Goal: Information Seeking & Learning: Learn about a topic

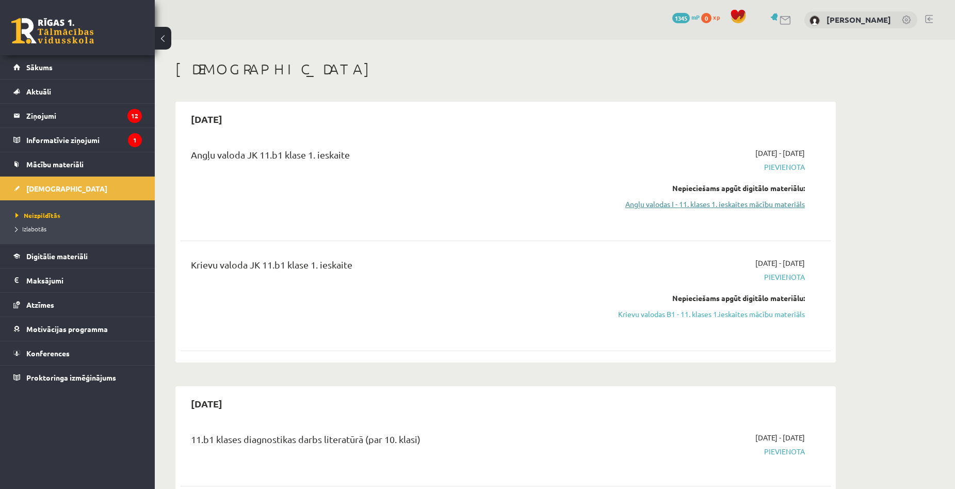
click at [771, 201] on link "Angļu valodas I - 11. klases 1. ieskaites mācību materiāls" at bounding box center [708, 204] width 195 height 11
click at [779, 316] on link "Krievu valodas B1 - 11. klases 1.ieskaites mācību materiāls" at bounding box center [708, 314] width 195 height 11
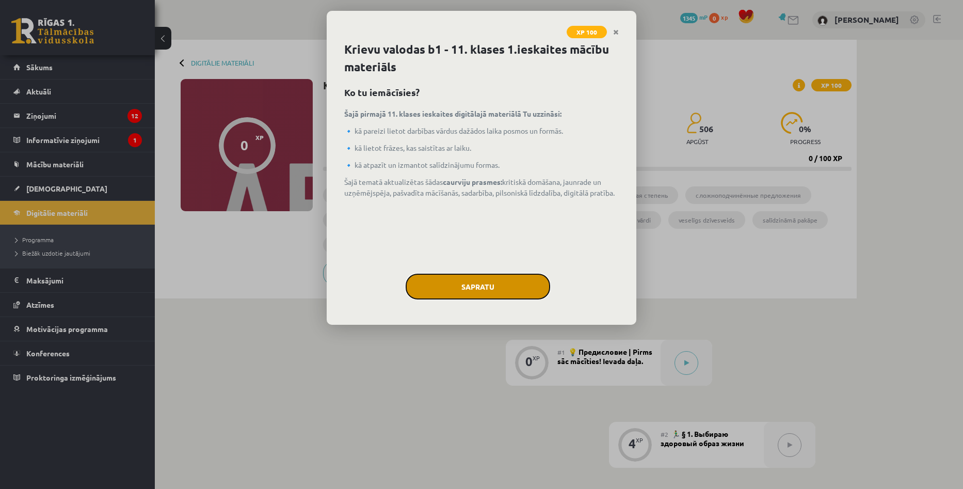
click at [524, 291] on button "Sapratu" at bounding box center [478, 287] width 145 height 26
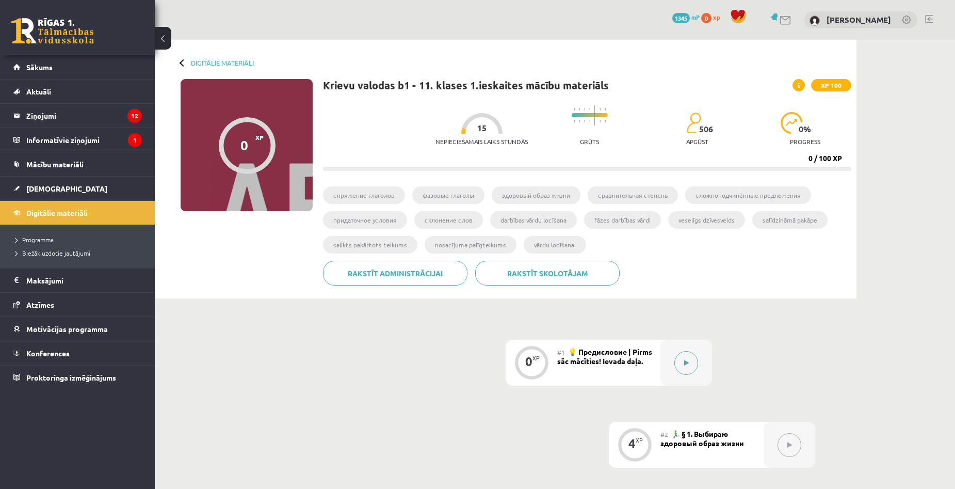
click at [678, 369] on button at bounding box center [687, 363] width 24 height 24
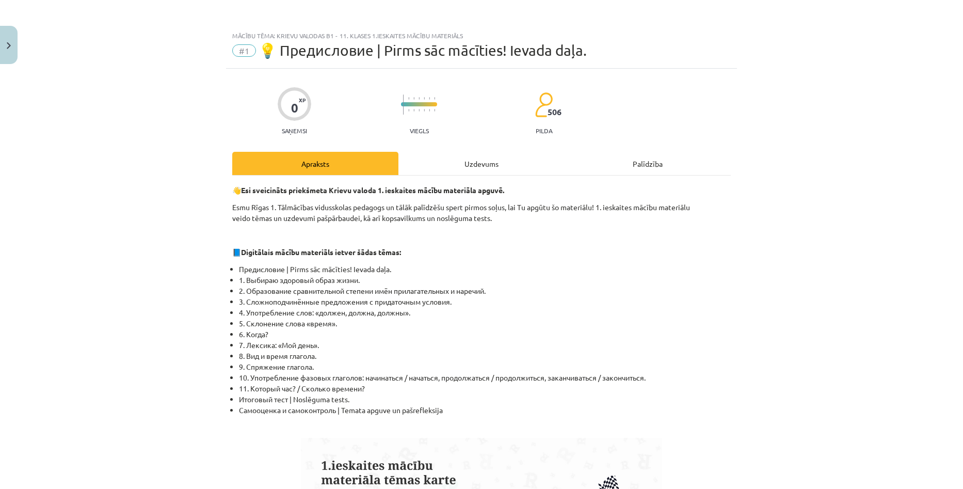
click at [459, 166] on div "Uzdevums" at bounding box center [481, 163] width 166 height 23
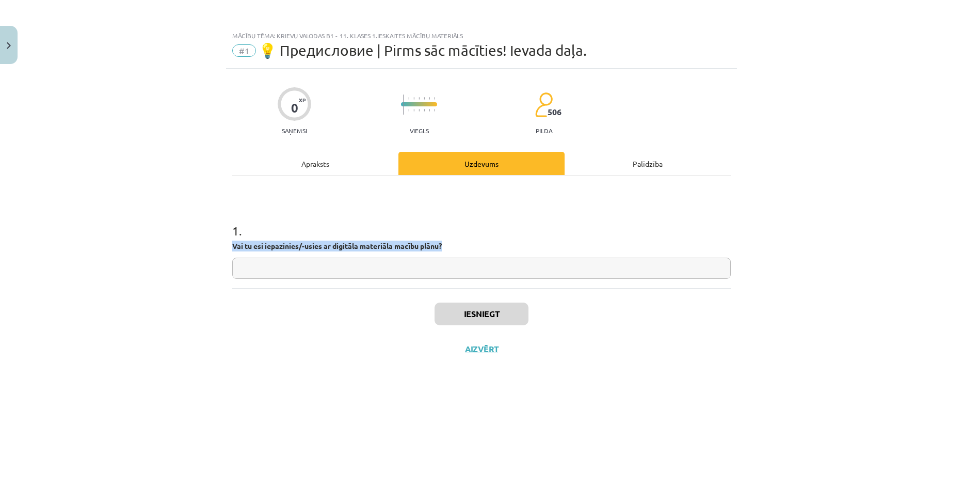
drag, startPoint x: 448, startPoint y: 249, endPoint x: 230, endPoint y: 241, distance: 217.4
click at [230, 241] on div "0 XP Saņemsi Viegls 506 pilda Apraksts Uzdevums Palīdzība 1 . Vai tu esi iepazi…" at bounding box center [481, 266] width 511 height 394
click at [295, 277] on input "text" at bounding box center [481, 268] width 499 height 21
drag, startPoint x: 270, startPoint y: 242, endPoint x: 448, endPoint y: 247, distance: 177.6
click at [448, 247] on div "0 XP Saņemsi Viegls 506 pilda Apraksts Uzdevums Palīdzība 1 . Vai tu esi iepazi…" at bounding box center [481, 266] width 511 height 394
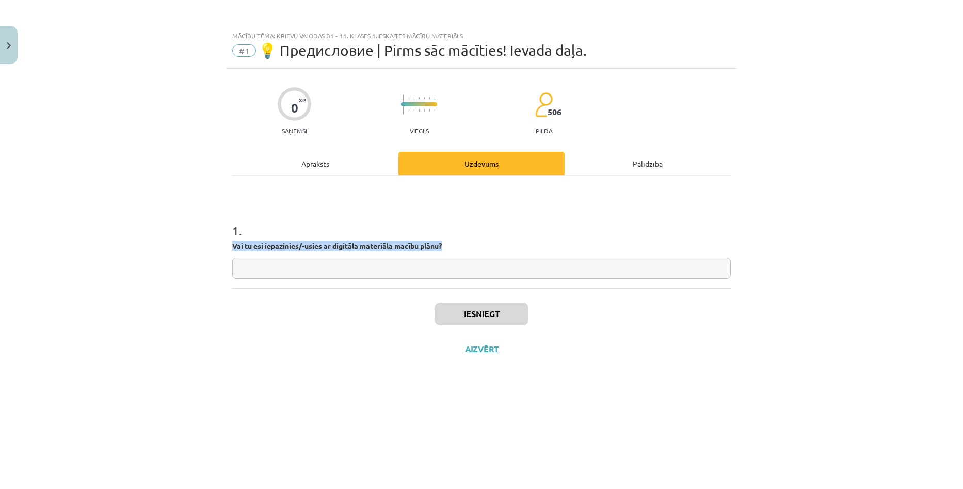
copy strong "Vai tu esi iepazinies/-usies ar digitāla materiāla macību plānu?"
click at [307, 277] on input "text" at bounding box center [481, 268] width 499 height 21
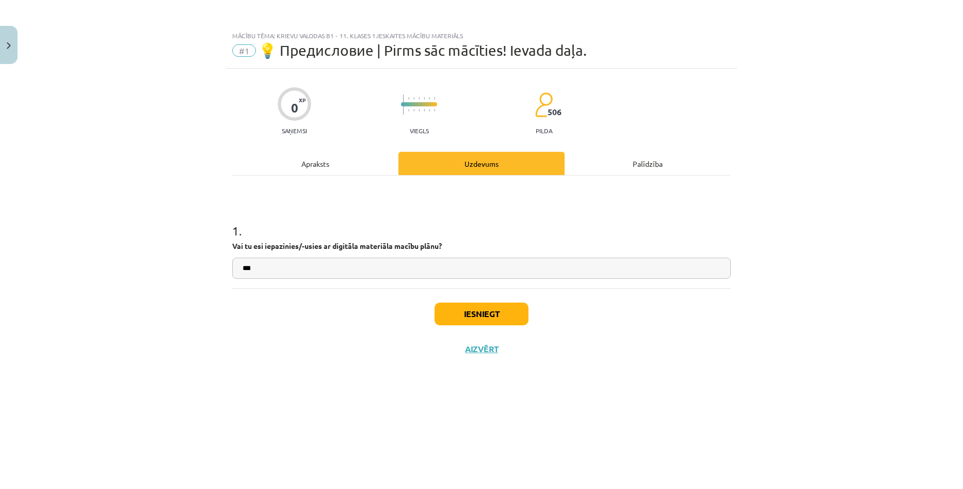
type input "***"
click at [477, 307] on button "Iesniegt" at bounding box center [482, 313] width 94 height 23
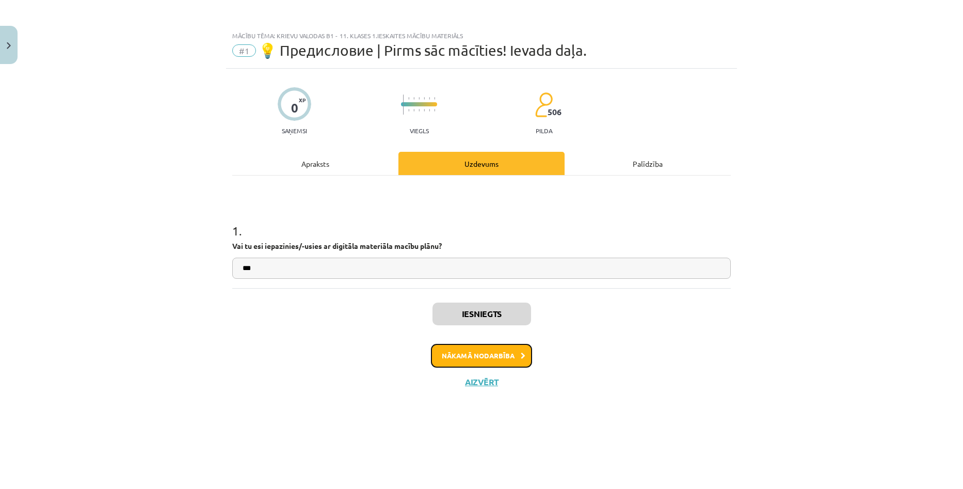
click at [497, 353] on button "Nākamā nodarbība" at bounding box center [481, 356] width 101 height 24
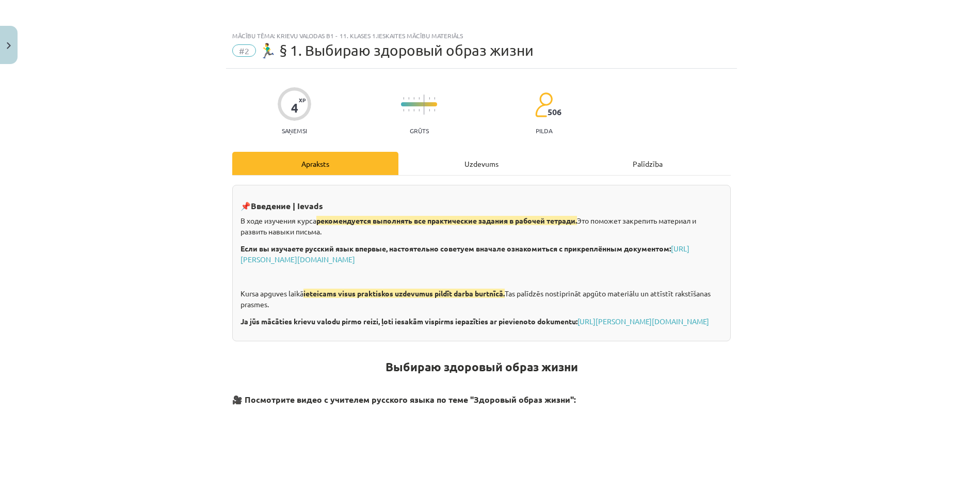
click at [444, 164] on div "Uzdevums" at bounding box center [481, 163] width 166 height 23
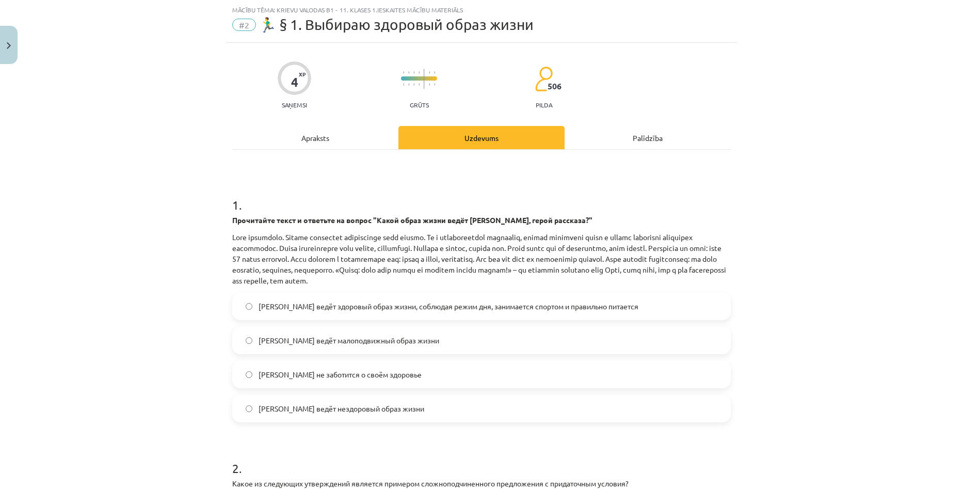
scroll to position [129, 0]
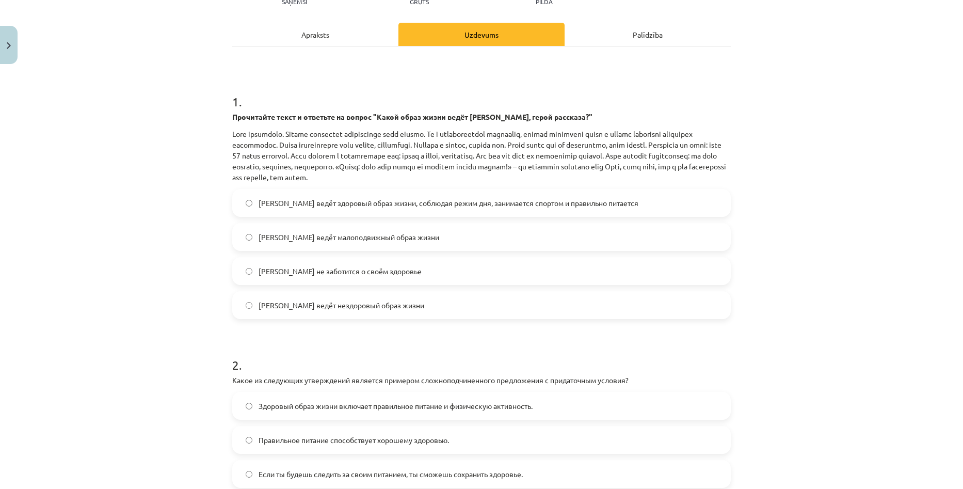
click at [606, 214] on label "[PERSON_NAME] ведёт здоровый образ жизни, соблюдая режим дня, занимается спорто…" at bounding box center [481, 203] width 497 height 26
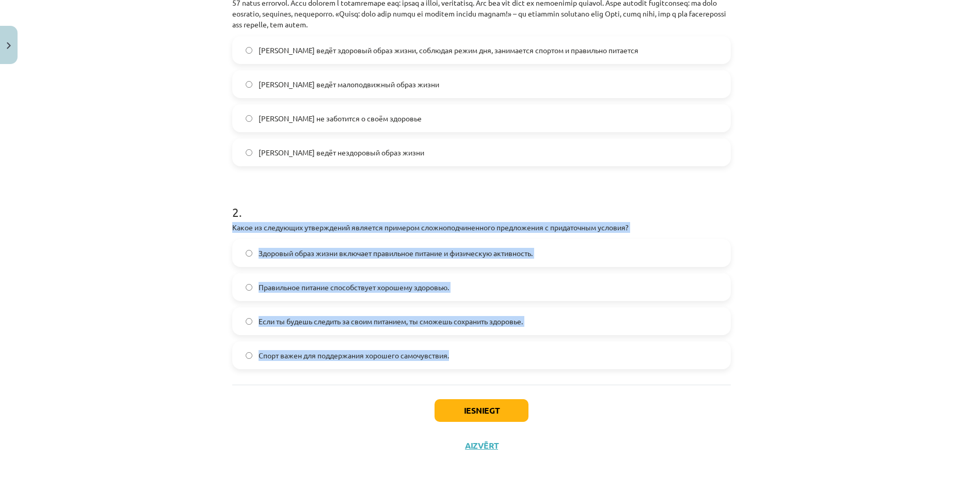
drag, startPoint x: 227, startPoint y: 221, endPoint x: 477, endPoint y: 358, distance: 286.0
click at [477, 358] on div "4 XP Saņemsi Grūts 506 pilda Apraksts Uzdevums Palīdzība 1 . Прочитайте текст и…" at bounding box center [481, 125] width 511 height 676
copy div "Какое из следующих утверждений является примером сложноподчиненного предложения…"
click at [867, 220] on div "Mācību tēma: Krievu valodas b1 - 11. klases 1.ieskaites mācību materiāls #2 🏃‍♂…" at bounding box center [481, 244] width 963 height 489
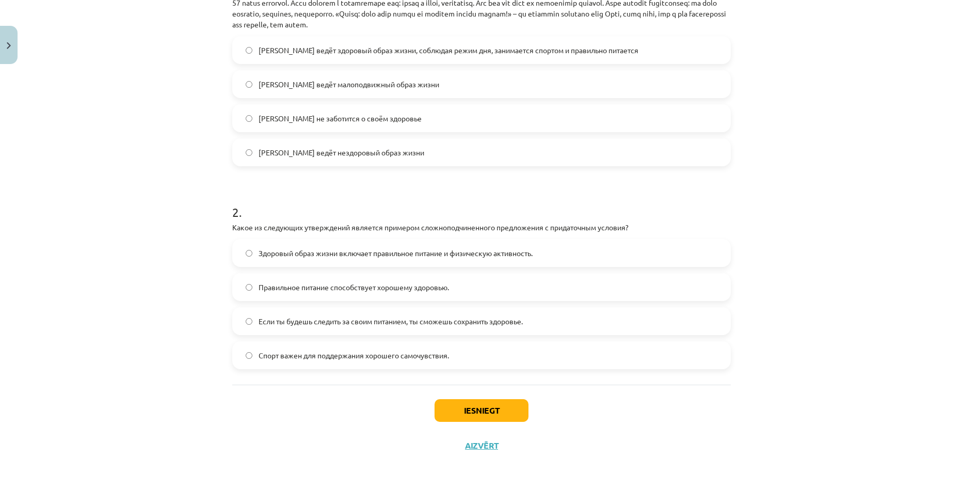
click at [541, 325] on label "Если ты будешь следить за своим питанием, ты сможешь сохранить здоровье." at bounding box center [481, 321] width 497 height 26
click at [508, 408] on button "Iesniegt" at bounding box center [482, 410] width 94 height 23
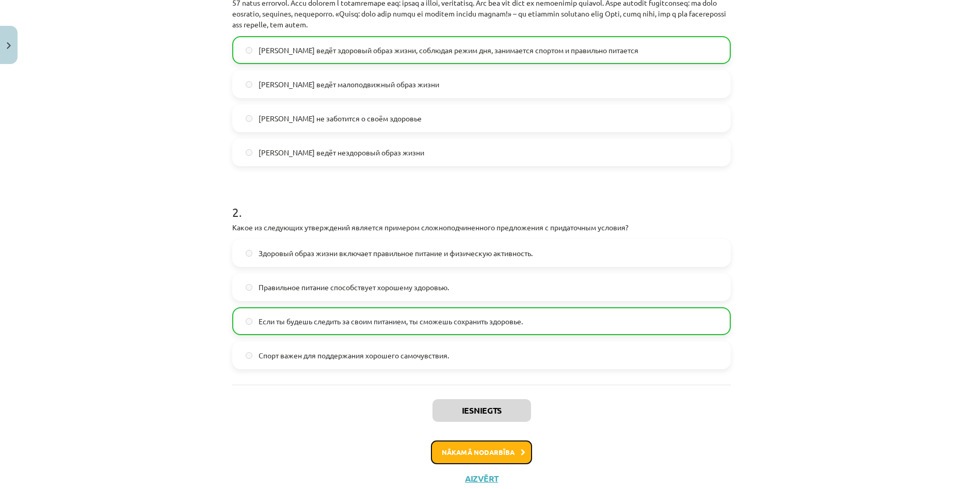
click at [484, 449] on button "Nākamā nodarbība" at bounding box center [481, 452] width 101 height 24
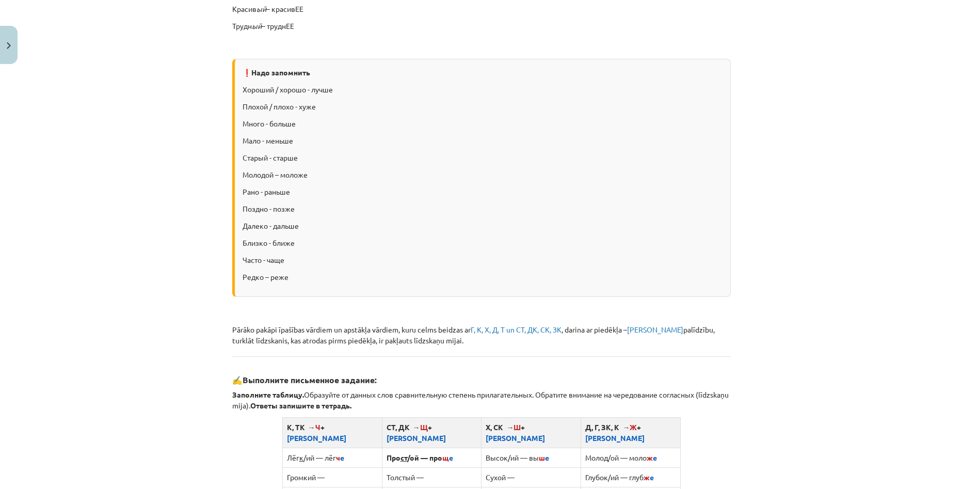
scroll to position [26, 0]
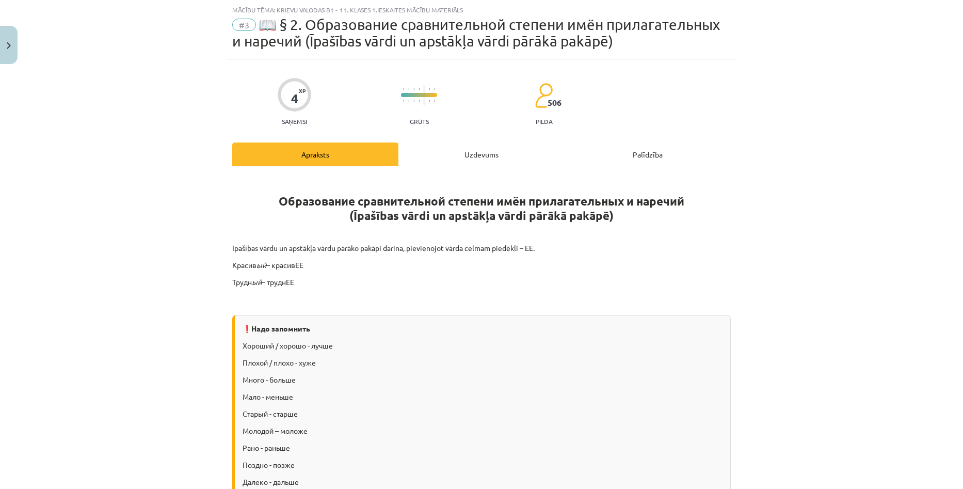
click at [435, 157] on div "Uzdevums" at bounding box center [481, 153] width 166 height 23
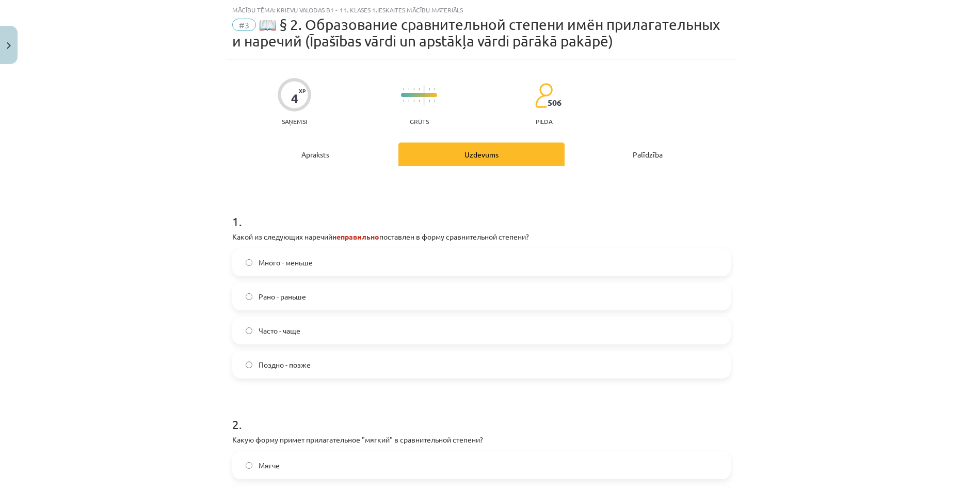
click at [252, 365] on label "Поздно - позже" at bounding box center [481, 365] width 497 height 26
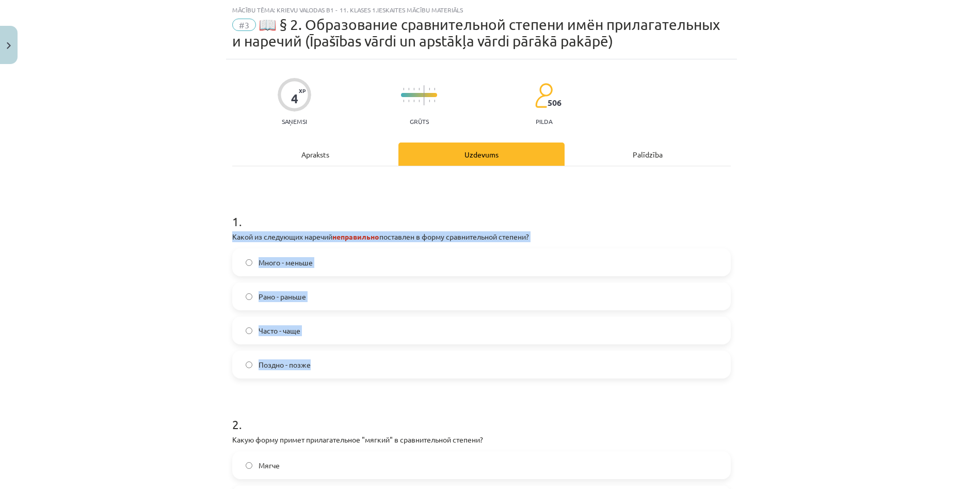
drag, startPoint x: 300, startPoint y: 252, endPoint x: 390, endPoint y: 365, distance: 144.4
click at [390, 365] on div "4 XP Saņemsi Grūts 506 pilda Apraksts Uzdevums Palīdzība 1 . Какой из следующих…" at bounding box center [481, 333] width 511 height 548
copy div "Какой из следующих наречий неправильно поставлен в форму сравнительной степени?…"
click at [167, 242] on div "Mācību tēma: Krievu valodas b1 - 11. klases 1.ieskaites mācību materiāls #3 📖 §…" at bounding box center [481, 244] width 963 height 489
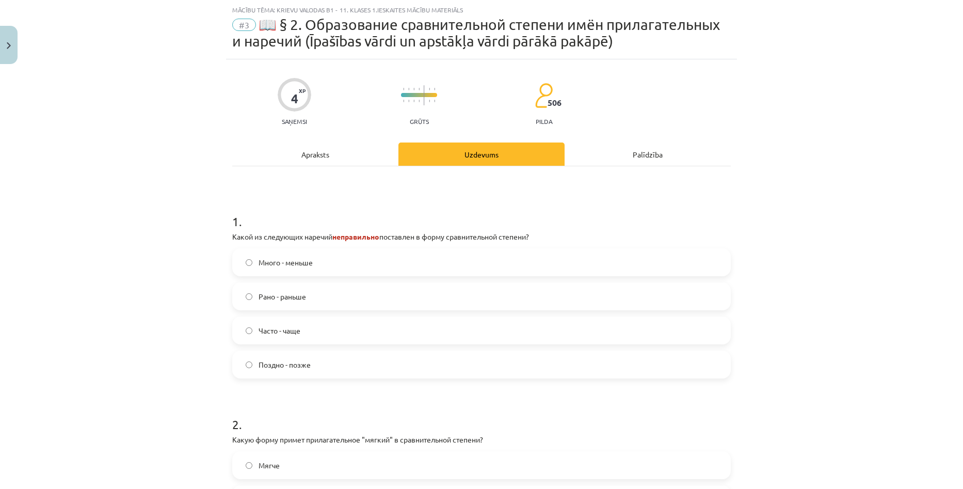
click at [303, 266] on span "Много - меньше" at bounding box center [286, 262] width 54 height 11
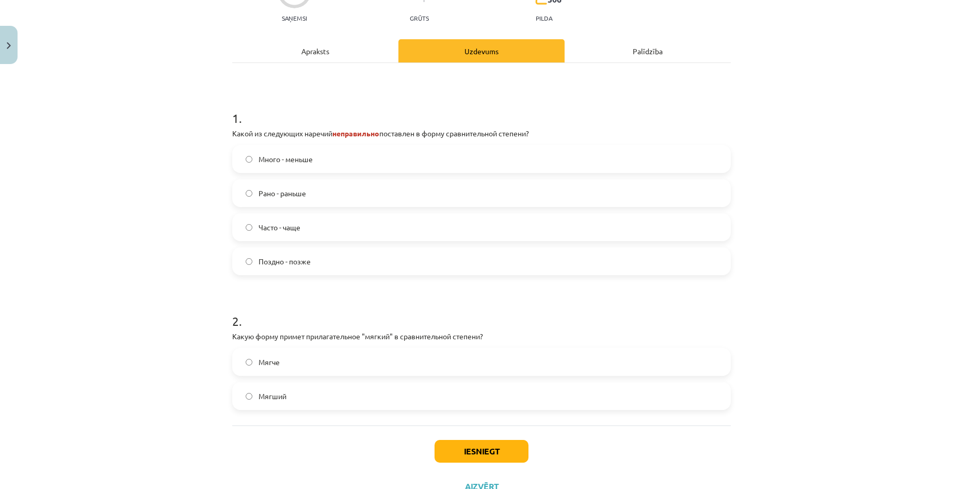
click at [353, 366] on label "Мягче" at bounding box center [481, 362] width 497 height 26
click at [473, 453] on button "Iesniegt" at bounding box center [482, 451] width 94 height 23
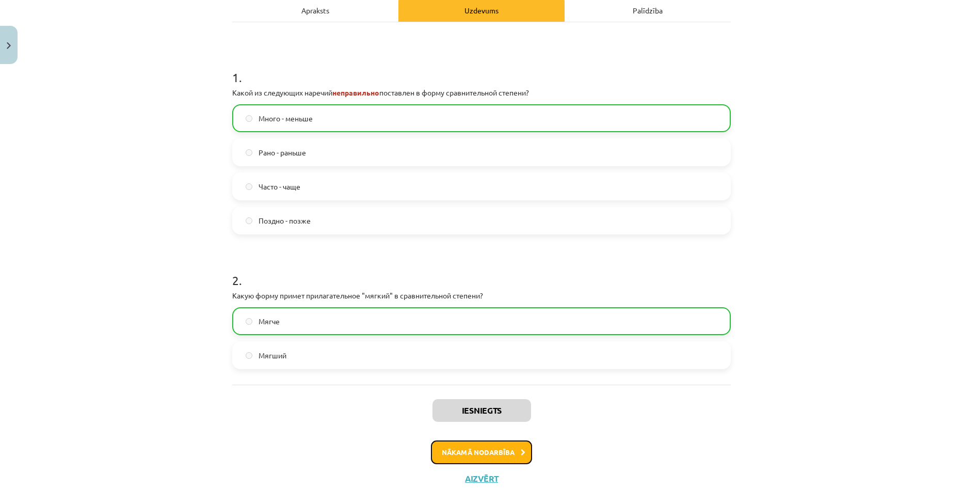
click at [445, 452] on button "Nākamā nodarbība" at bounding box center [481, 452] width 101 height 24
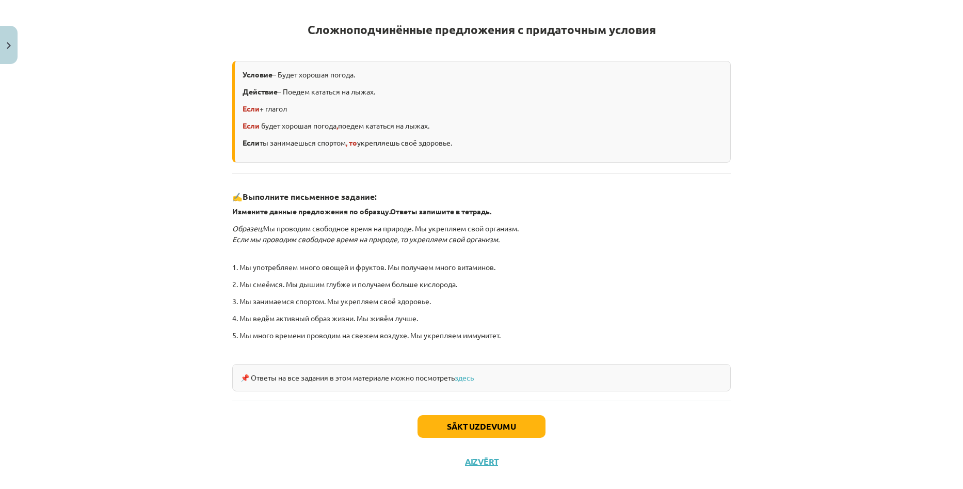
scroll to position [26, 0]
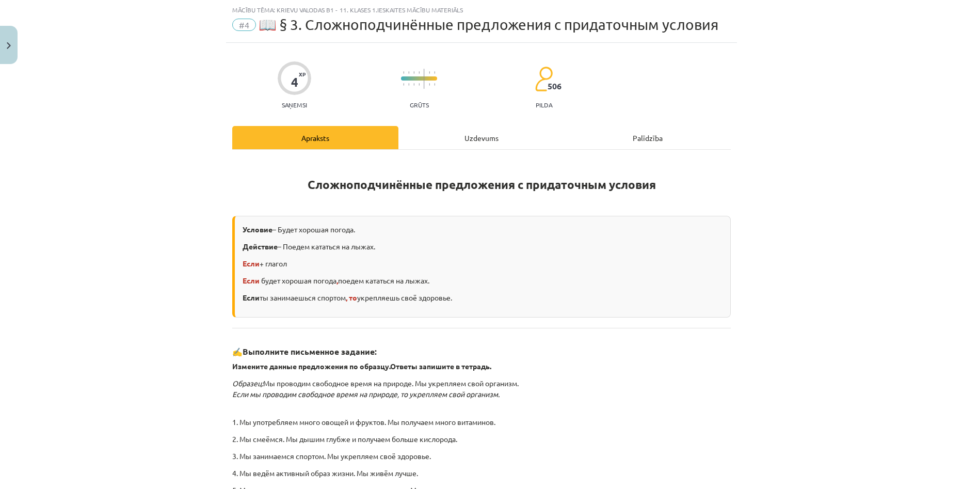
click at [465, 138] on div "Uzdevums" at bounding box center [481, 137] width 166 height 23
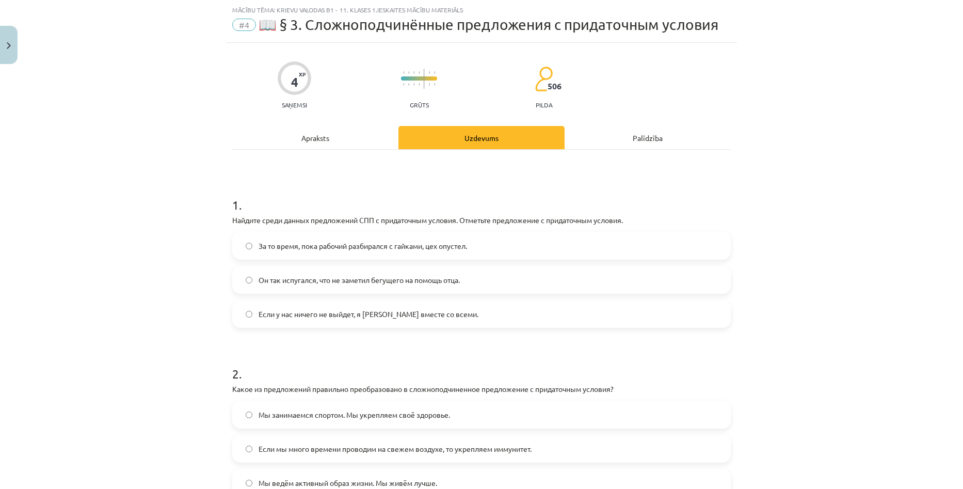
click at [328, 310] on span "Если у нас ничего не выйдет, я [PERSON_NAME] вместе со всеми." at bounding box center [369, 314] width 220 height 11
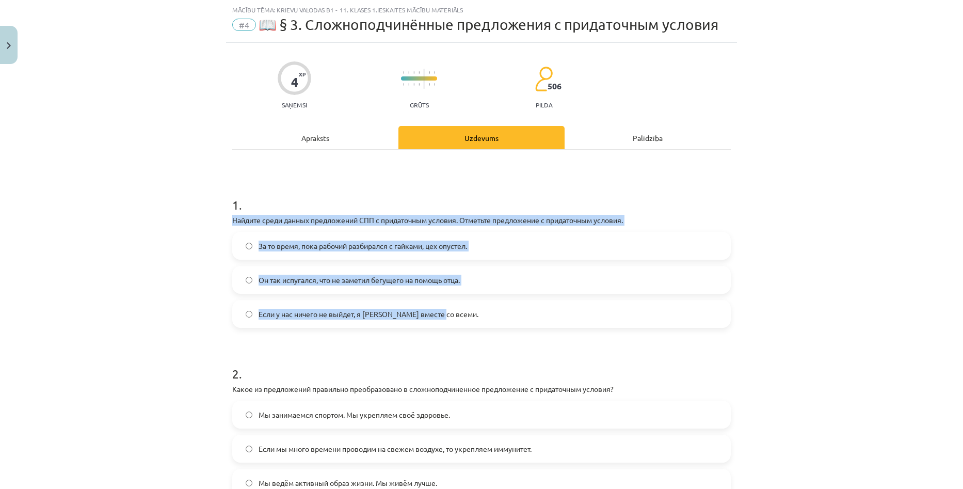
drag, startPoint x: 223, startPoint y: 218, endPoint x: 487, endPoint y: 308, distance: 278.1
click at [487, 308] on div "4 XP Saņemsi Grūts 506 pilda Apraksts Uzdevums Palīdzība 1 . Найдите среди данн…" at bounding box center [481, 317] width 511 height 548
copy div "Найдите среди данных предложений СПП с придаточным условия. Отметьте предложени…"
click at [141, 247] on div "Mācību tēma: Krievu valodas b1 - 11. klases 1.ieskaites mācību materiāls #4 📖 §…" at bounding box center [481, 244] width 963 height 489
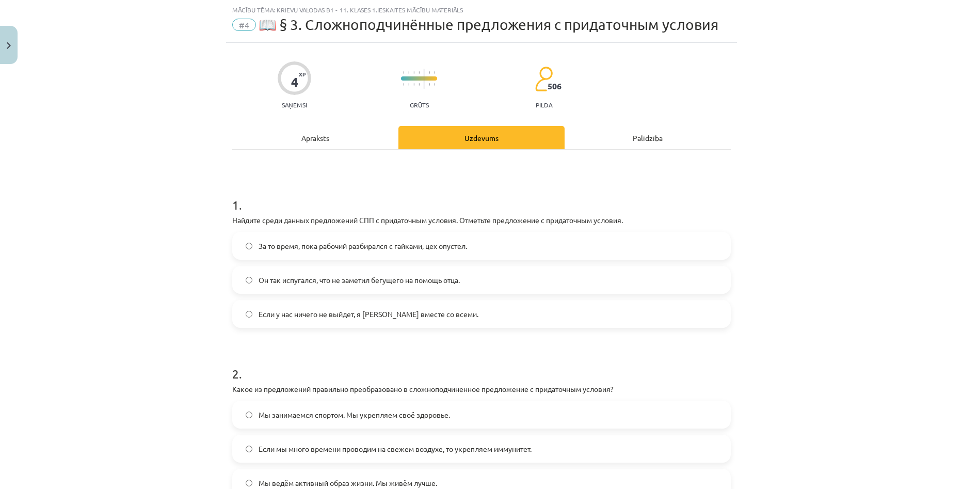
scroll to position [153, 0]
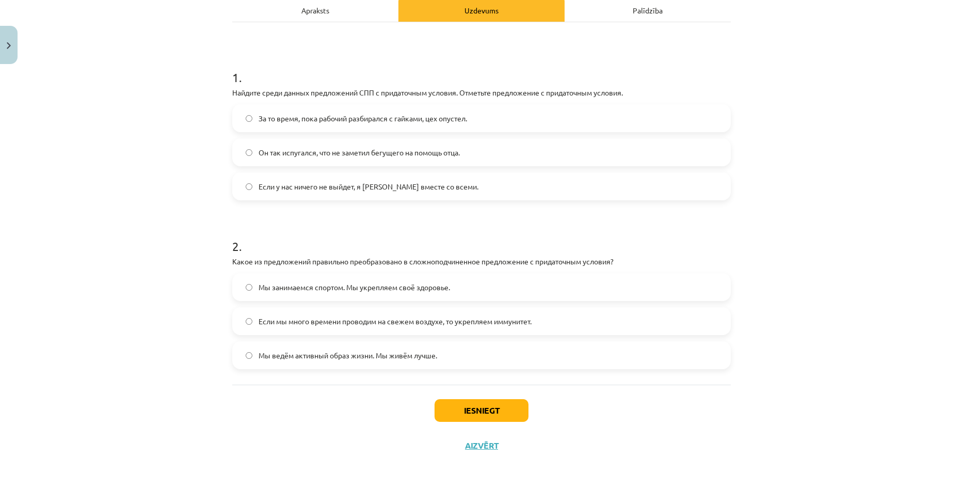
click at [622, 324] on label "Если мы много времени проводим на свежем воздухе, то укрепляем иммунитет." at bounding box center [481, 321] width 497 height 26
click at [451, 410] on button "Iesniegt" at bounding box center [482, 410] width 94 height 23
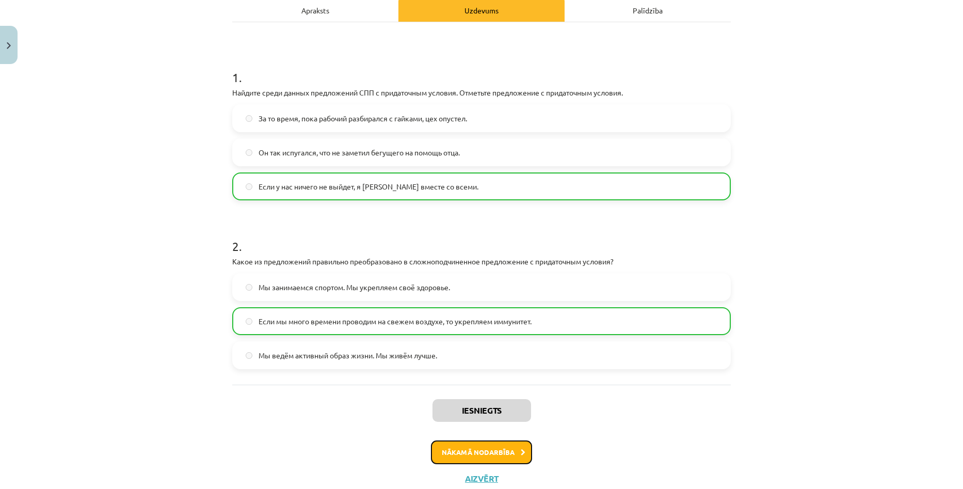
click at [506, 450] on button "Nākamā nodarbība" at bounding box center [481, 452] width 101 height 24
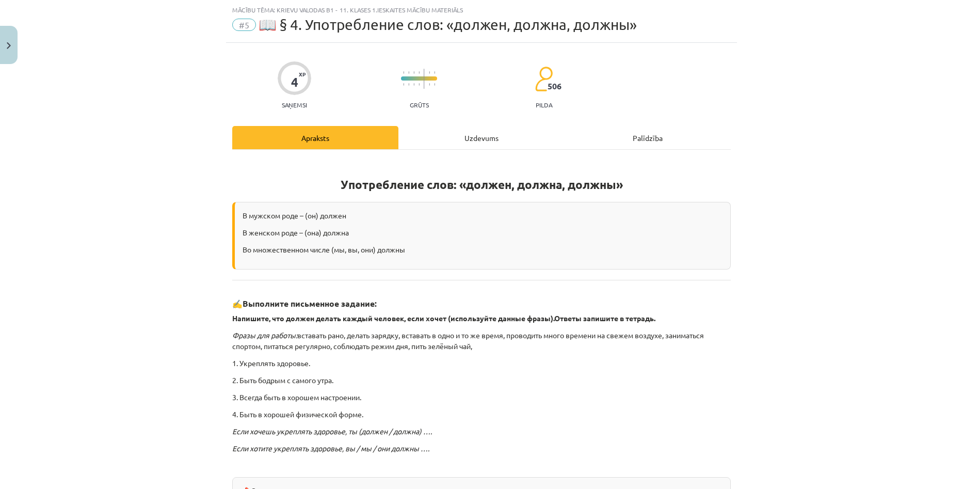
drag, startPoint x: 473, startPoint y: 137, endPoint x: 468, endPoint y: 137, distance: 5.7
click at [473, 137] on div "Uzdevums" at bounding box center [481, 137] width 166 height 23
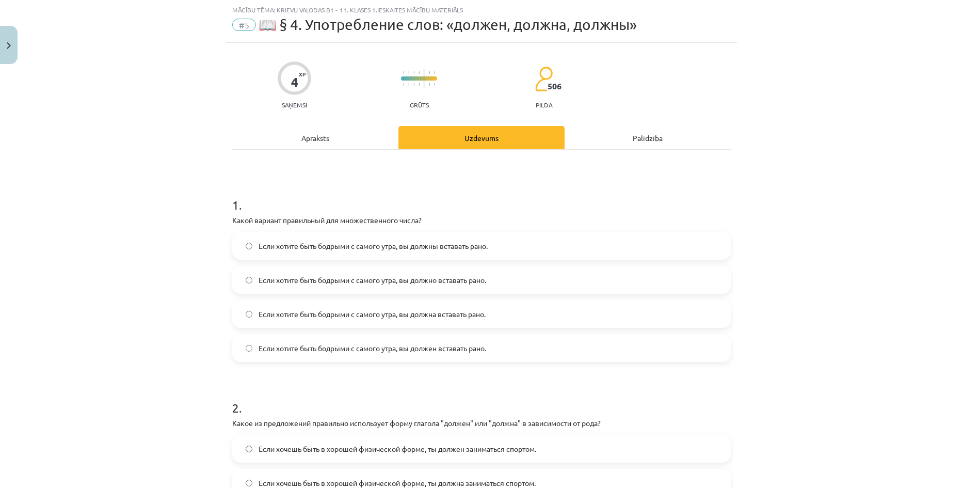
click at [437, 239] on label "Если хотите быть бодрыми с самого утра, вы должны вставать рано." at bounding box center [481, 246] width 497 height 26
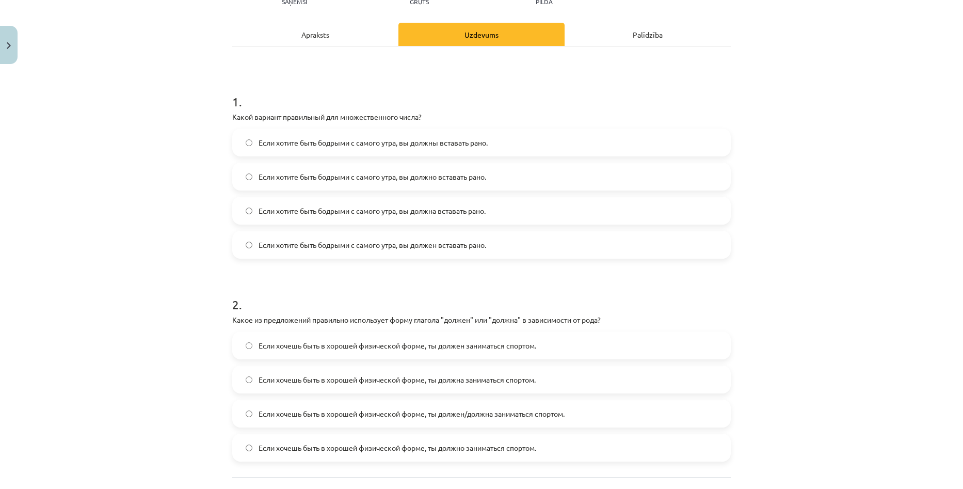
scroll to position [221, 0]
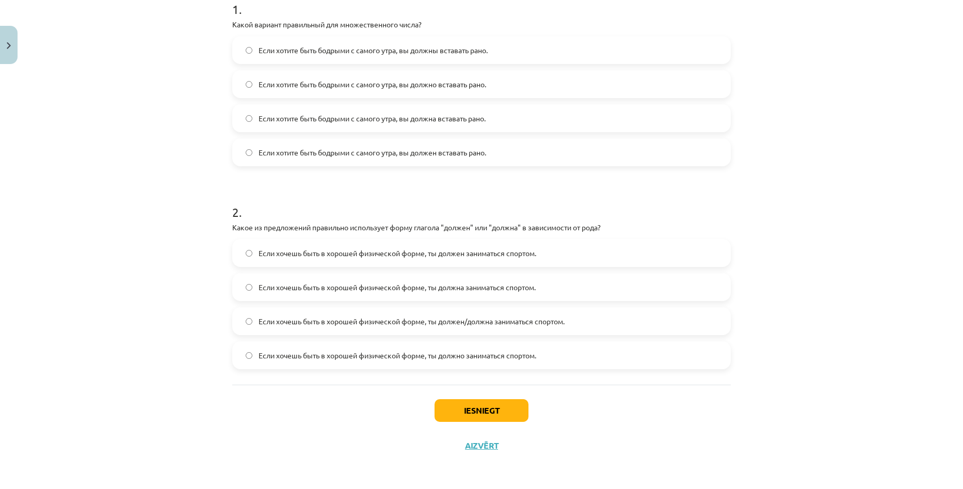
click at [386, 321] on span "Если хочешь быть в хорошей физической форме, ты должен/должна заниматься спорто…" at bounding box center [412, 321] width 306 height 11
click at [478, 408] on button "Iesniegt" at bounding box center [482, 410] width 94 height 23
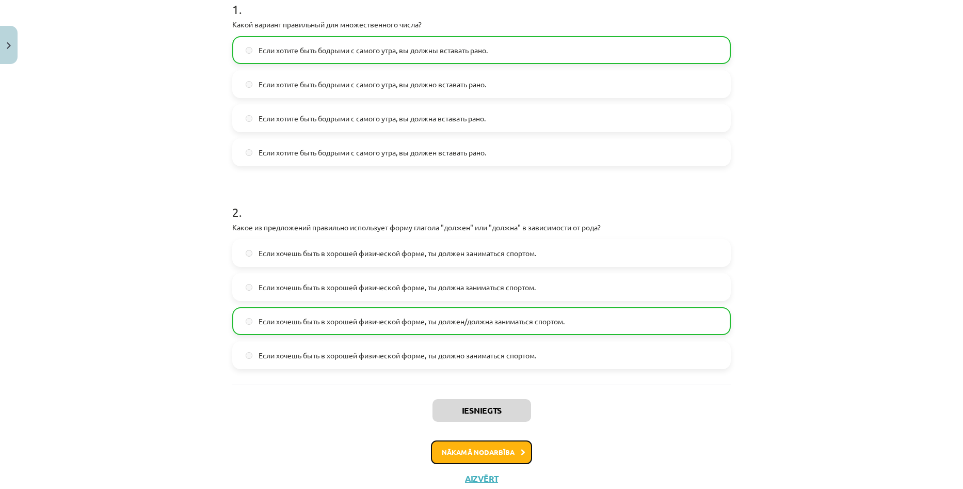
click at [478, 451] on button "Nākamā nodarbība" at bounding box center [481, 452] width 101 height 24
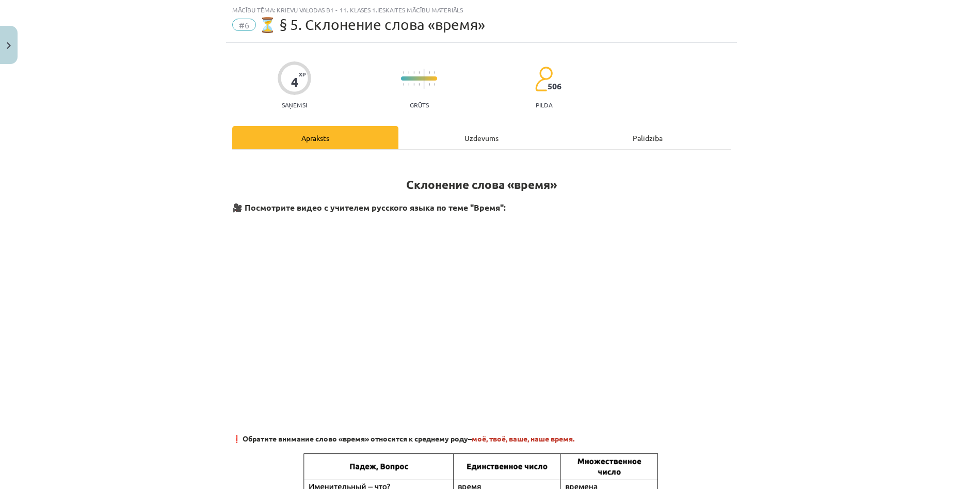
click at [468, 131] on div "Uzdevums" at bounding box center [481, 137] width 166 height 23
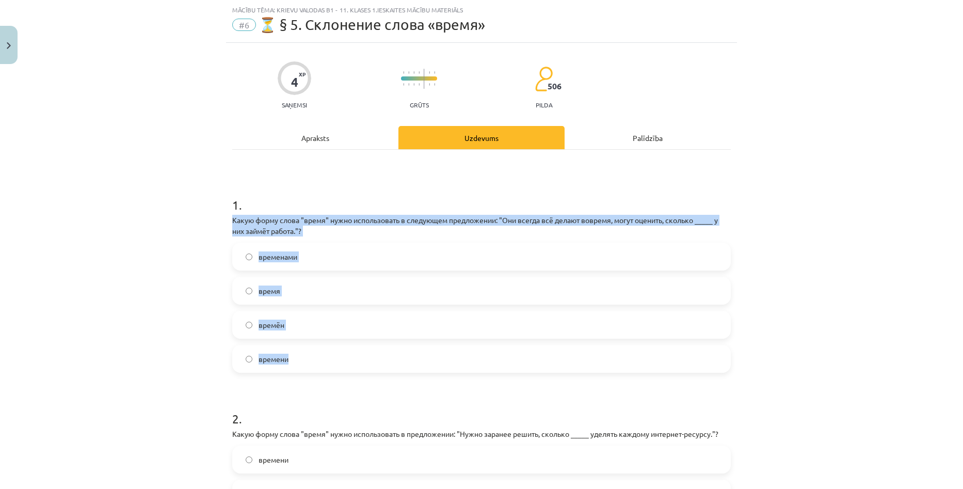
drag, startPoint x: 230, startPoint y: 218, endPoint x: 350, endPoint y: 340, distance: 170.8
click at [350, 340] on div "1 . Какую форму слова "время" нужно использовать в следующем предложении: "Они …" at bounding box center [481, 276] width 499 height 193
copy div "Какую форму слова "время" нужно использовать в следующем предложении: "Они всег…"
click at [174, 299] on div "Mācību tēma: Krievu valodas b1 - 11. klases 1.ieskaites mācību materiāls #6 ⏳ §…" at bounding box center [481, 244] width 963 height 489
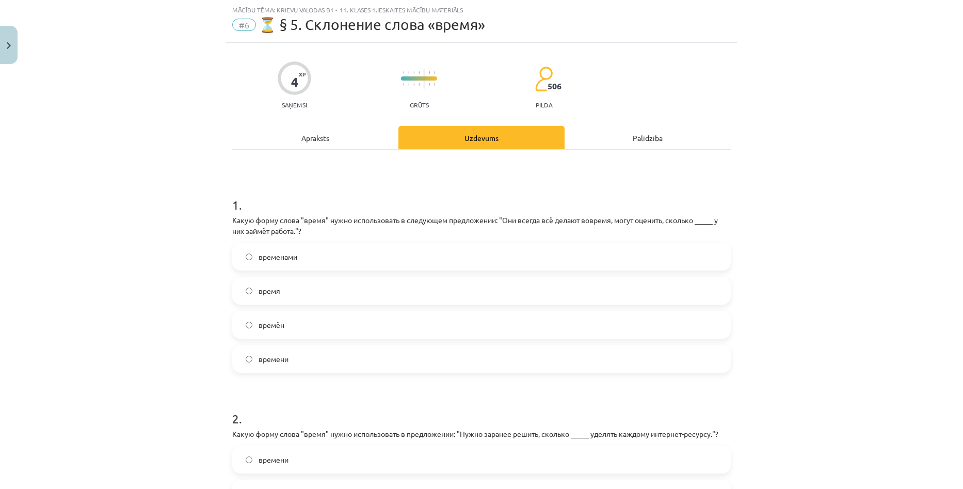
click at [299, 358] on label "времени" at bounding box center [481, 359] width 497 height 26
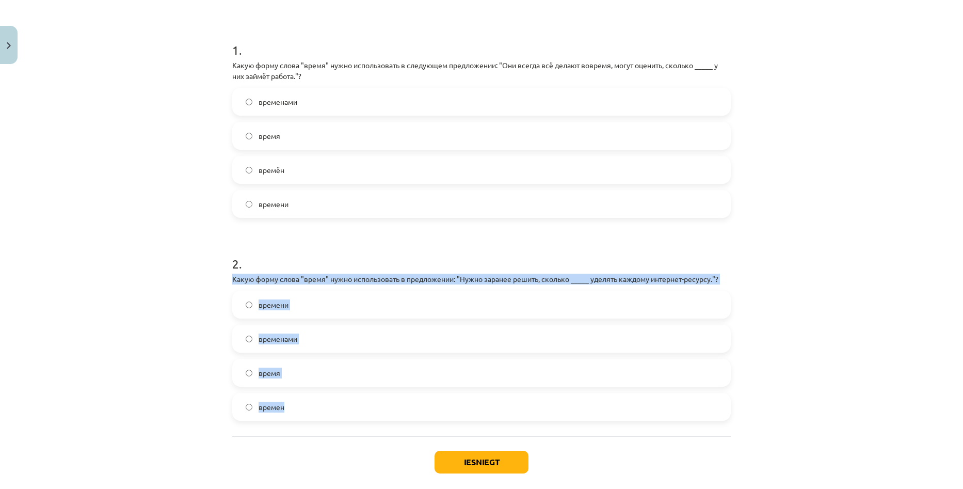
drag, startPoint x: 227, startPoint y: 276, endPoint x: 369, endPoint y: 392, distance: 184.1
click at [370, 398] on div "4 XP Saņemsi Grūts 506 pilda Apraksts Uzdevums Palīdzība 1 . Какую форму слова …" at bounding box center [481, 201] width 511 height 627
copy div "Какую форму слова "время" нужно использовать в предложении: "Нужно заранее реши…"
click at [346, 350] on label "временами" at bounding box center [481, 339] width 497 height 26
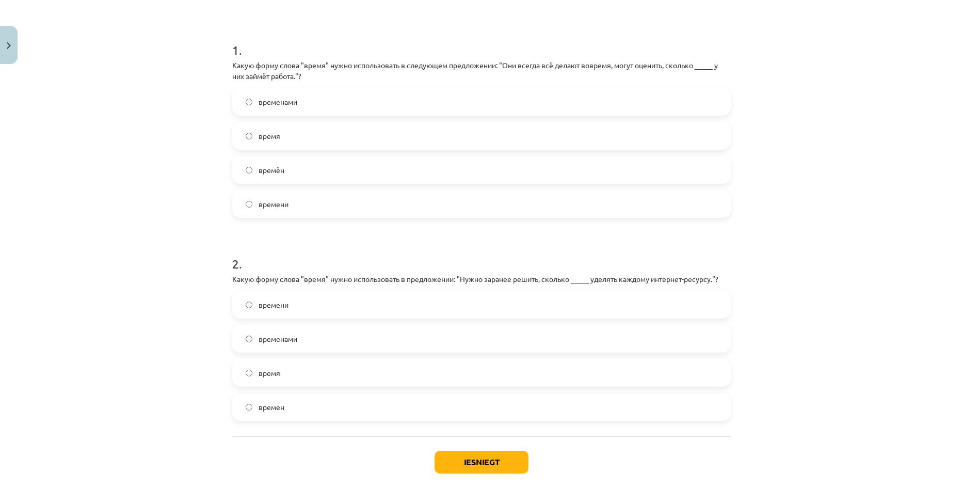
click at [368, 298] on label "времени" at bounding box center [481, 305] width 497 height 26
click at [477, 461] on button "Iesniegt" at bounding box center [482, 462] width 94 height 23
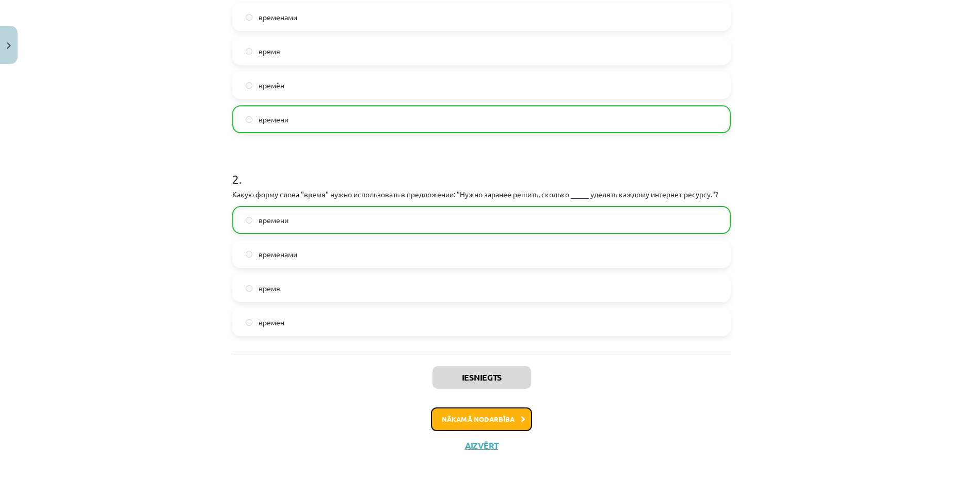
click at [499, 421] on button "Nākamā nodarbība" at bounding box center [481, 419] width 101 height 24
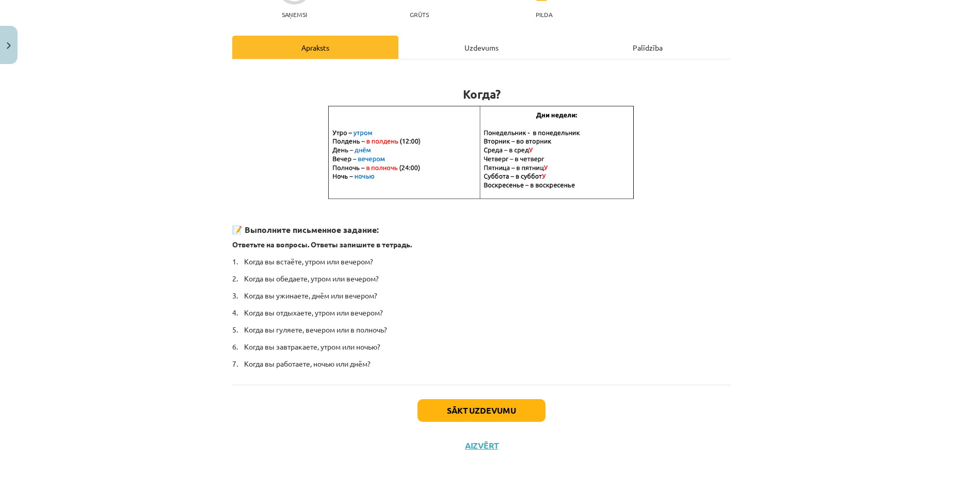
scroll to position [26, 0]
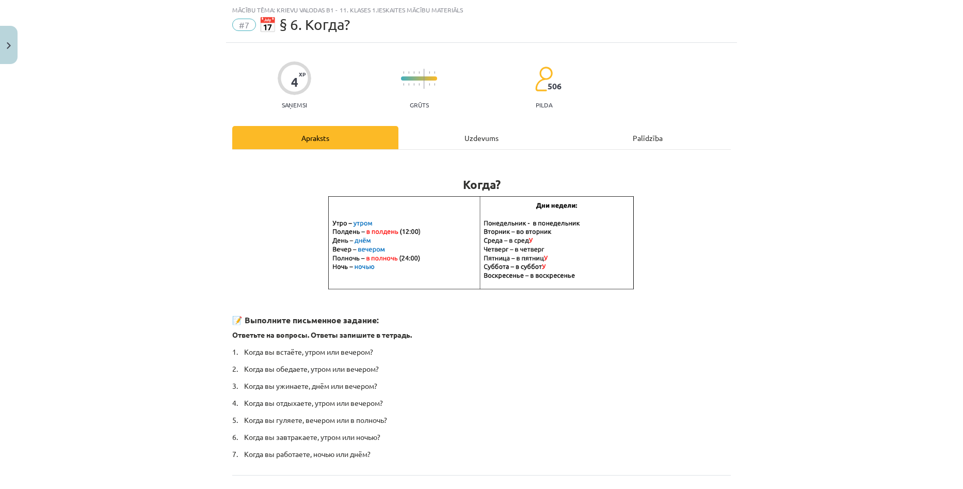
click at [463, 135] on div "Uzdevums" at bounding box center [481, 137] width 166 height 23
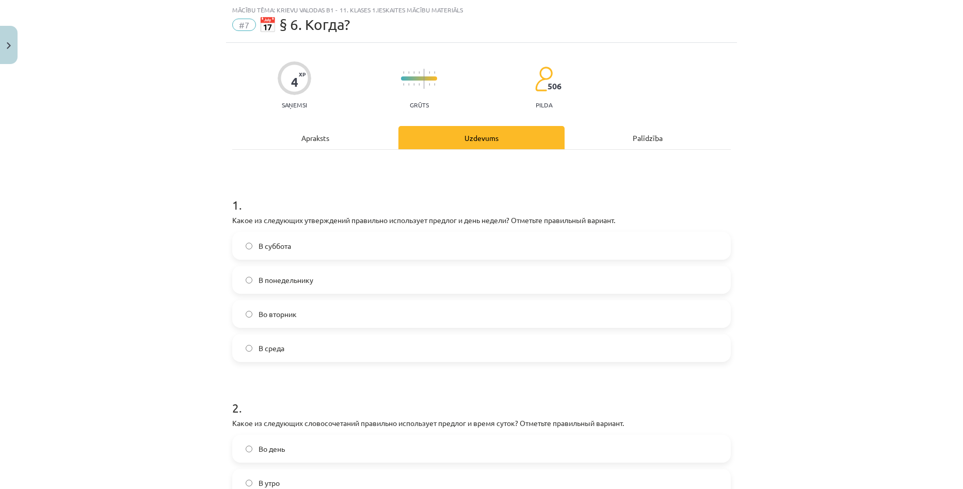
click at [301, 319] on label "Во вторник" at bounding box center [481, 314] width 497 height 26
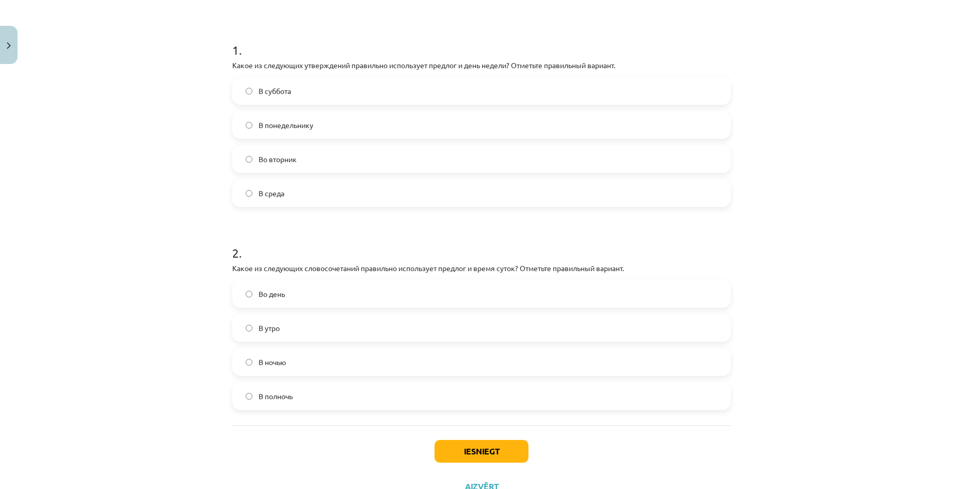
click at [334, 393] on label "В полночь" at bounding box center [481, 396] width 497 height 26
click at [461, 437] on div "Iesniegt Aizvērt" at bounding box center [481, 461] width 499 height 72
click at [465, 450] on button "Iesniegt" at bounding box center [482, 451] width 94 height 23
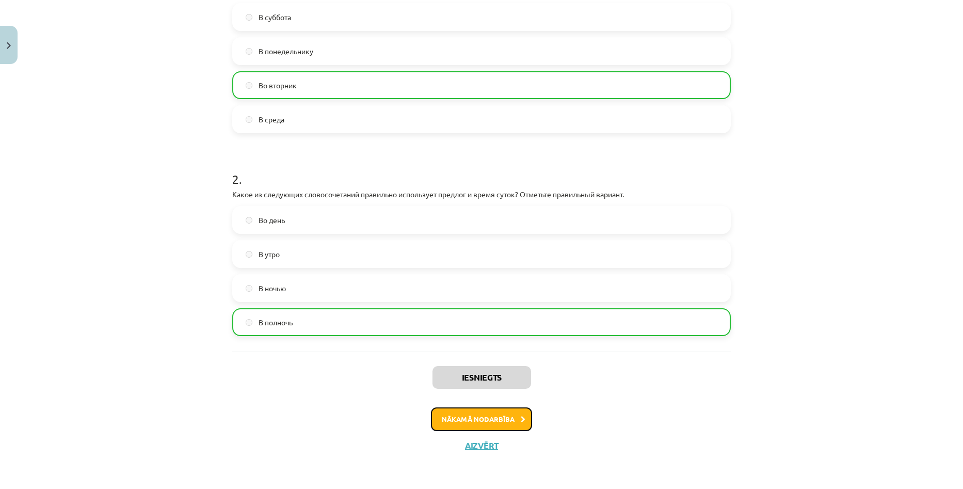
click at [497, 419] on button "Nākamā nodarbība" at bounding box center [481, 419] width 101 height 24
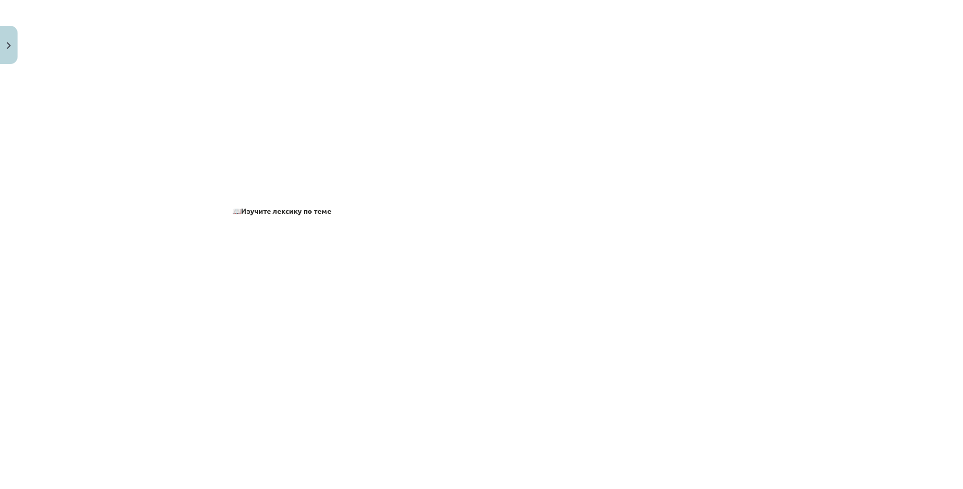
scroll to position [26, 0]
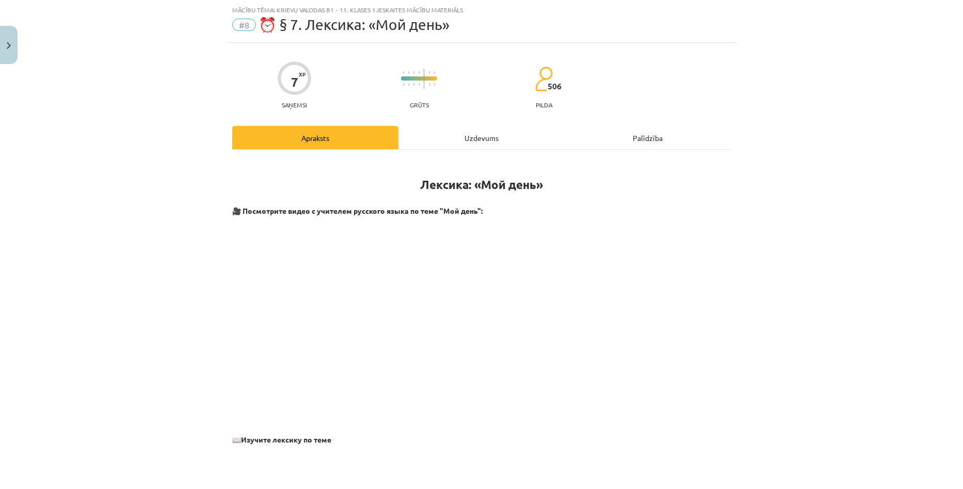
click at [453, 137] on div "Uzdevums" at bounding box center [481, 137] width 166 height 23
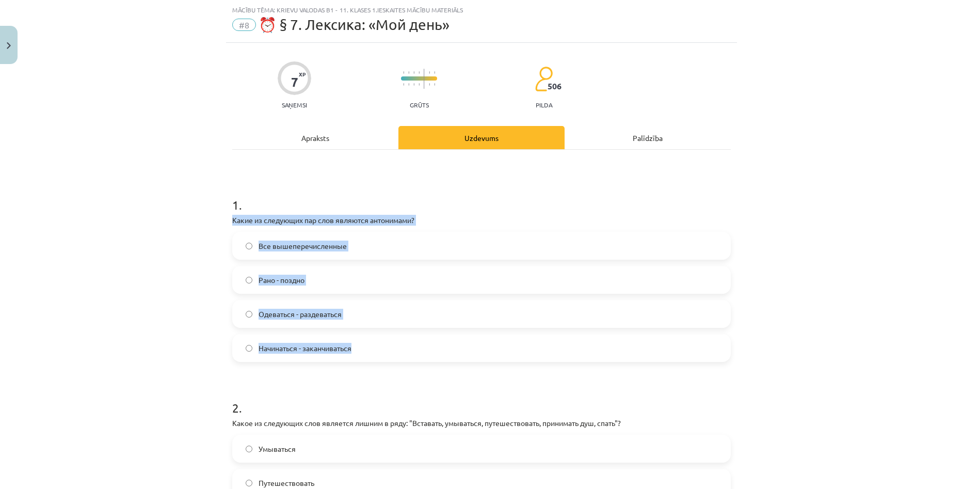
drag, startPoint x: 223, startPoint y: 219, endPoint x: 424, endPoint y: 349, distance: 239.1
copy div "Какие из следующих пар слов являются антонимами? Все вышеперечисленные Рано - п…"
click at [172, 212] on div "Mācību tēma: Krievu valodas b1 - 11. klases 1.ieskaites mācību materiāls #8 ⏰ §…" at bounding box center [481, 244] width 963 height 489
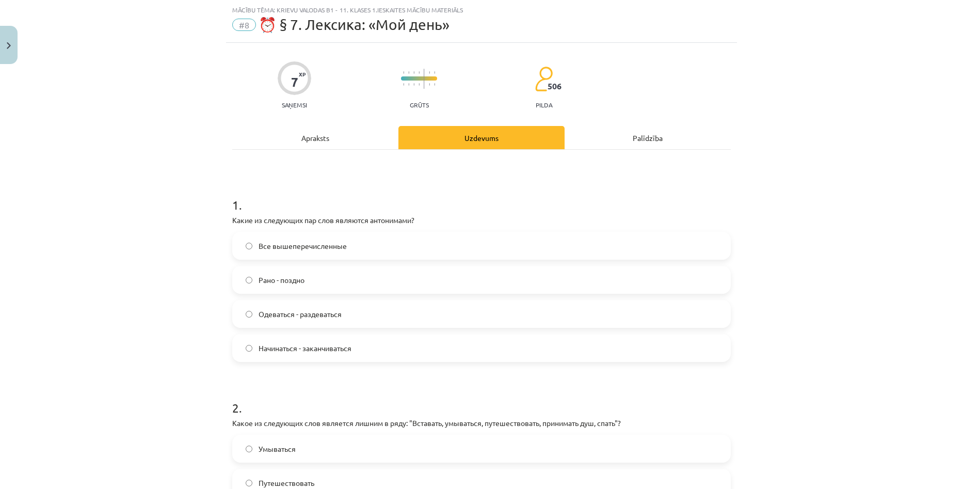
click at [273, 239] on label "Все вышеперечисленные" at bounding box center [481, 246] width 497 height 26
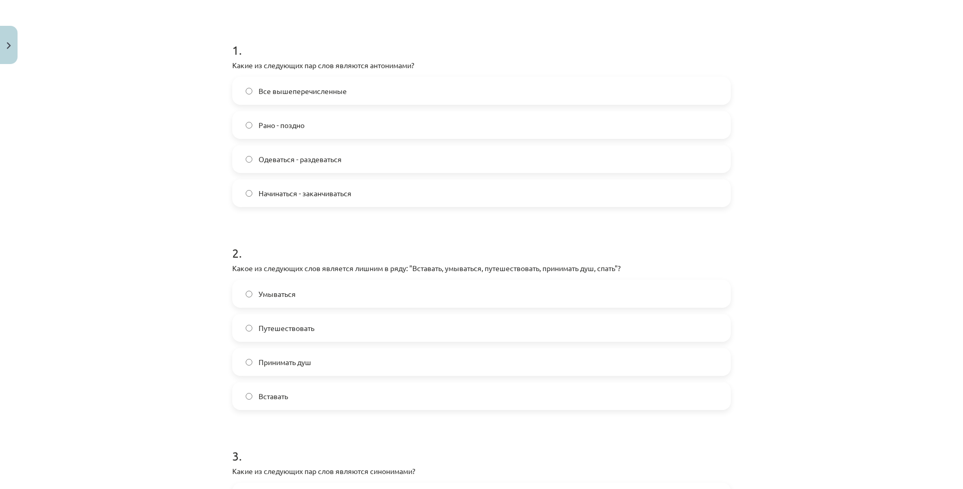
click at [834, 136] on div "Mācību tēma: Krievu valodas b1 - 11. klases 1.ieskaites mācību materiāls #8 ⏰ §…" at bounding box center [481, 244] width 963 height 489
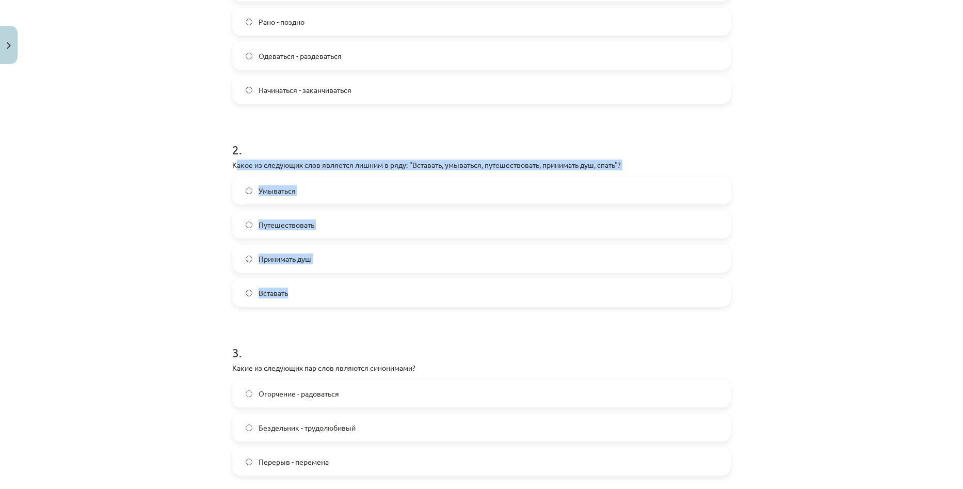
drag, startPoint x: 232, startPoint y: 162, endPoint x: 342, endPoint y: 295, distance: 172.6
click at [342, 295] on div "2 . Какое из следующих слов является лишним в ряду: "Вставать, умываться, путеш…" at bounding box center [481, 215] width 499 height 182
copy div "акое из следующих слов является лишним в ряду: "Вставать, умываться, путешество…"
click at [190, 191] on div "Mācību tēma: Krievu valodas b1 - 11. klases 1.ieskaites mācību materiāls #8 ⏰ §…" at bounding box center [481, 244] width 963 height 489
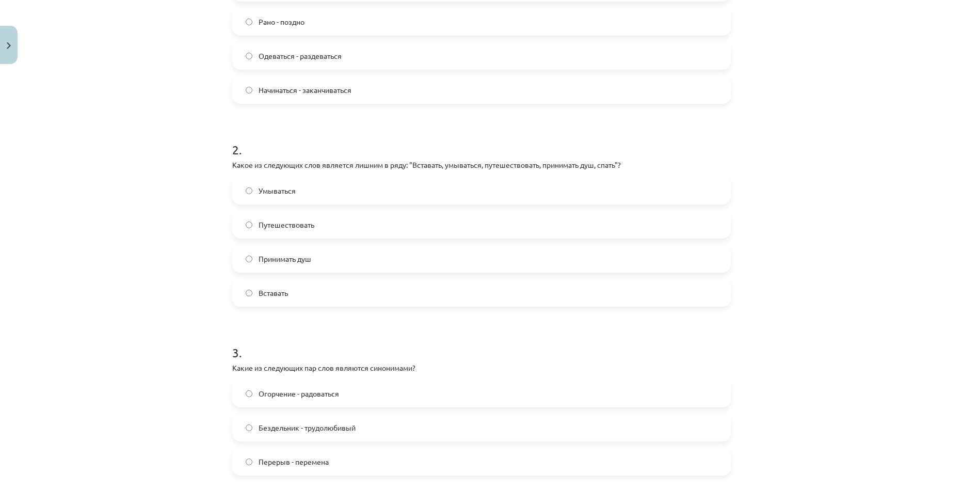
click at [304, 235] on label "Путешествовать" at bounding box center [481, 225] width 497 height 26
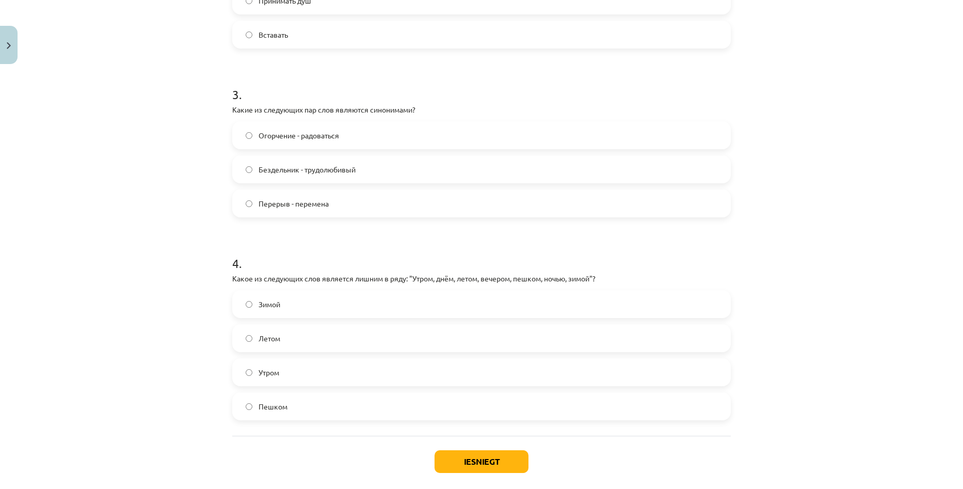
click at [457, 212] on label "Перерыв - перемена" at bounding box center [481, 203] width 497 height 26
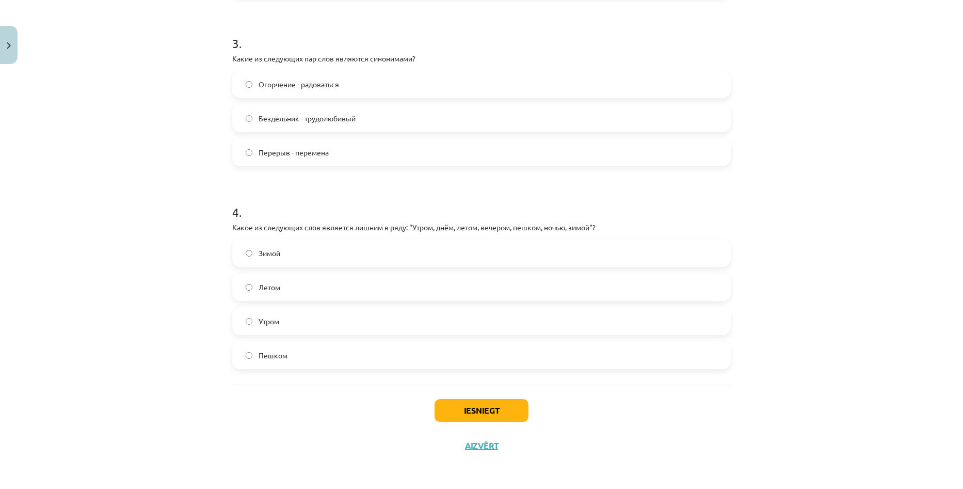
click at [378, 361] on label "Пешком" at bounding box center [481, 355] width 497 height 26
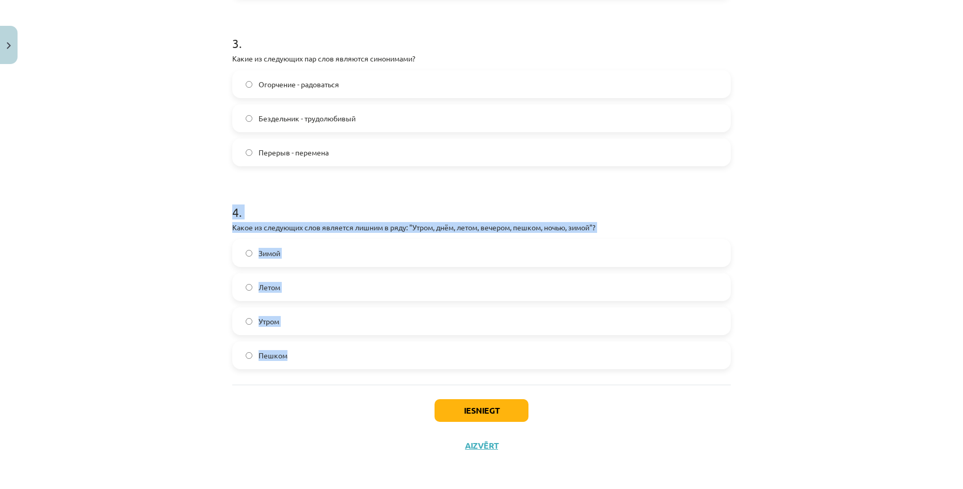
drag, startPoint x: 241, startPoint y: 227, endPoint x: 291, endPoint y: 358, distance: 140.6
copy div "4 . Какое из следующих слов является лишним в ряду: "Утром, днём, летом, вечеро…"
click at [166, 224] on div "Mācību tēma: Krievu valodas b1 - 11. klases 1.ieskaites mācību materiāls #8 ⏰ §…" at bounding box center [481, 244] width 963 height 489
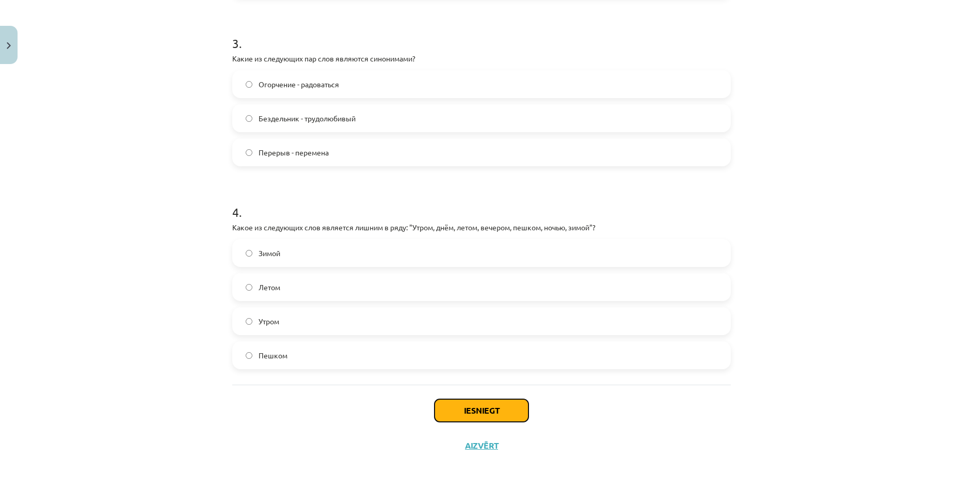
click at [461, 415] on button "Iesniegt" at bounding box center [482, 410] width 94 height 23
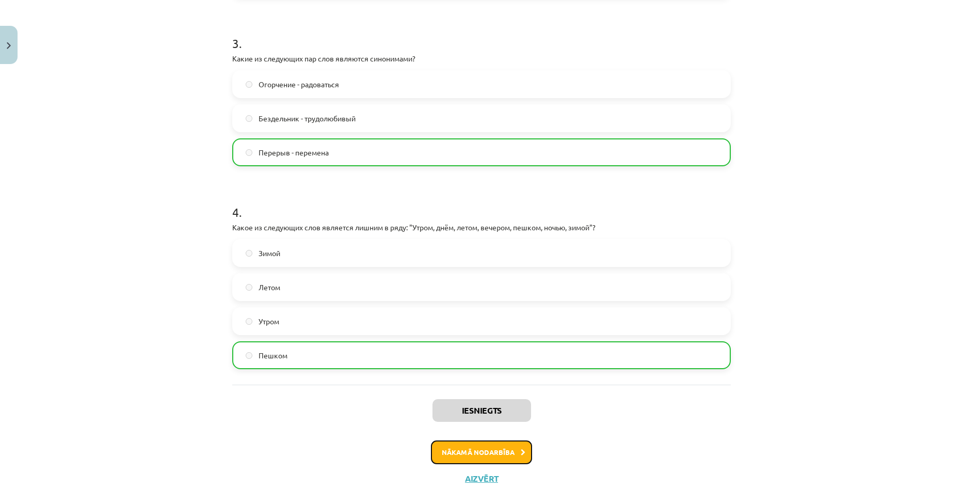
click at [504, 458] on button "Nākamā nodarbība" at bounding box center [481, 452] width 101 height 24
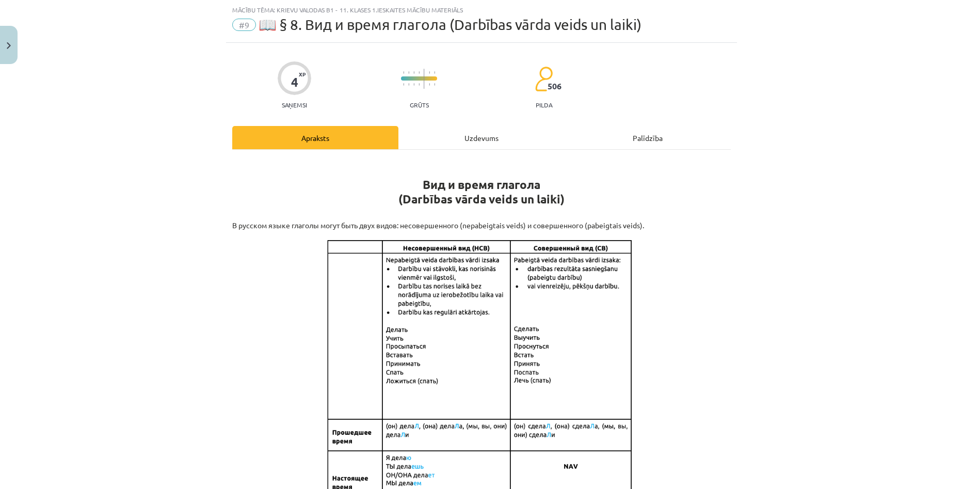
click at [454, 139] on div "Uzdevums" at bounding box center [481, 137] width 166 height 23
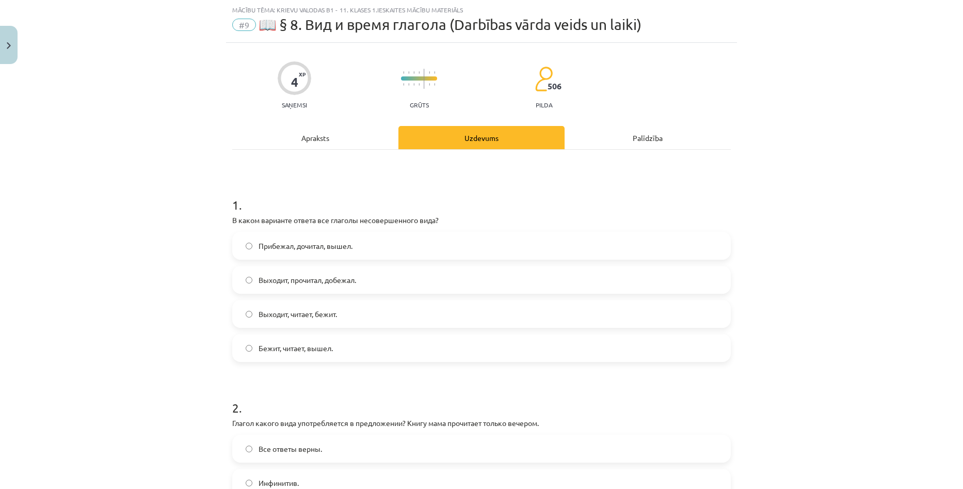
scroll to position [77, 0]
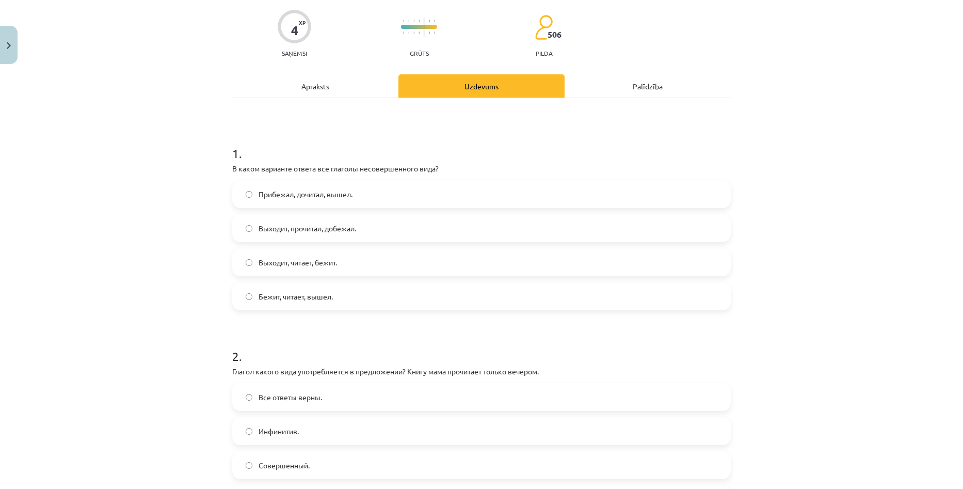
click at [330, 193] on span "Прибежал, дочитал, вышел." at bounding box center [306, 194] width 94 height 11
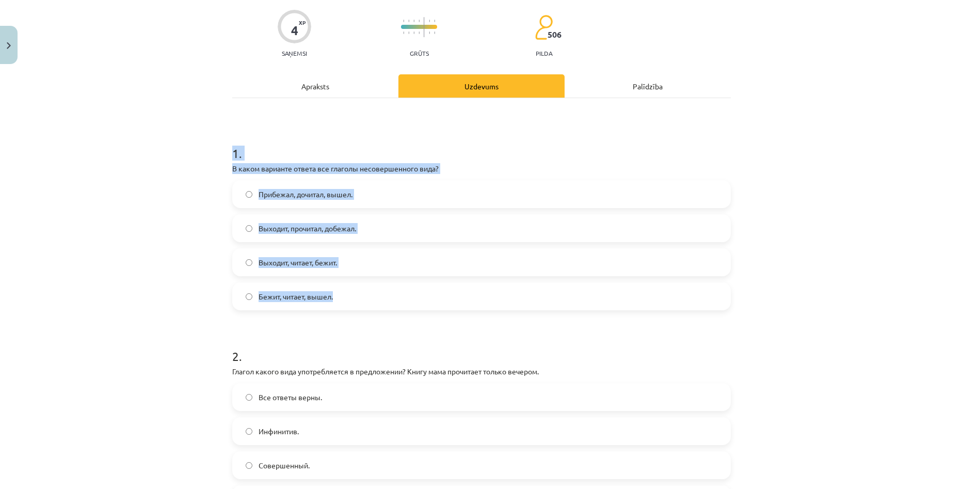
drag, startPoint x: 228, startPoint y: 151, endPoint x: 346, endPoint y: 283, distance: 177.3
click at [346, 283] on div "1 . В каком варианте ответа все глаголы несовершенного вида? Прибежал, дочитал,…" at bounding box center [481, 219] width 499 height 182
copy div "1 . В каком варианте ответа все глаголы несовершенного вида? Прибежал, дочитал,…"
click at [563, 204] on label "Прибежал, дочитал, вышел." at bounding box center [481, 194] width 497 height 26
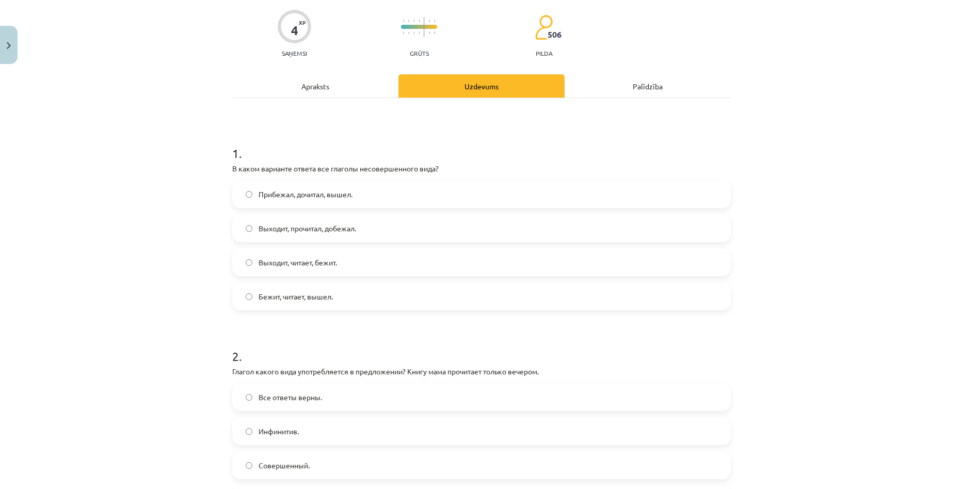
click at [453, 260] on label "Выходит, читает, бежит." at bounding box center [481, 262] width 497 height 26
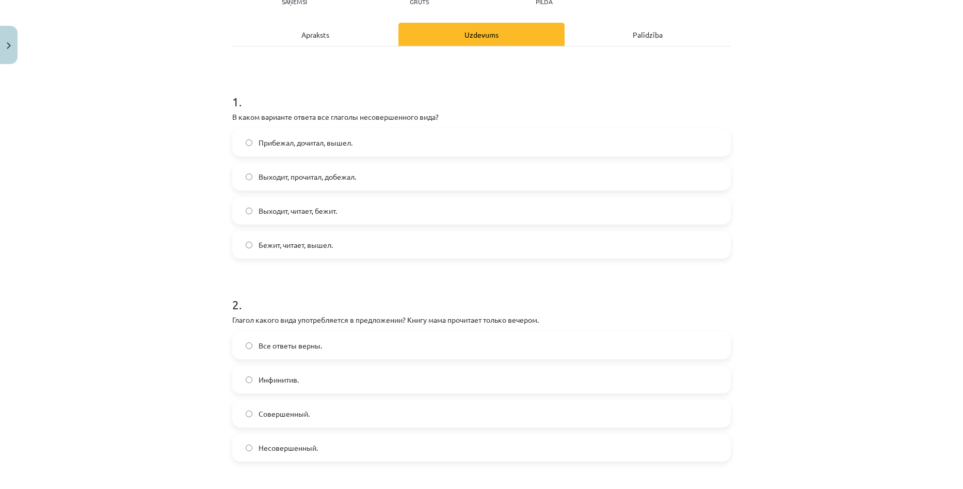
scroll to position [232, 0]
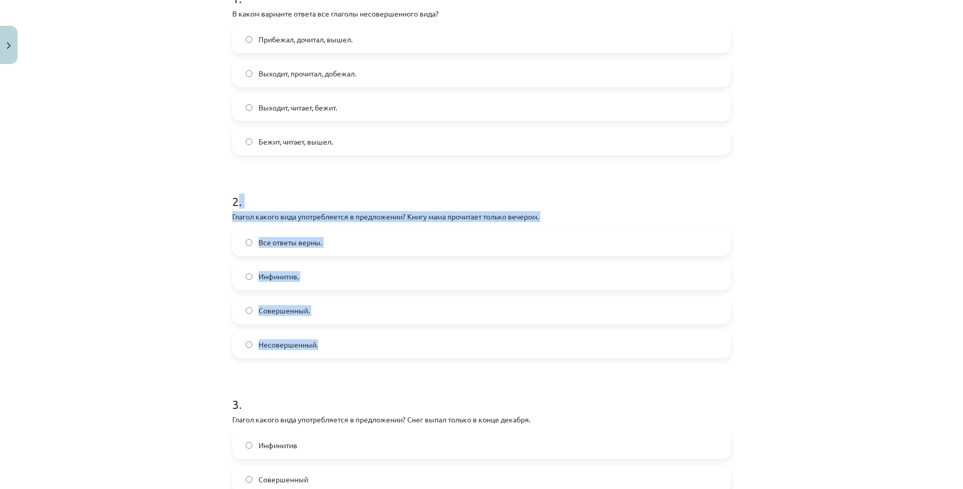
drag, startPoint x: 281, startPoint y: 264, endPoint x: 328, endPoint y: 346, distance: 95.3
click at [328, 346] on div "2 . Глагол какого вида употребляется в предложении? Книгу мама прочитает только…" at bounding box center [481, 267] width 499 height 182
click at [191, 209] on div "Mācību tēma: Krievu valodas b1 - 11. klases 1.ieskaites mācību materiāls #9 📖 §…" at bounding box center [481, 244] width 963 height 489
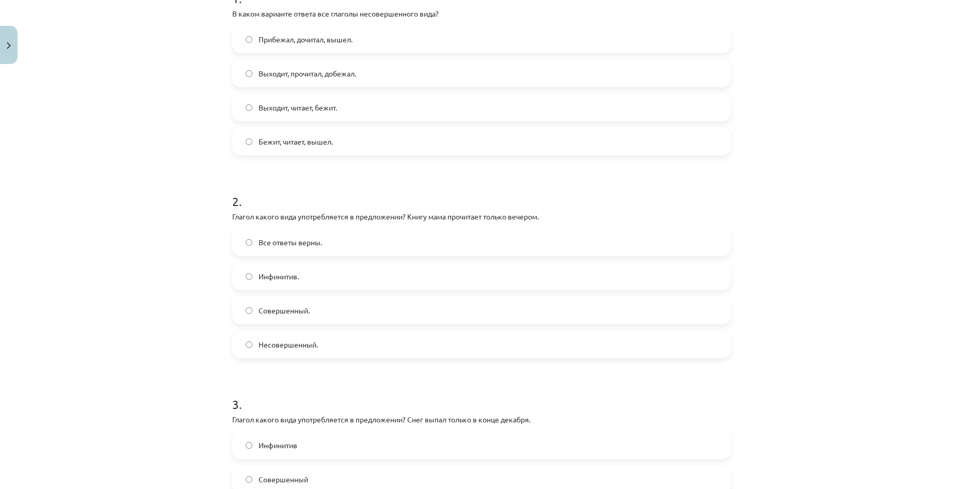
click at [276, 308] on span "Совершенный." at bounding box center [284, 310] width 51 height 11
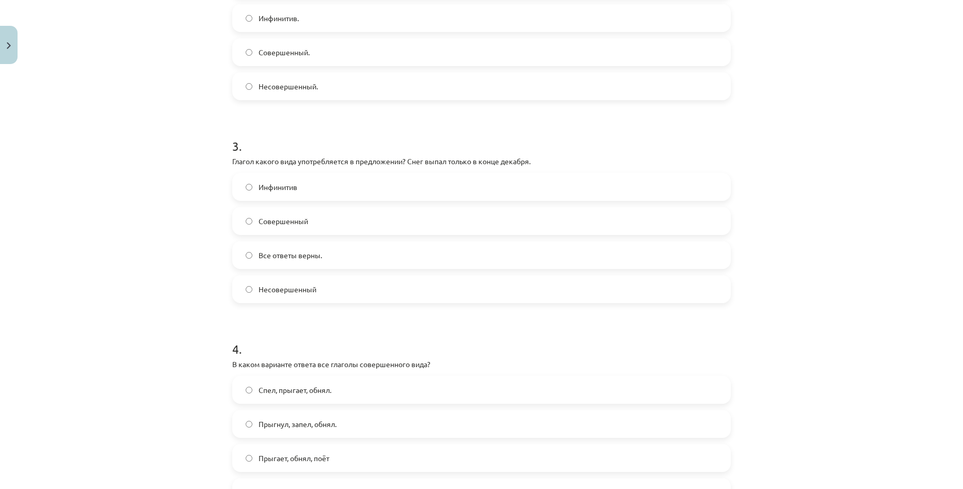
click at [329, 225] on label "Совершенный" at bounding box center [481, 221] width 497 height 26
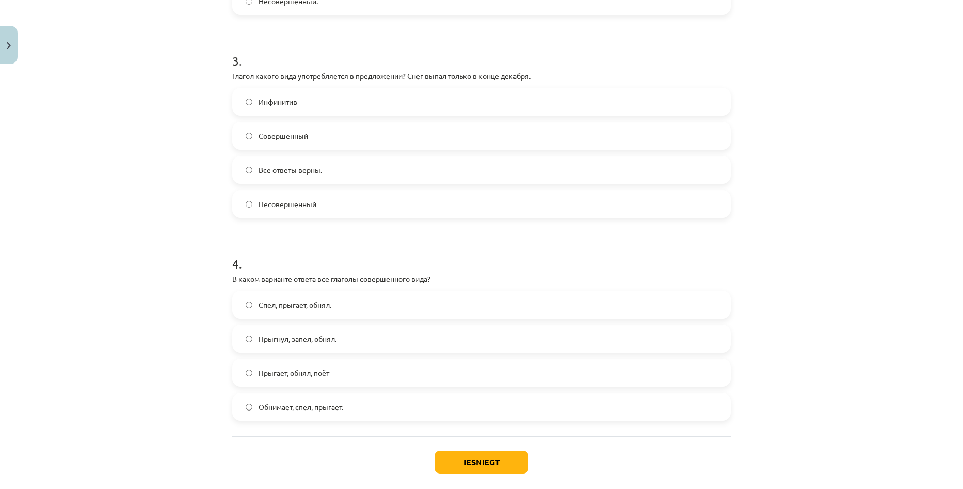
scroll to position [627, 0]
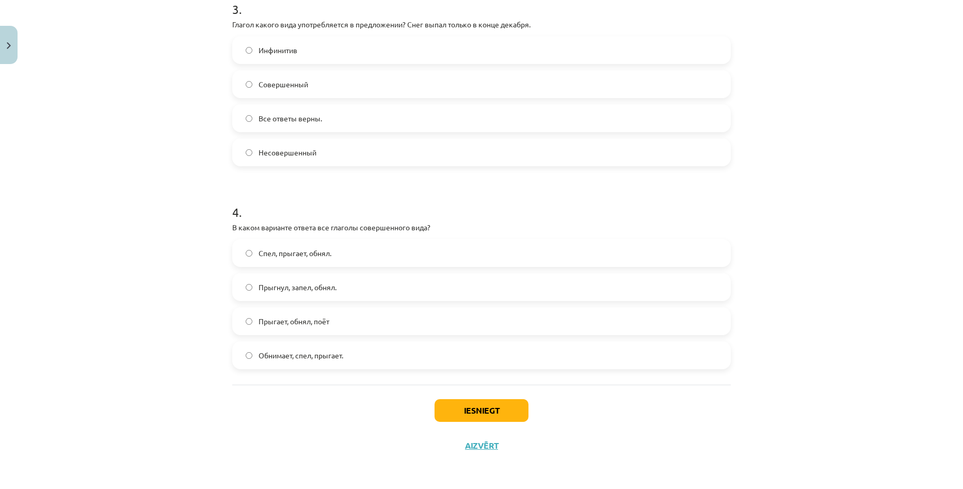
click at [379, 290] on label "Прыгнул, запел, обнял." at bounding box center [481, 287] width 497 height 26
click at [464, 404] on button "Iesniegt" at bounding box center [482, 410] width 94 height 23
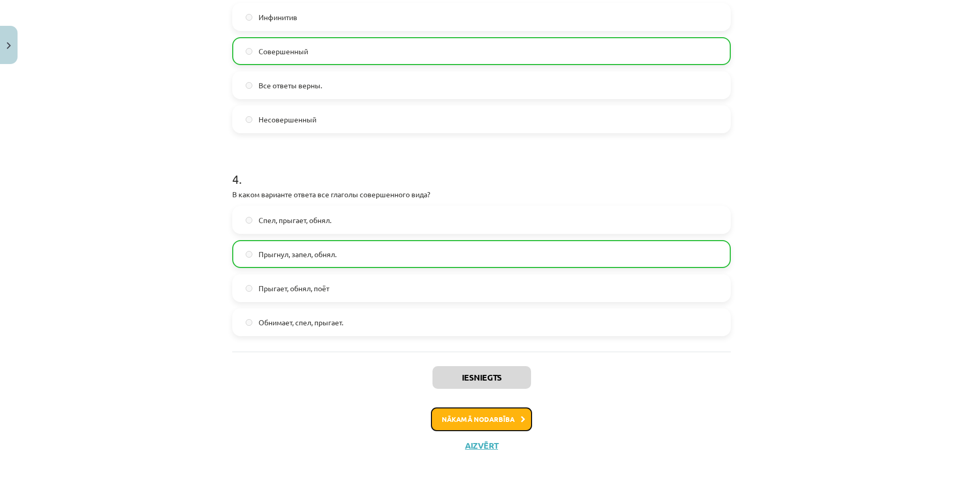
click at [498, 418] on button "Nākamā nodarbība" at bounding box center [481, 419] width 101 height 24
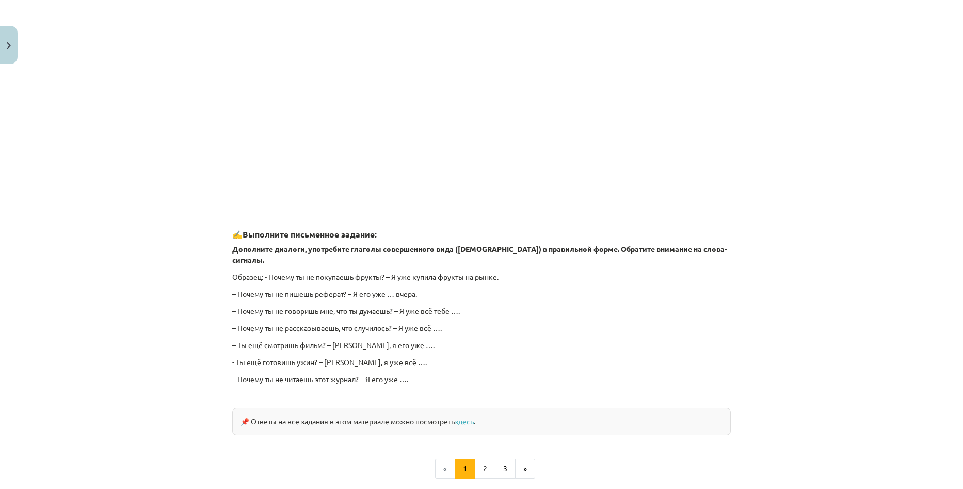
scroll to position [26, 0]
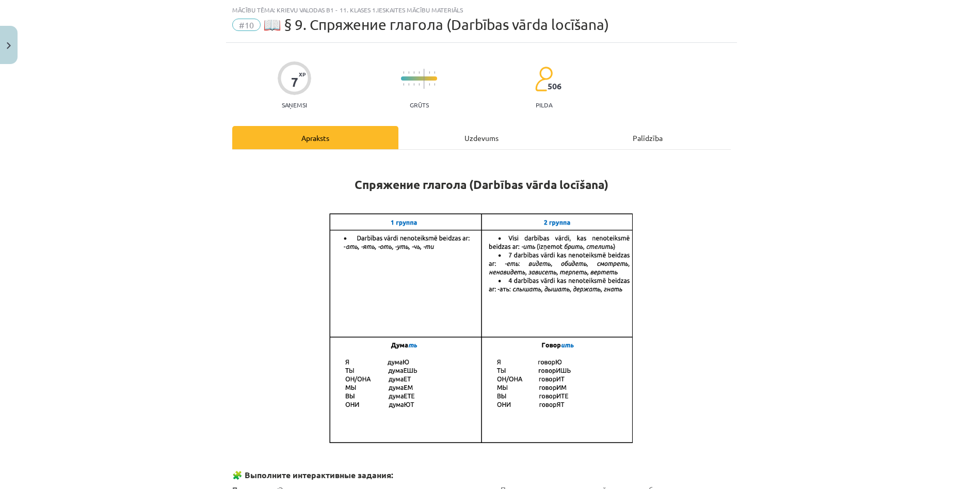
click at [452, 129] on div "Uzdevums" at bounding box center [481, 137] width 166 height 23
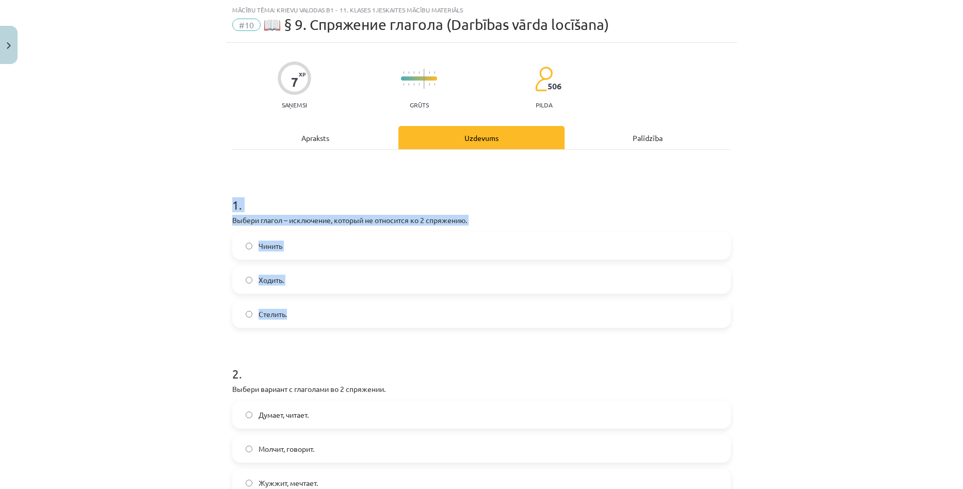
drag, startPoint x: 206, startPoint y: 206, endPoint x: 394, endPoint y: 311, distance: 215.3
click at [394, 311] on div "Mācību tēma: Krievu valodas b1 - 11. klases 1.ieskaites mācību materiāls #10 📖 …" at bounding box center [481, 244] width 963 height 489
click at [132, 178] on div "Mācību tēma: Krievu valodas b1 - 11. klases 1.ieskaites mācību materiāls #10 📖 …" at bounding box center [481, 244] width 963 height 489
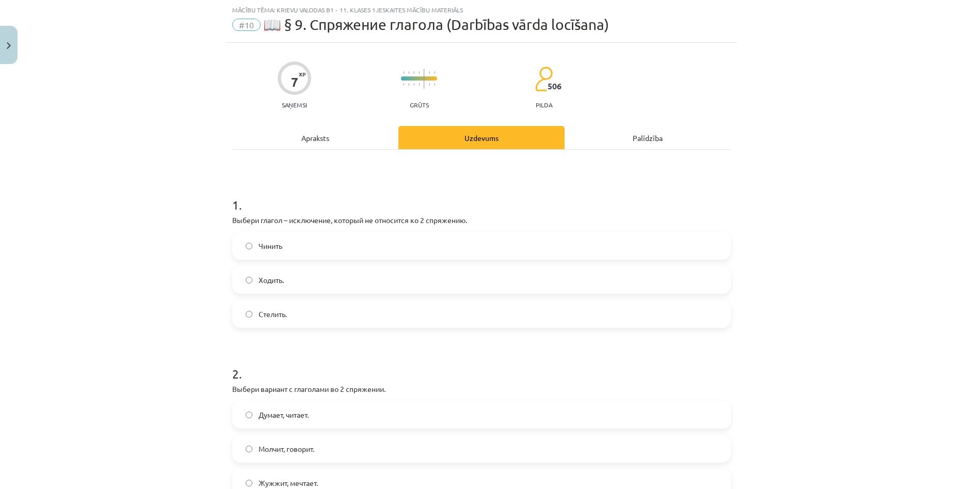
click at [272, 246] on span "Чинить" at bounding box center [271, 246] width 24 height 11
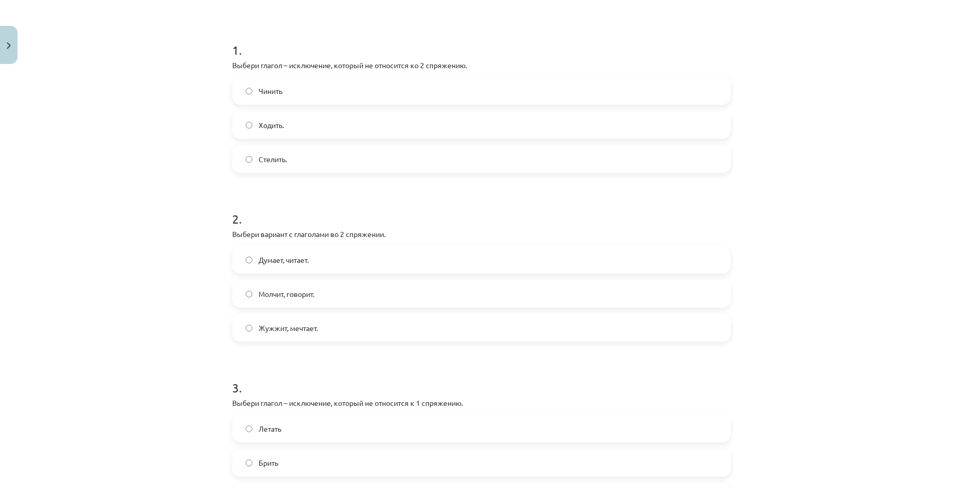
scroll to position [232, 0]
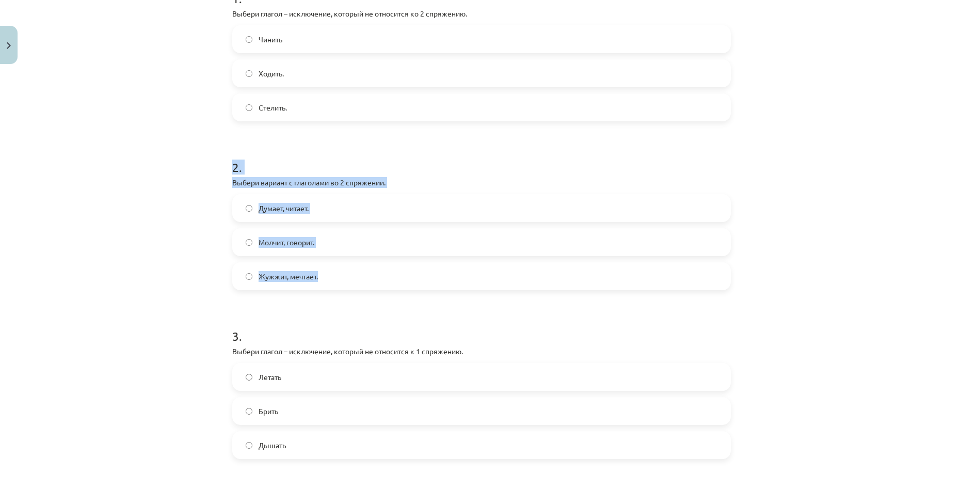
drag, startPoint x: 229, startPoint y: 167, endPoint x: 413, endPoint y: 277, distance: 213.9
click at [413, 277] on div "Mācību tēma: Krievu valodas b1 - 11. klases 1.ieskaites mācību materiāls #10 📖 …" at bounding box center [481, 244] width 963 height 489
click at [134, 184] on div "Mācību tēma: Krievu valodas b1 - 11. klases 1.ieskaites mācību materiāls #10 📖 …" at bounding box center [481, 244] width 963 height 489
click at [313, 251] on label "Молчит, говорит." at bounding box center [481, 242] width 497 height 26
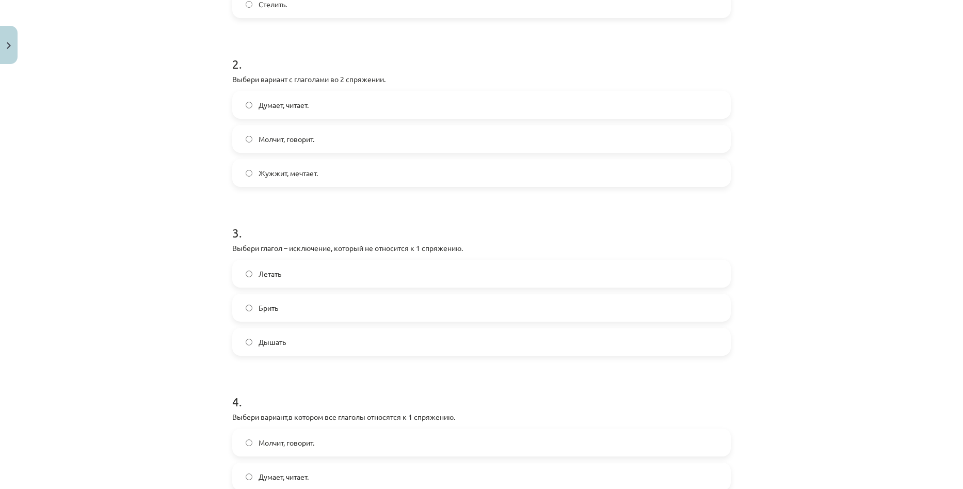
scroll to position [387, 0]
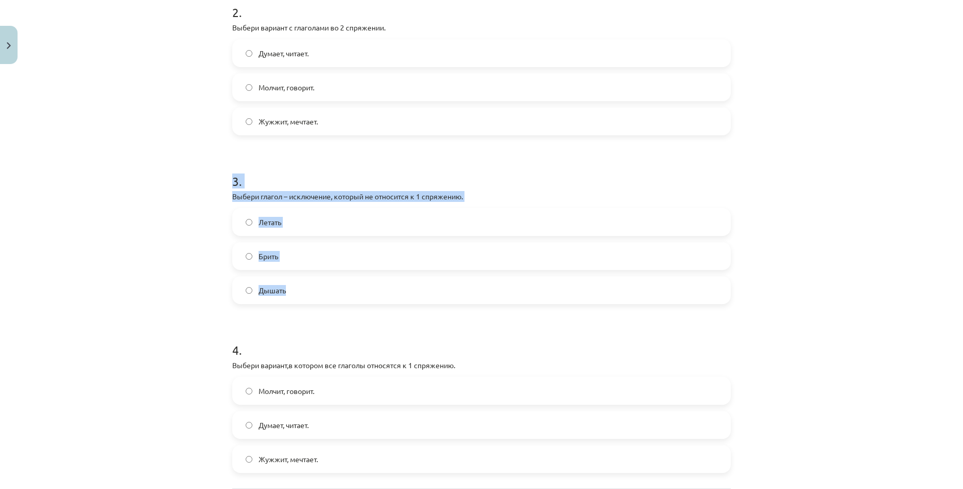
drag, startPoint x: 258, startPoint y: 201, endPoint x: 324, endPoint y: 290, distance: 111.0
click at [324, 290] on div "7 XP Saņemsi Grūts 506 pilda Apraksts Uzdevums Palīdzība 1 . Выбери глагол – ис…" at bounding box center [481, 124] width 511 height 885
click at [119, 243] on div "Mācību tēma: Krievu valodas b1 - 11. klases 1.ieskaites mācību materiāls #10 📖 …" at bounding box center [481, 244] width 963 height 489
click at [285, 265] on label "Брить" at bounding box center [481, 256] width 497 height 26
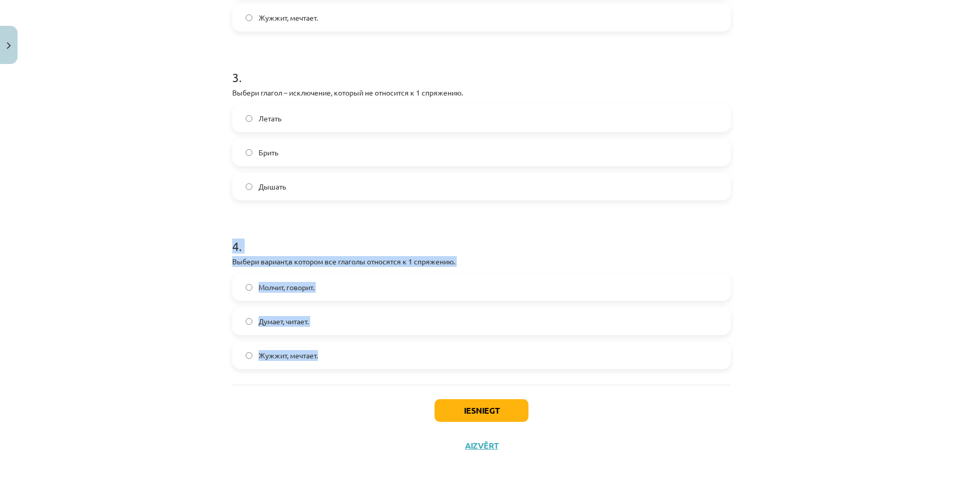
drag, startPoint x: 220, startPoint y: 248, endPoint x: 407, endPoint y: 360, distance: 217.7
click at [407, 361] on div "Mācību tēma: Krievu valodas b1 - 11. klases 1.ieskaites mācību materiāls #10 📖 …" at bounding box center [481, 244] width 963 height 489
click at [93, 253] on div "Mācību tēma: Krievu valodas b1 - 11. klases 1.ieskaites mācību materiāls #10 📖 …" at bounding box center [481, 244] width 963 height 489
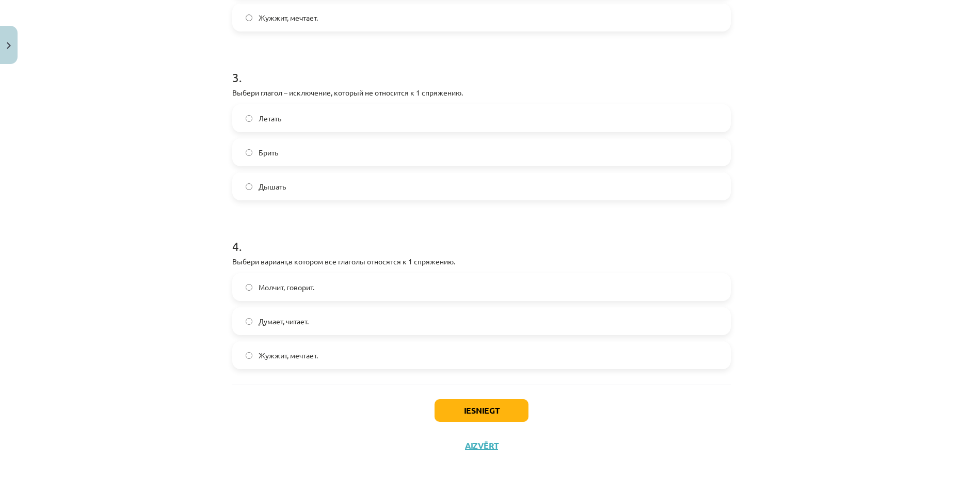
click at [299, 328] on label "Думает, читает." at bounding box center [481, 321] width 497 height 26
click at [470, 408] on button "Iesniegt" at bounding box center [482, 410] width 94 height 23
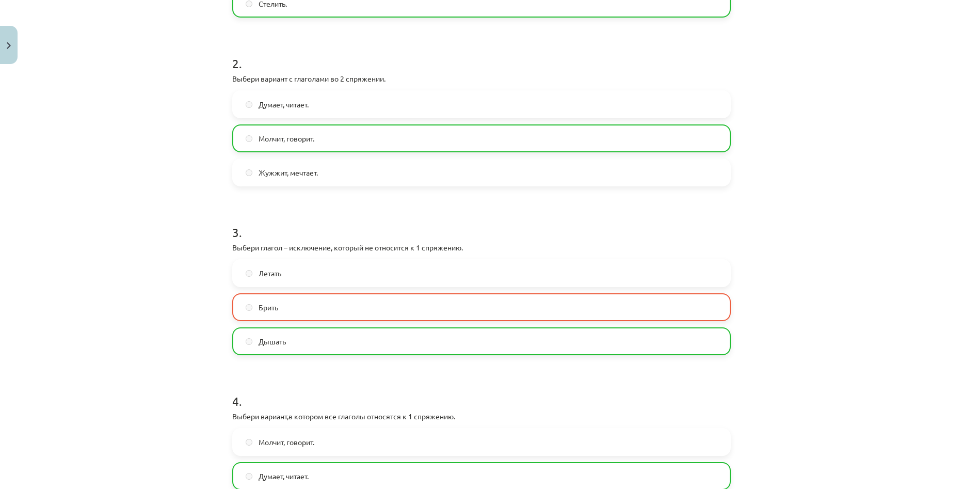
scroll to position [524, 0]
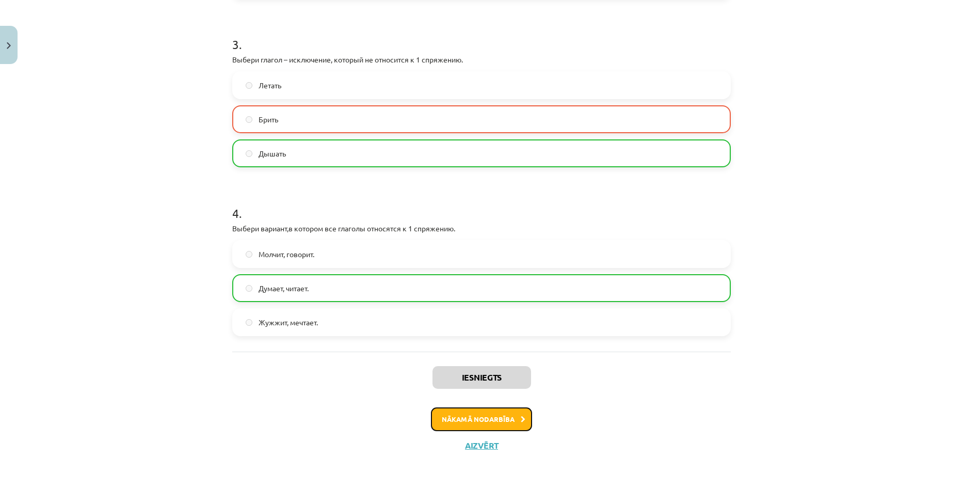
click at [518, 426] on button "Nākamā nodarbība" at bounding box center [481, 419] width 101 height 24
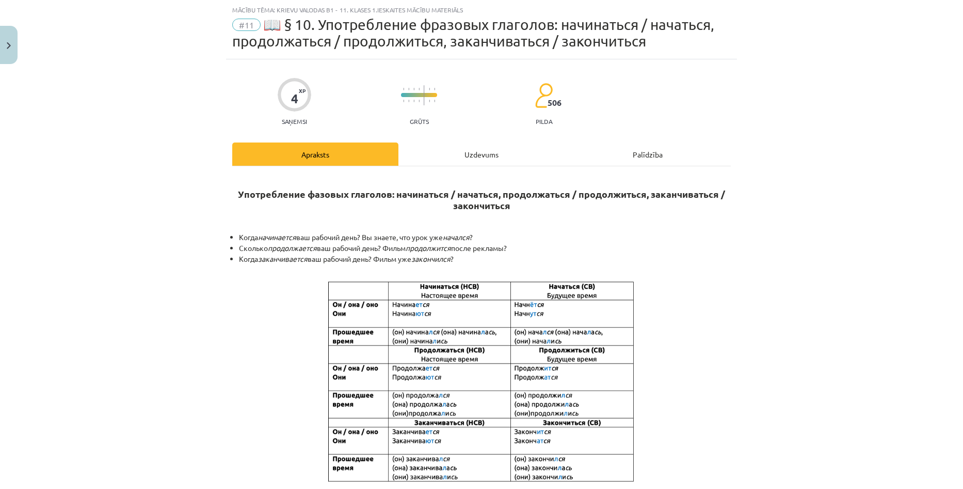
click at [456, 159] on div "Uzdevums" at bounding box center [481, 153] width 166 height 23
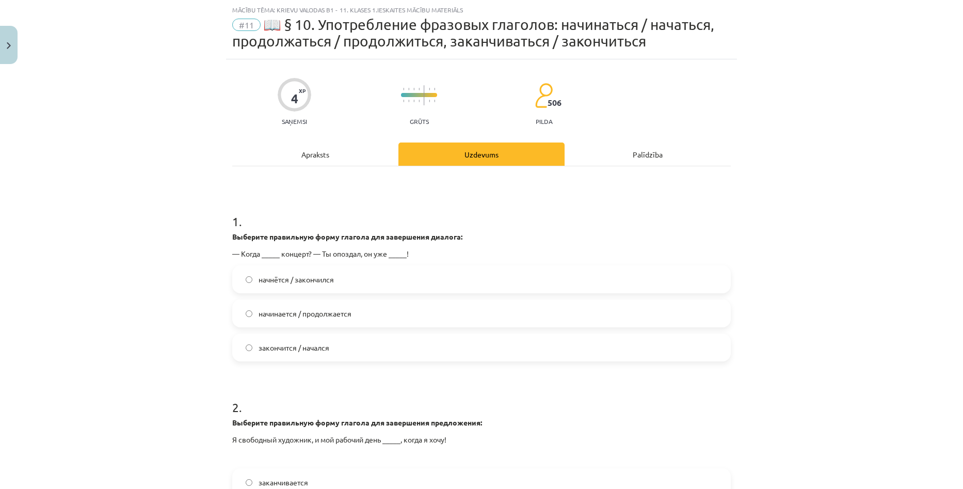
scroll to position [77, 0]
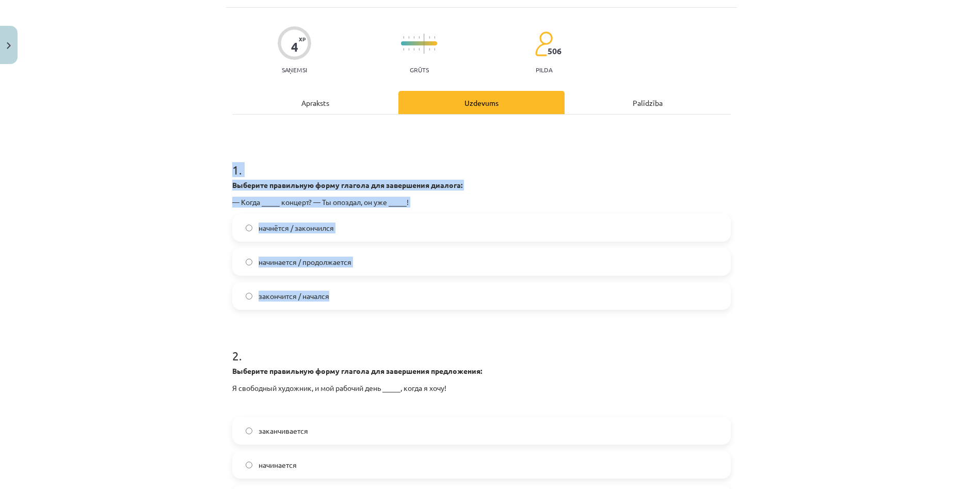
drag, startPoint x: 323, startPoint y: 237, endPoint x: 352, endPoint y: 301, distance: 69.8
click at [352, 301] on div "4 XP Saņemsi Grūts 506 pilda Apraksts Uzdevums Palīdzība 1 . Выберите правильну…" at bounding box center [481, 307] width 511 height 599
click at [88, 142] on div "Mācību tēma: Krievu valodas b1 - 11. klases 1.ieskaites mācību materiāls #11 📖 …" at bounding box center [481, 244] width 963 height 489
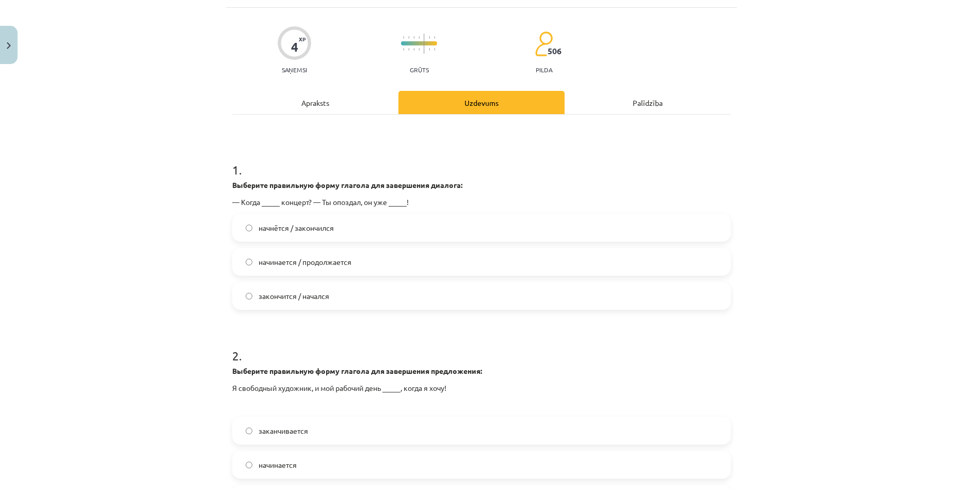
click at [274, 228] on span "начнётся / закончился" at bounding box center [296, 227] width 75 height 11
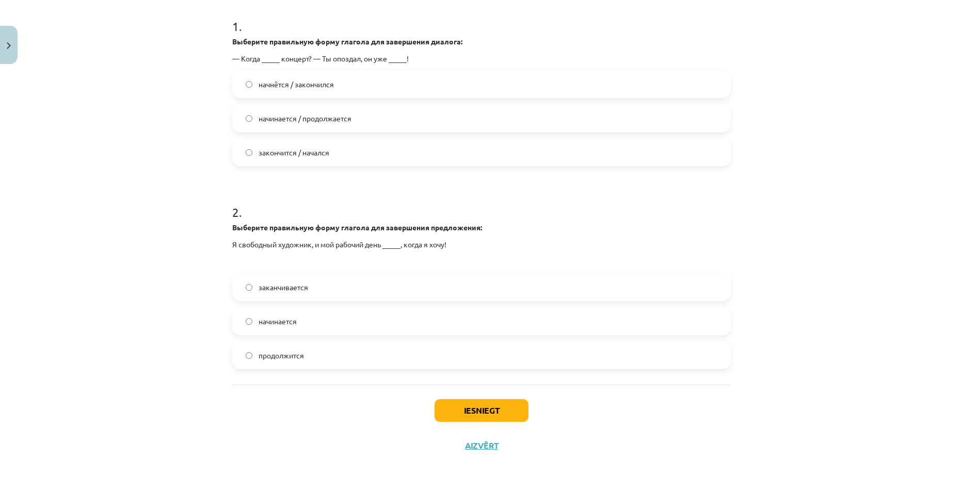
scroll to position [169, 0]
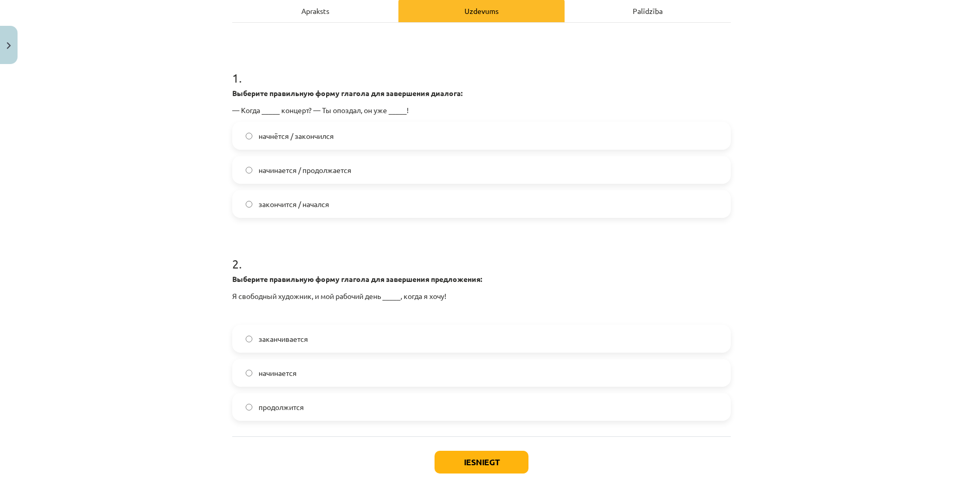
click at [458, 346] on label "заканчивается" at bounding box center [481, 339] width 497 height 26
click at [311, 375] on label "начинается" at bounding box center [481, 373] width 497 height 26
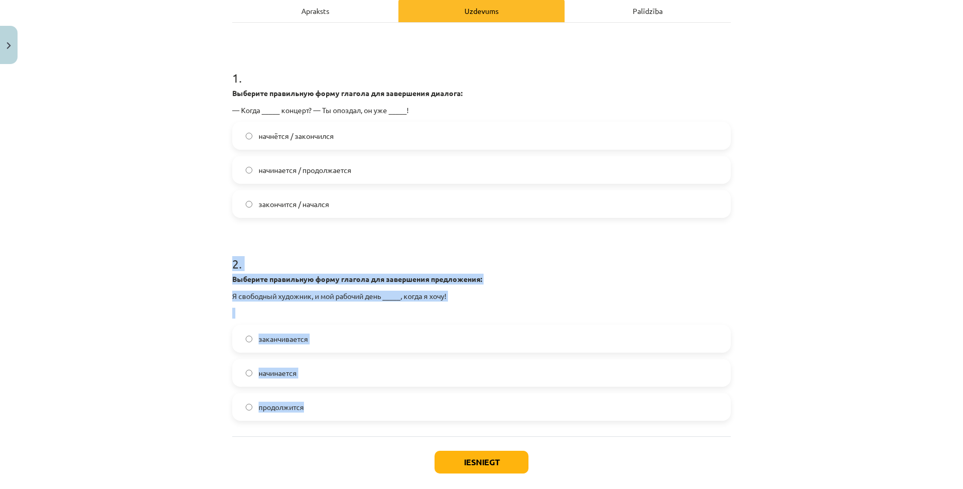
drag, startPoint x: 304, startPoint y: 300, endPoint x: 359, endPoint y: 399, distance: 113.5
click at [359, 399] on div "Mācību tēma: Krievu valodas b1 - 11. klases 1.ieskaites mācību materiāls #11 📖 …" at bounding box center [481, 244] width 963 height 489
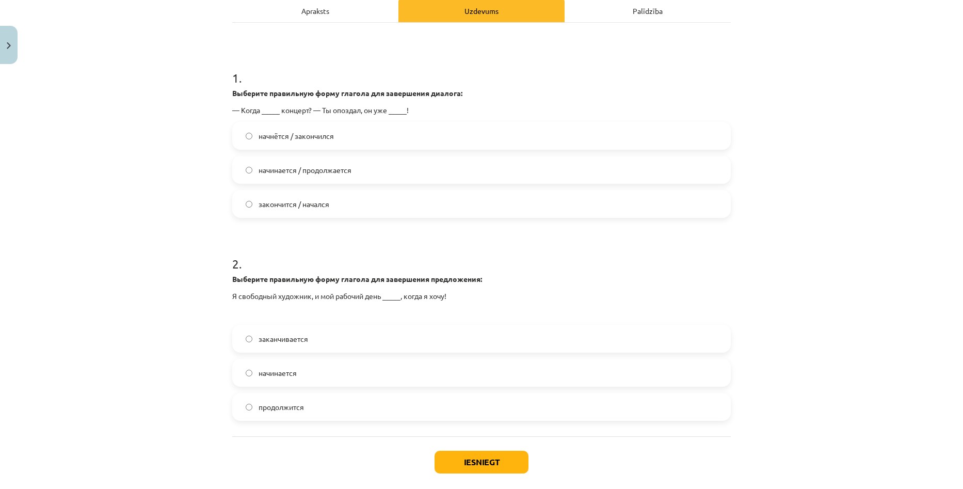
click at [165, 193] on div "Mācību tēma: Krievu valodas b1 - 11. klases 1.ieskaites mācību materiāls #11 📖 …" at bounding box center [481, 244] width 963 height 489
click at [476, 464] on button "Iesniegt" at bounding box center [482, 462] width 94 height 23
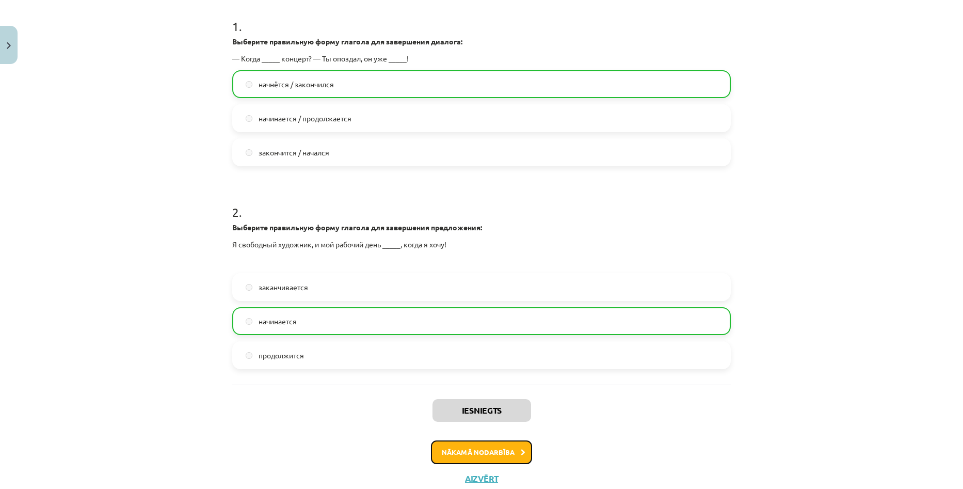
click at [469, 452] on button "Nākamā nodarbība" at bounding box center [481, 452] width 101 height 24
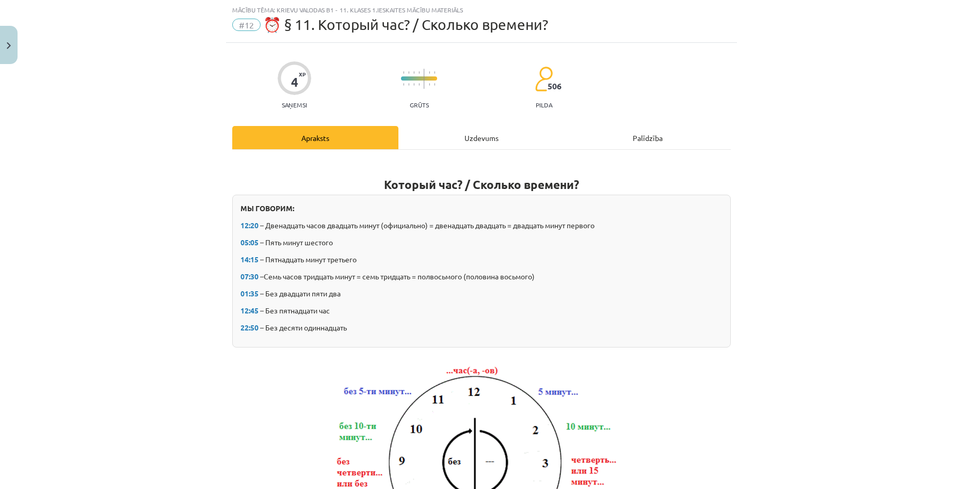
click at [465, 136] on div "Uzdevums" at bounding box center [481, 137] width 166 height 23
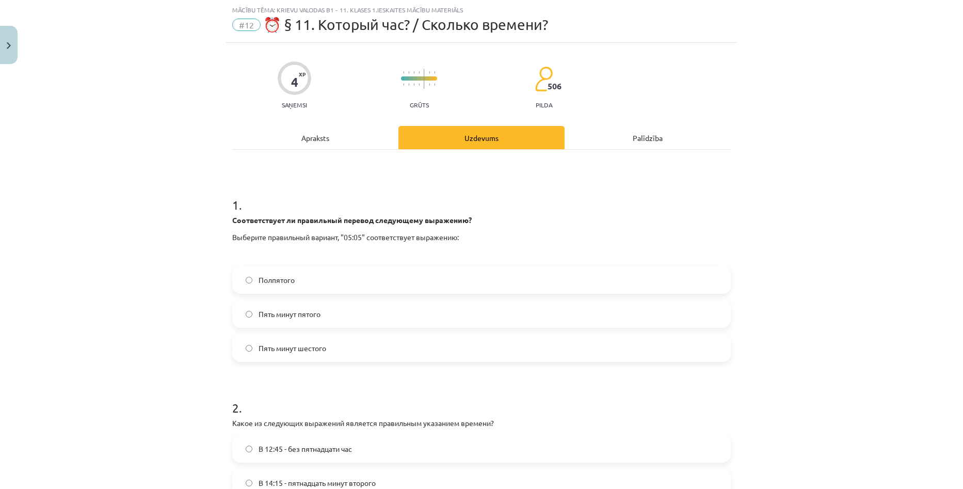
scroll to position [77, 0]
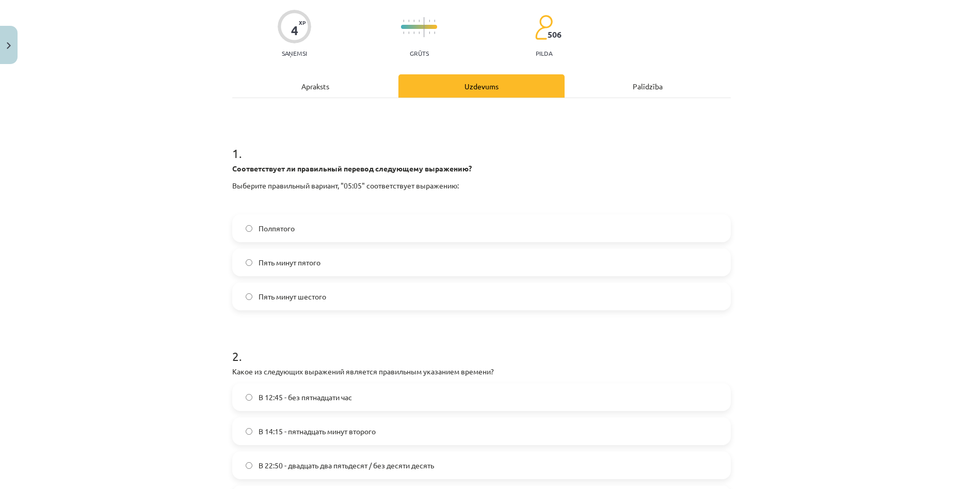
click at [316, 298] on span "Пять минут шестого" at bounding box center [293, 296] width 68 height 11
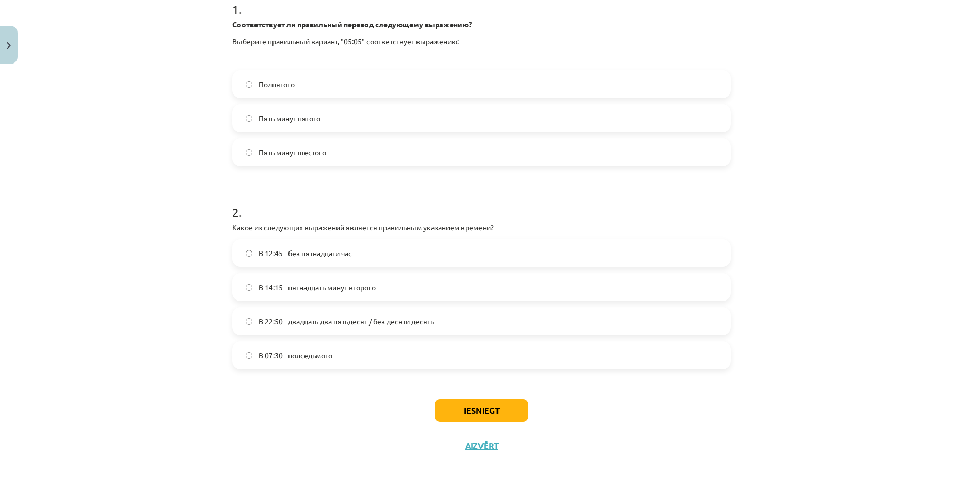
click at [233, 252] on label "В 12:45 - без пятнадцати час" at bounding box center [481, 253] width 497 height 26
click at [469, 407] on button "Iesniegt" at bounding box center [482, 410] width 94 height 23
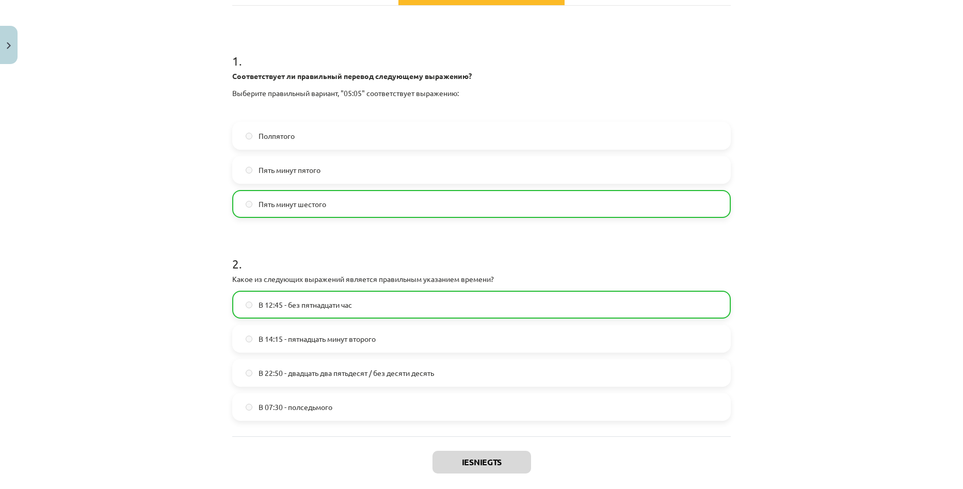
scroll to position [254, 0]
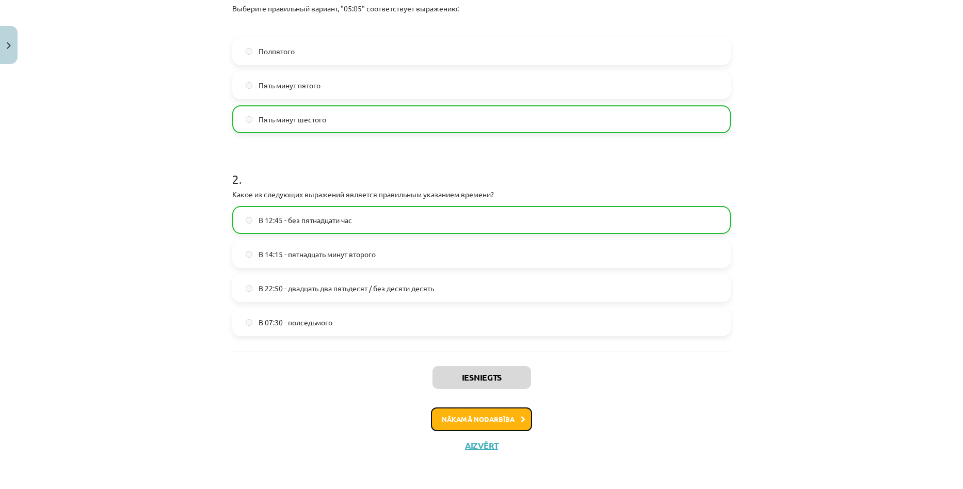
click at [475, 424] on button "Nākamā nodarbība" at bounding box center [481, 419] width 101 height 24
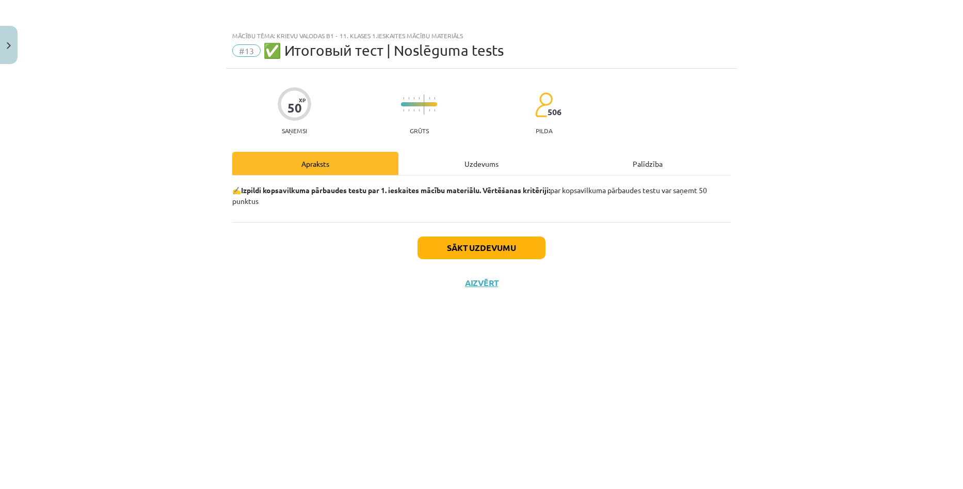
click at [460, 162] on div "Uzdevums" at bounding box center [481, 163] width 166 height 23
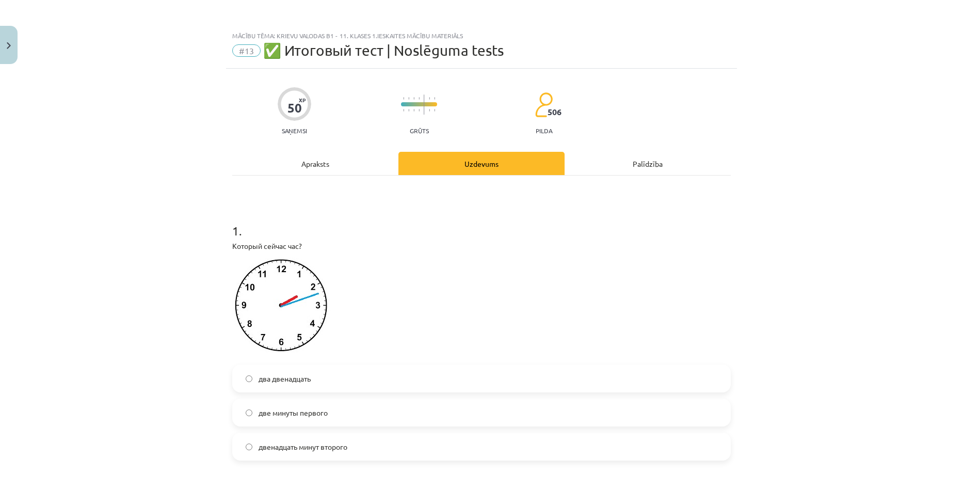
scroll to position [155, 0]
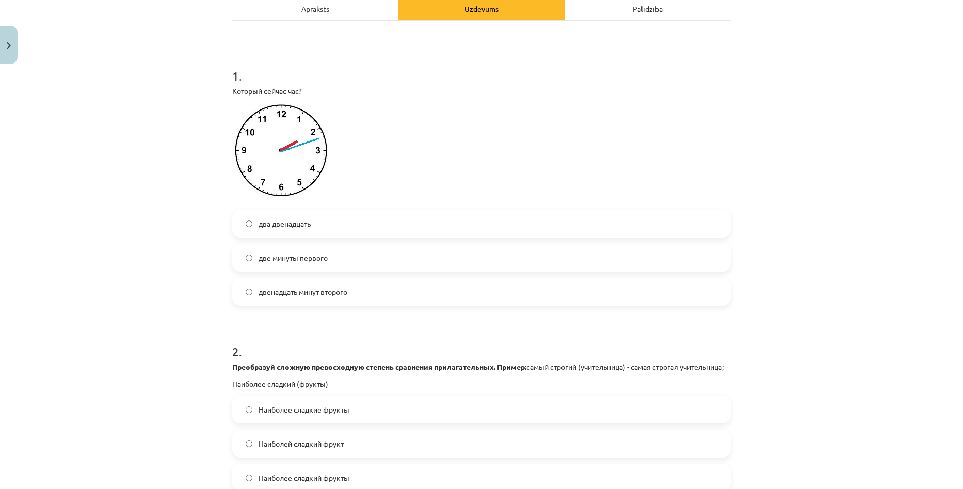
click at [348, 231] on label "два двенадцать" at bounding box center [481, 224] width 497 height 26
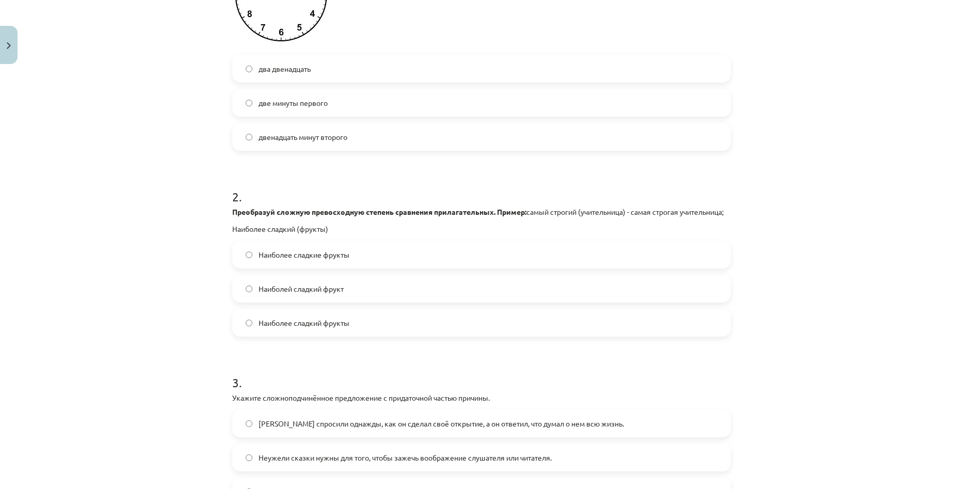
click at [406, 267] on label "Наиболее сладкие фрукты" at bounding box center [481, 255] width 497 height 26
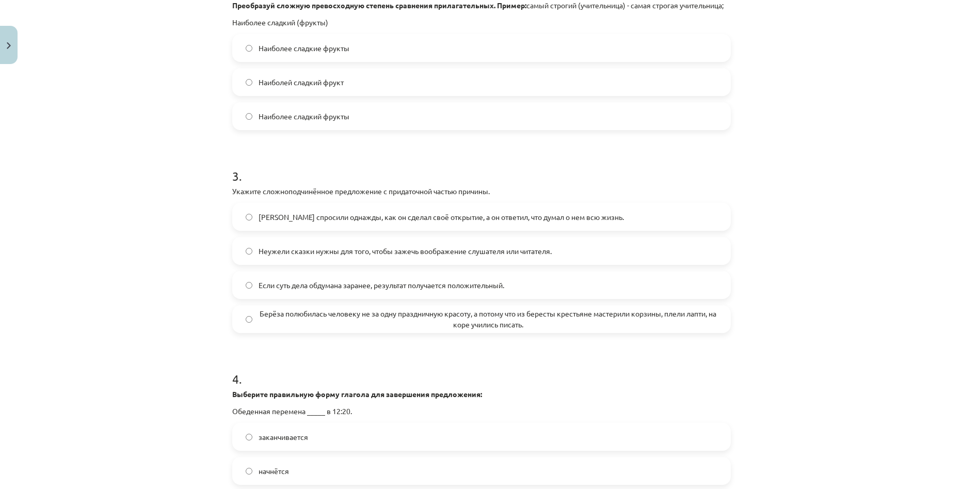
click at [305, 291] on span "Если суть дела обдумана заранее, результат получается положительный." at bounding box center [382, 285] width 246 height 11
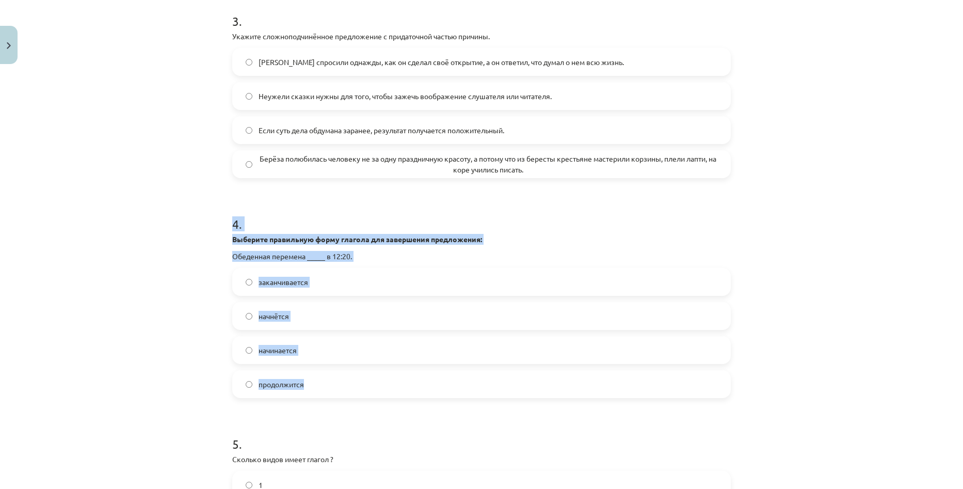
drag, startPoint x: 221, startPoint y: 233, endPoint x: 361, endPoint y: 407, distance: 223.2
click at [361, 407] on div "Mācību tēma: Krievu valodas b1 - 11. klases 1.ieskaites mācību materiāls #13 ✅ …" at bounding box center [481, 244] width 963 height 489
click at [89, 202] on div "Mācību tēma: Krievu valodas b1 - 11. klases 1.ieskaites mācību materiāls #13 ✅ …" at bounding box center [481, 244] width 963 height 489
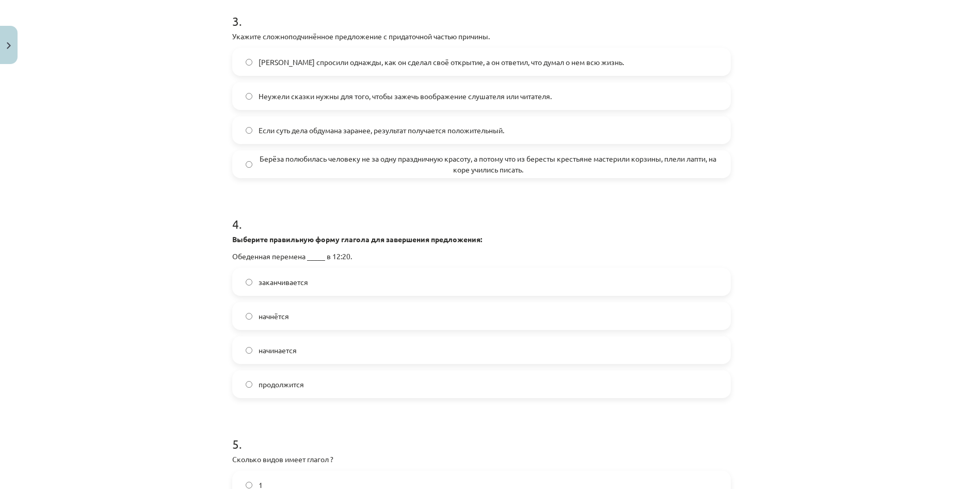
click at [276, 363] on label "начинается" at bounding box center [481, 350] width 497 height 26
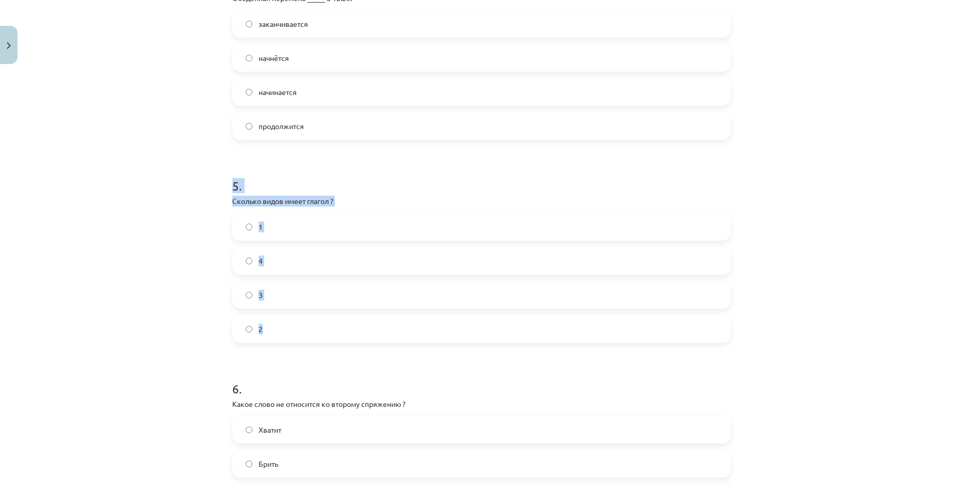
drag, startPoint x: 226, startPoint y: 199, endPoint x: 282, endPoint y: 339, distance: 151.0
click at [282, 339] on div "50 XP Saņemsi Grūts 506 pilda Apraksts Uzdevums Palīdzība 1 . Который сейчас ча…" at bounding box center [481, 289] width 511 height 2299
click at [265, 340] on label "2" at bounding box center [481, 329] width 497 height 26
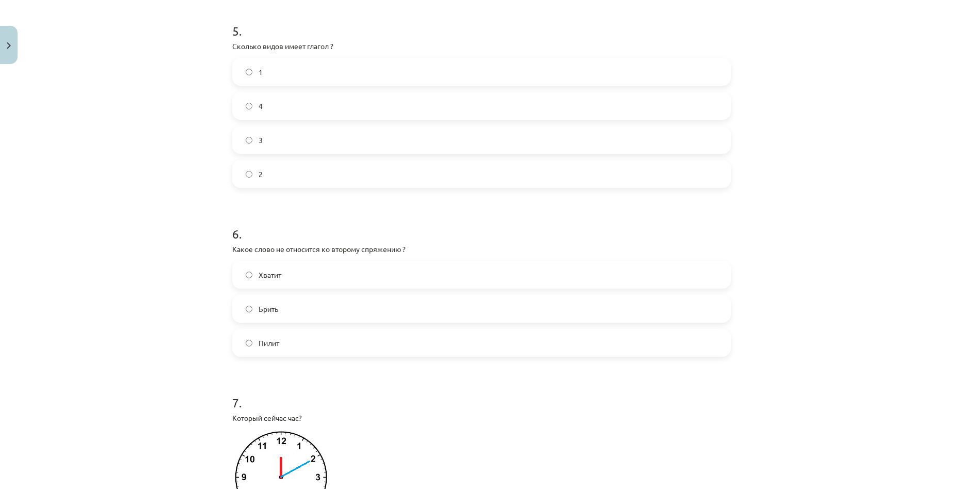
scroll to position [1136, 0]
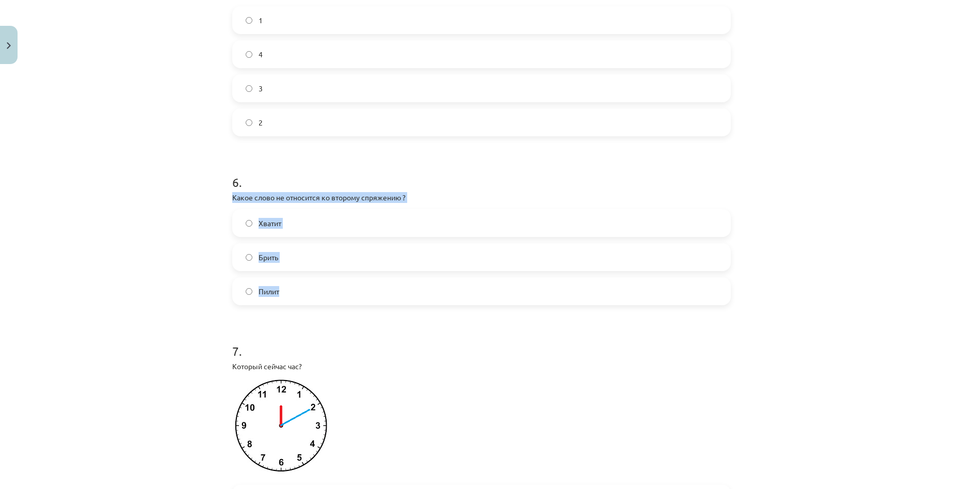
drag, startPoint x: 223, startPoint y: 200, endPoint x: 296, endPoint y: 296, distance: 120.4
click at [296, 296] on div "50 XP Saņemsi Grūts 506 pilda Apraksts Uzdevums Palīdzība 1 . Который сейчас ча…" at bounding box center [481, 82] width 511 height 2299
click at [318, 304] on label "Пилит" at bounding box center [481, 291] width 497 height 26
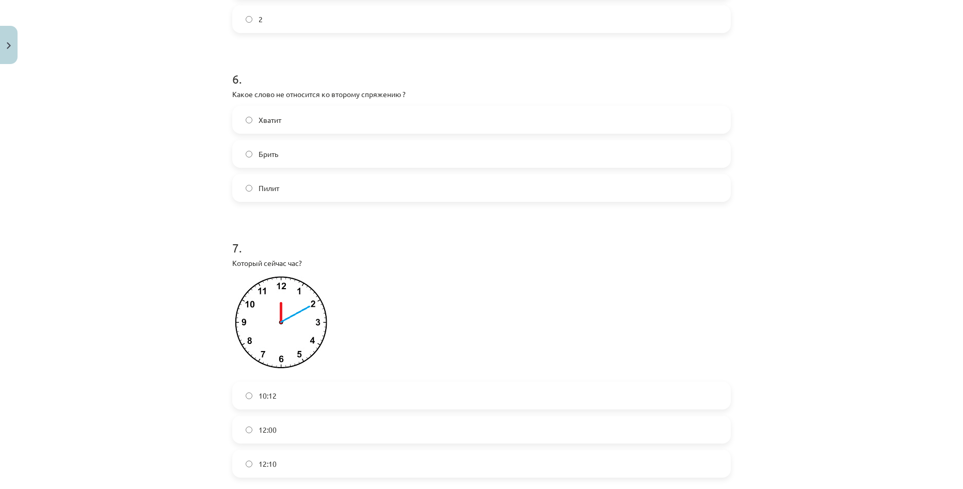
scroll to position [1342, 0]
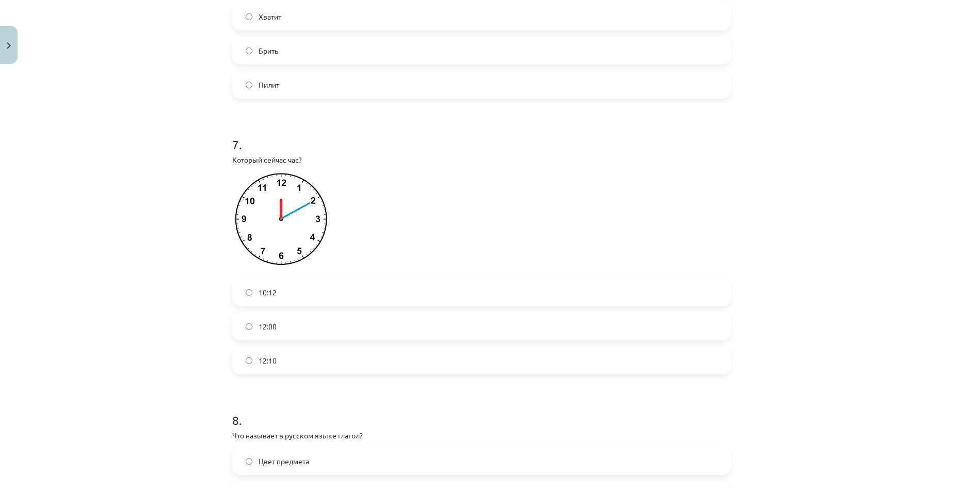
drag, startPoint x: 317, startPoint y: 373, endPoint x: 277, endPoint y: 370, distance: 39.9
click at [316, 373] on label "12:10" at bounding box center [481, 360] width 497 height 26
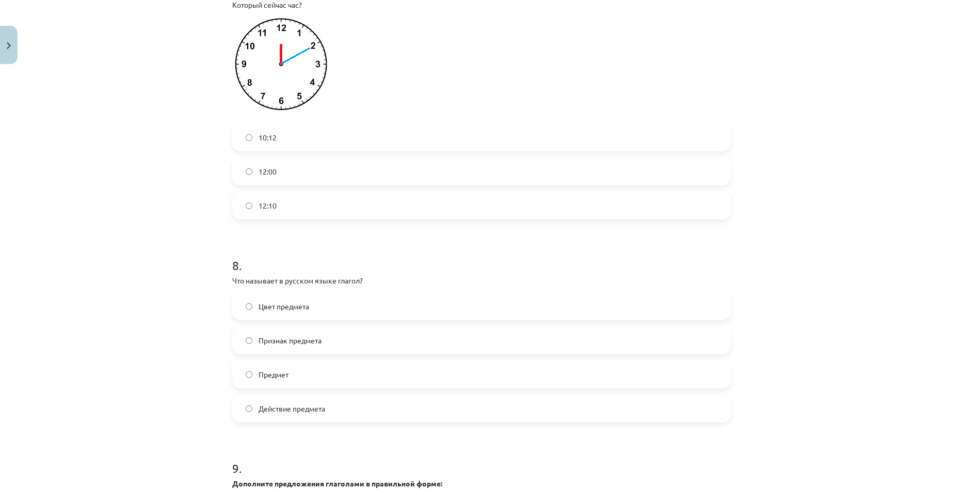
scroll to position [1703, 0]
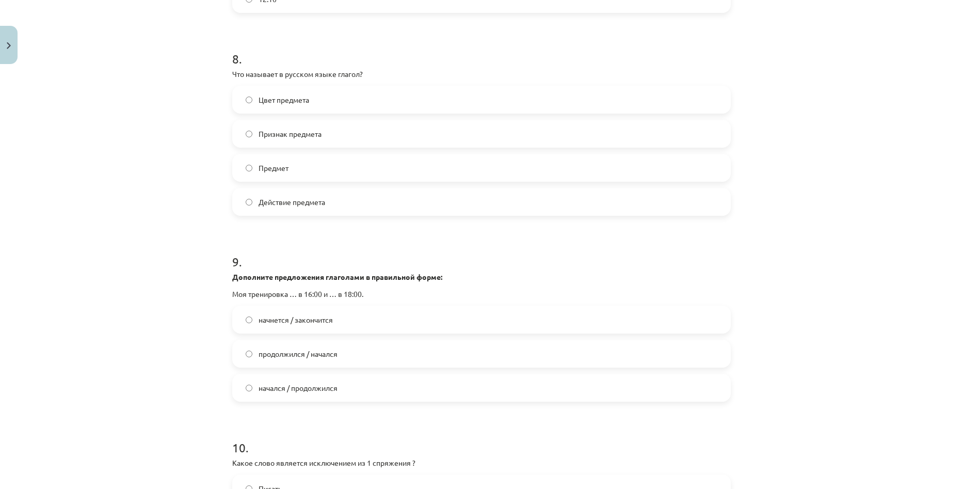
click at [281, 215] on label "Действие предмета" at bounding box center [481, 202] width 497 height 26
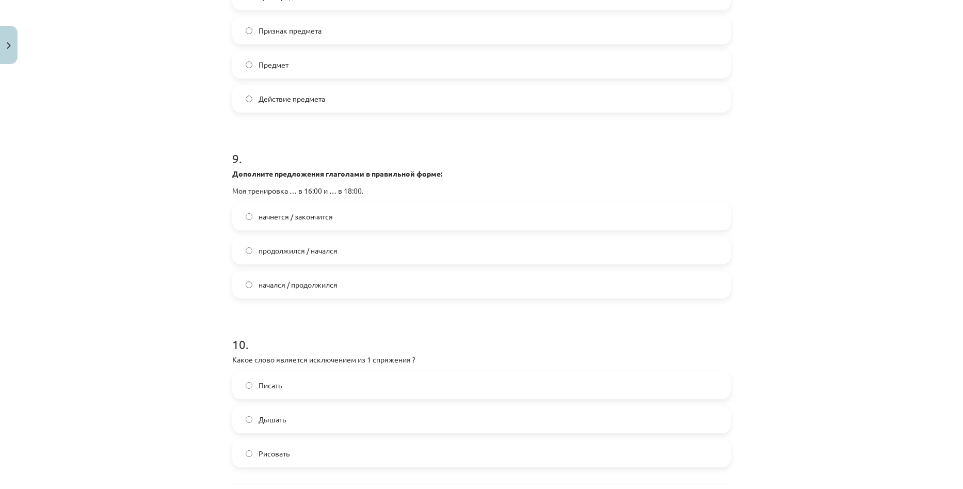
click at [289, 229] on label "начнется / закончится" at bounding box center [481, 216] width 497 height 26
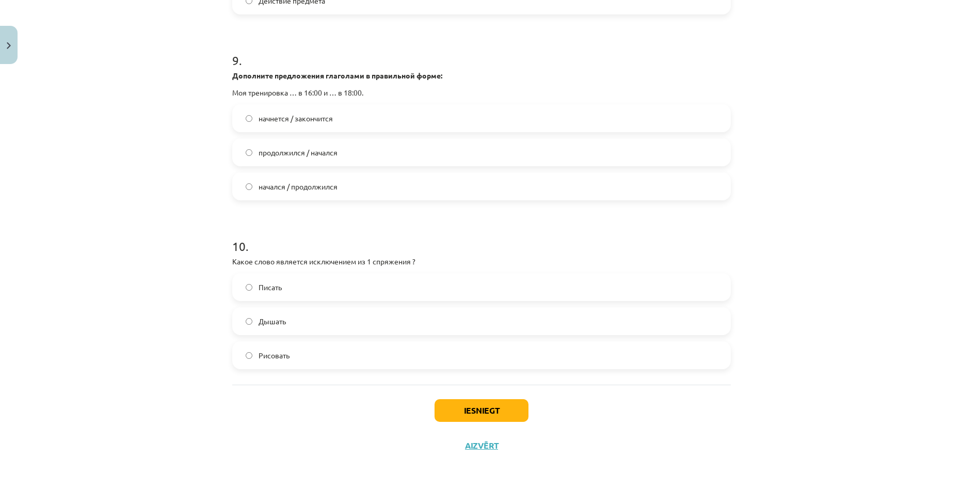
scroll to position [1915, 0]
drag, startPoint x: 213, startPoint y: 245, endPoint x: 311, endPoint y: 349, distance: 143.5
click at [311, 349] on div "Mācību tēma: Krievu valodas b1 - 11. klases 1.ieskaites mācību materiāls #13 ✅ …" at bounding box center [481, 244] width 963 height 489
drag, startPoint x: 284, startPoint y: 327, endPoint x: 326, endPoint y: 344, distance: 45.3
click at [284, 326] on label "Дышать" at bounding box center [481, 321] width 497 height 26
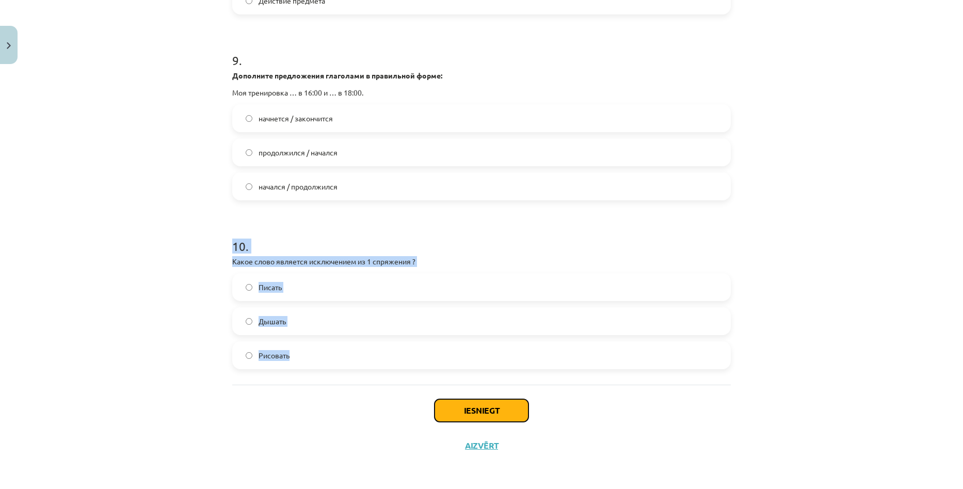
click at [510, 409] on button "Iesniegt" at bounding box center [482, 410] width 94 height 23
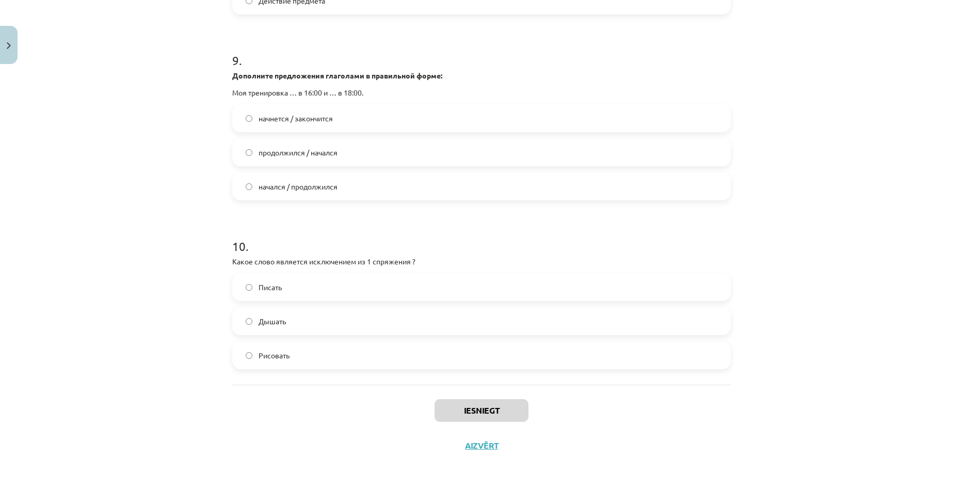
click at [829, 98] on div "Mācību tēma: Krievu valodas b1 - 11. klases 1.ieskaites mācību materiāls #13 ✅ …" at bounding box center [481, 244] width 963 height 489
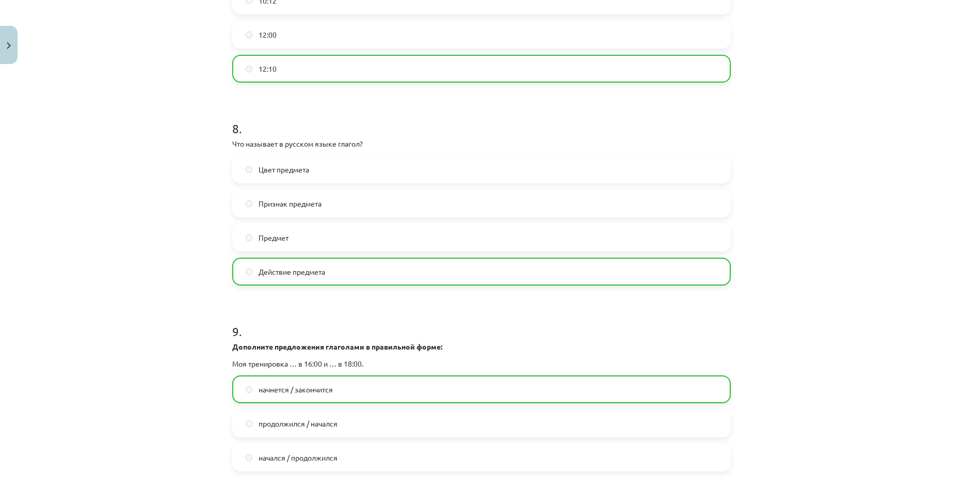
scroll to position [1949, 0]
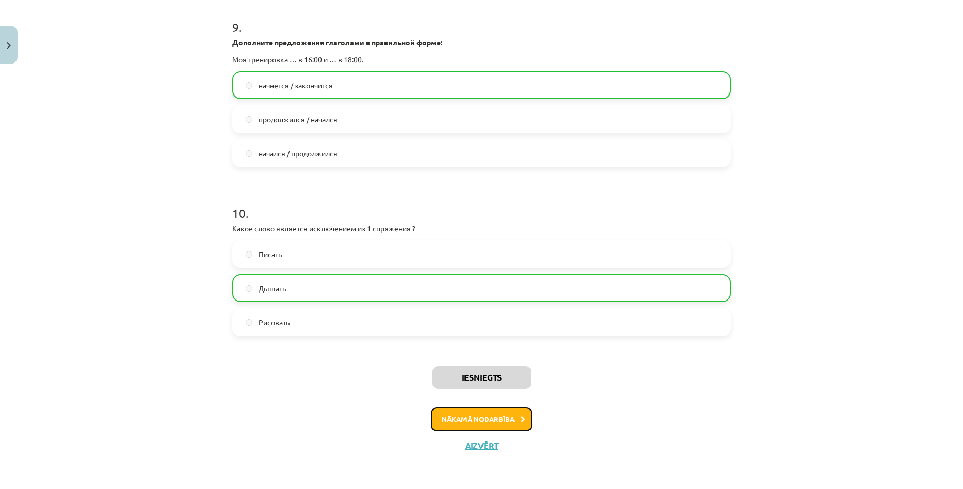
click at [491, 420] on button "Nākamā nodarbība" at bounding box center [481, 419] width 101 height 24
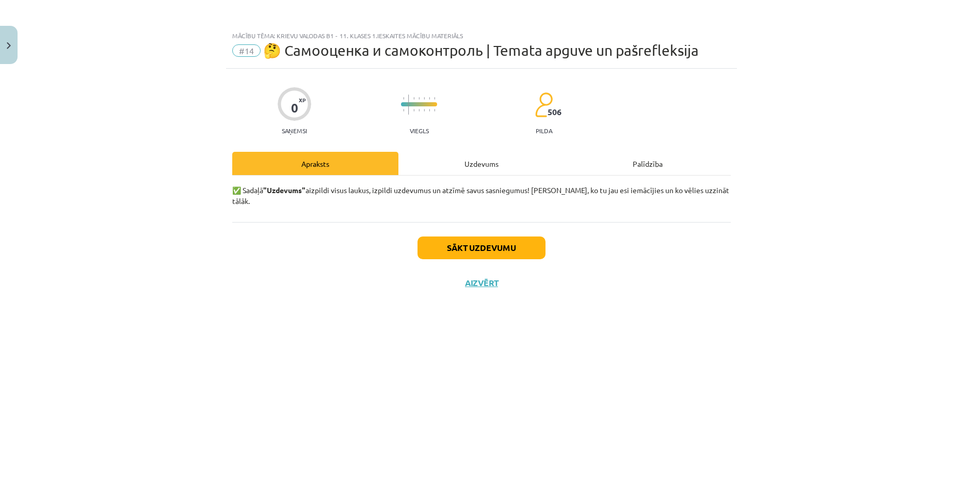
click at [482, 171] on div "Uzdevums" at bounding box center [481, 163] width 166 height 23
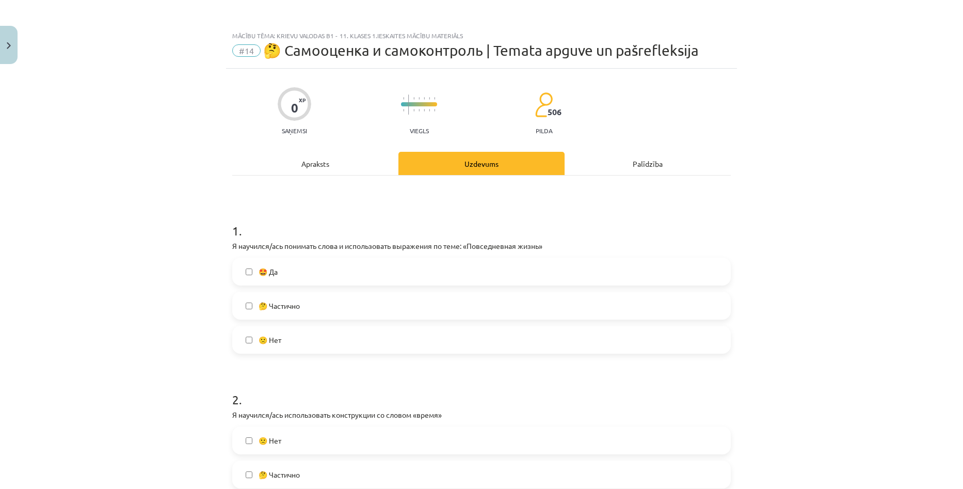
click at [285, 279] on label "🤩 Да" at bounding box center [481, 272] width 497 height 26
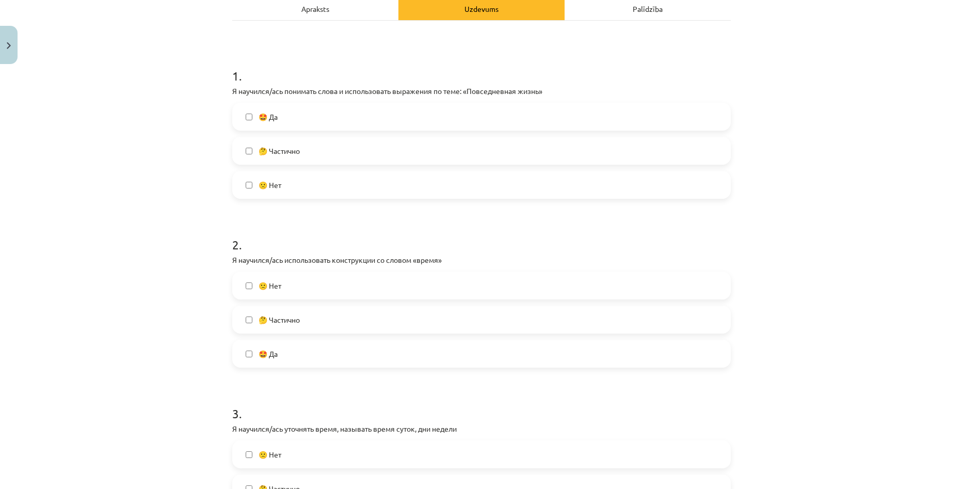
click at [272, 347] on label "🤩 Да" at bounding box center [481, 354] width 497 height 26
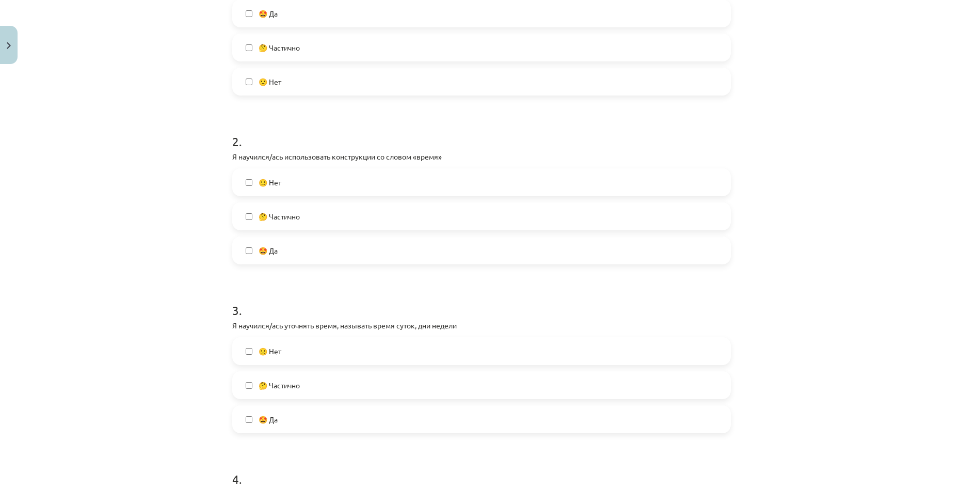
drag, startPoint x: 307, startPoint y: 427, endPoint x: 298, endPoint y: 419, distance: 12.4
click at [307, 426] on label "🤩 Да" at bounding box center [481, 419] width 497 height 26
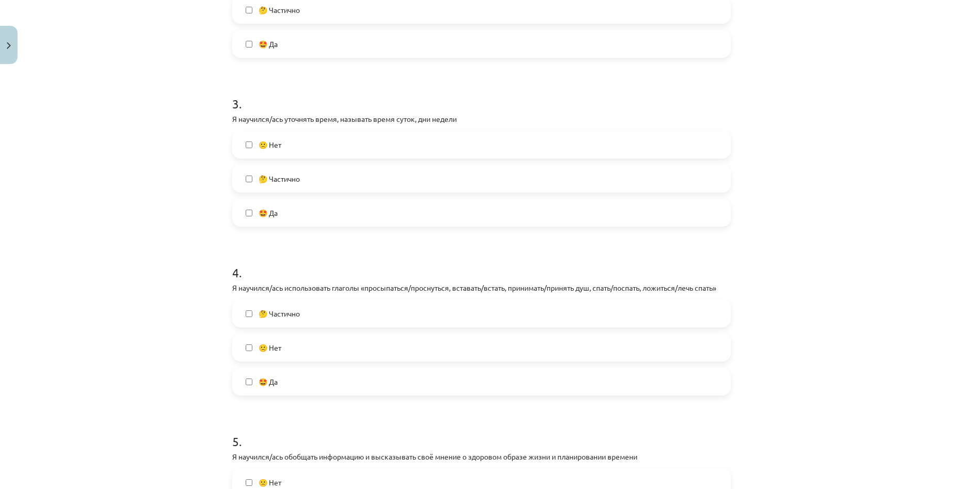
click at [288, 390] on label "🤩 Да" at bounding box center [481, 382] width 497 height 26
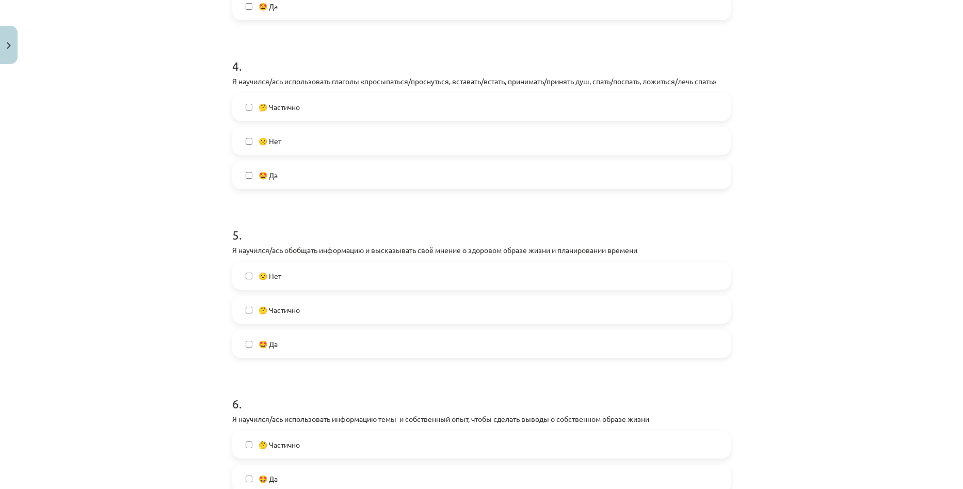
scroll to position [723, 0]
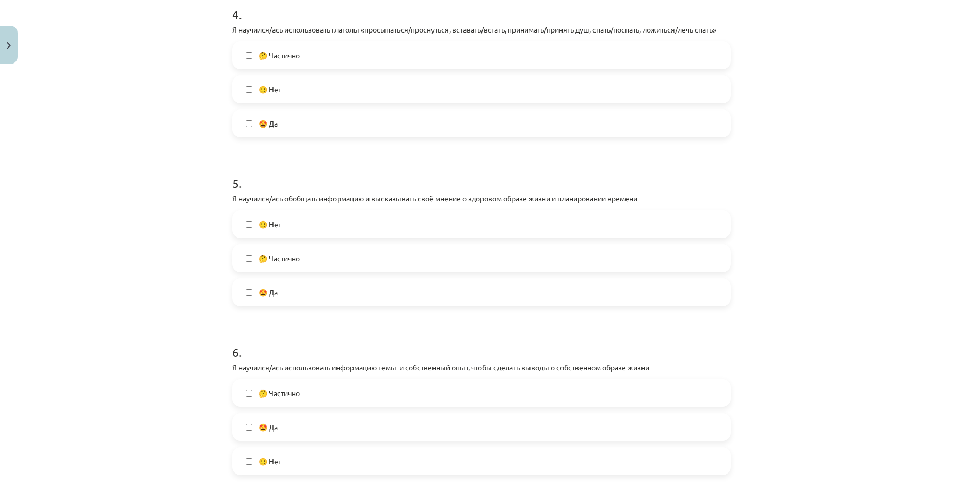
click at [285, 286] on label "🤩 Да" at bounding box center [481, 292] width 497 height 26
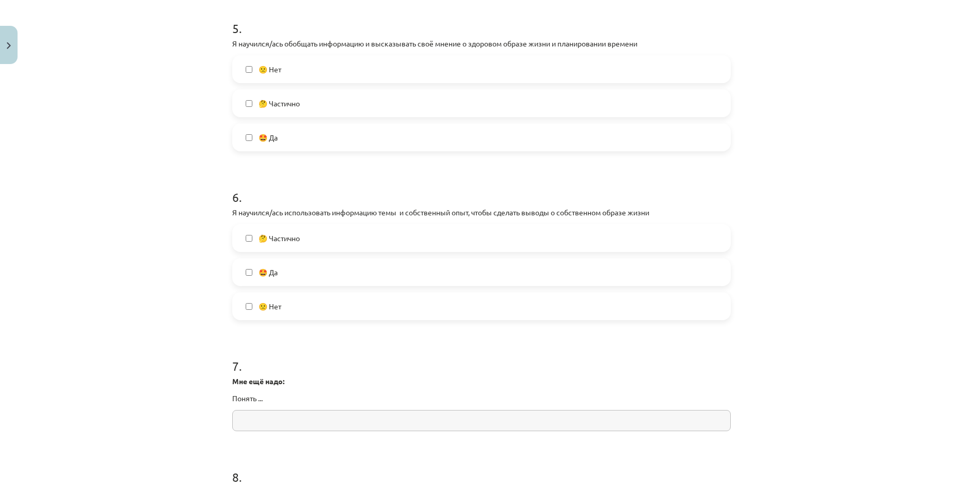
click at [290, 272] on label "🤩 Да" at bounding box center [481, 272] width 497 height 26
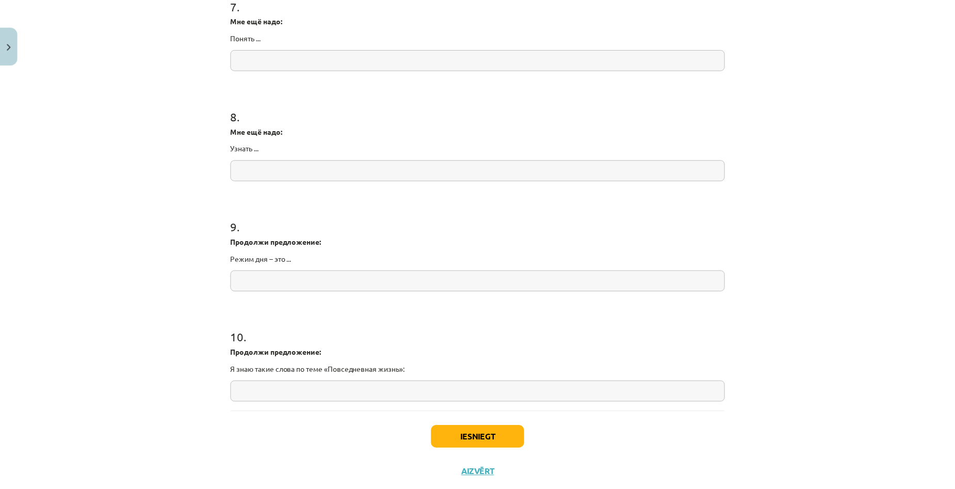
scroll to position [1266, 0]
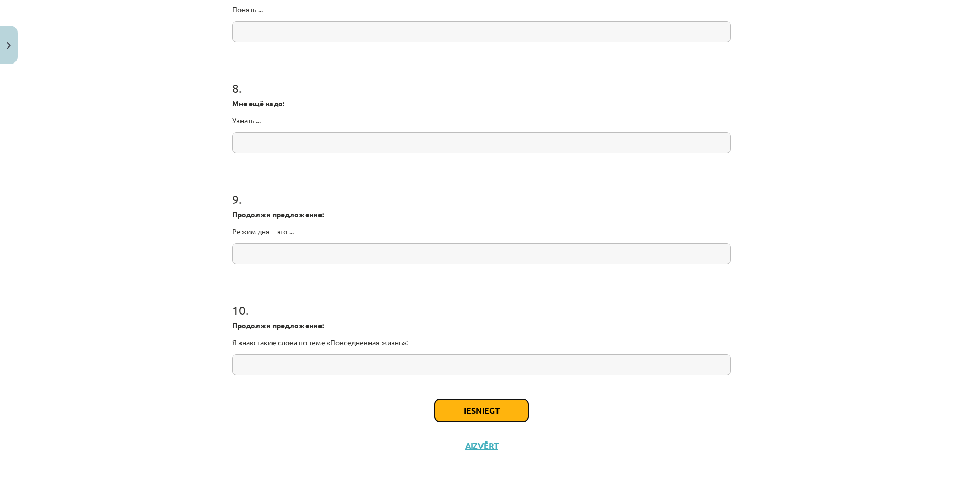
click at [484, 417] on button "Iesniegt" at bounding box center [482, 410] width 94 height 23
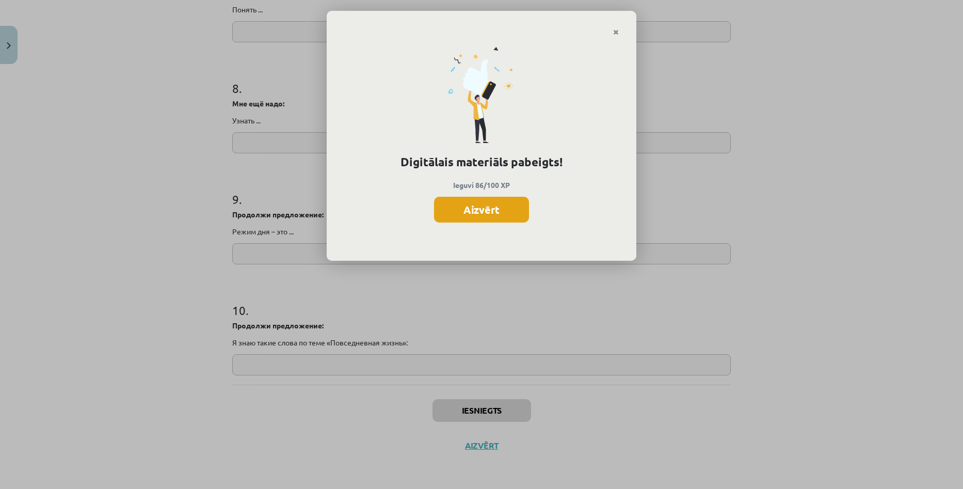
click at [473, 209] on button "Aizvērt" at bounding box center [481, 210] width 95 height 26
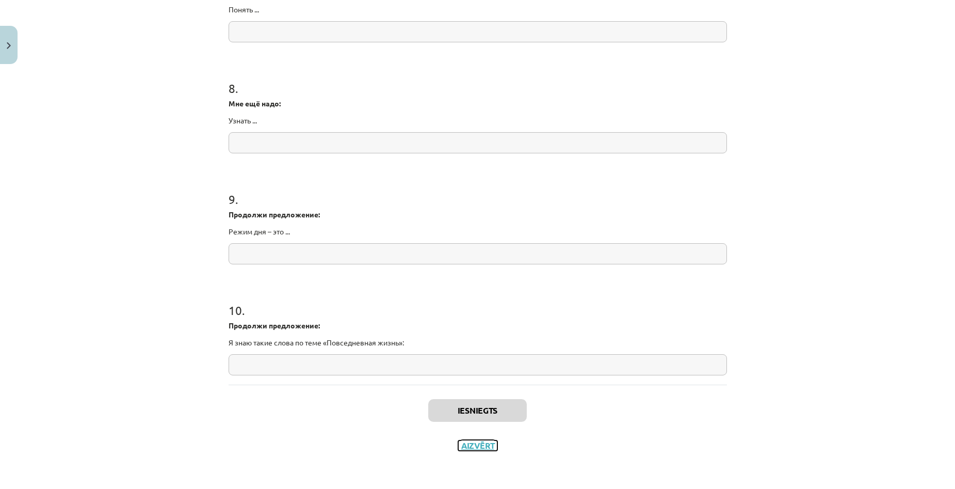
click at [478, 449] on button "Aizvērt" at bounding box center [477, 445] width 39 height 10
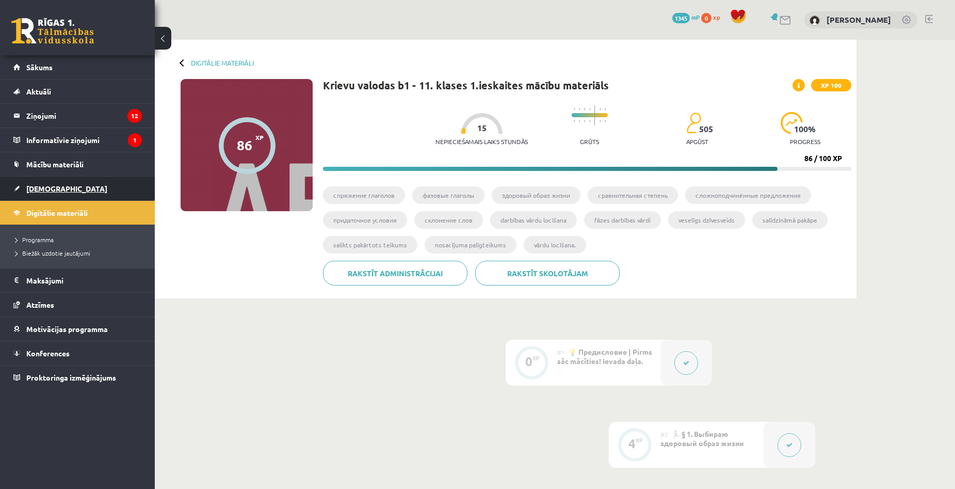
click at [54, 193] on link "[DEMOGRAPHIC_DATA]" at bounding box center [77, 189] width 129 height 24
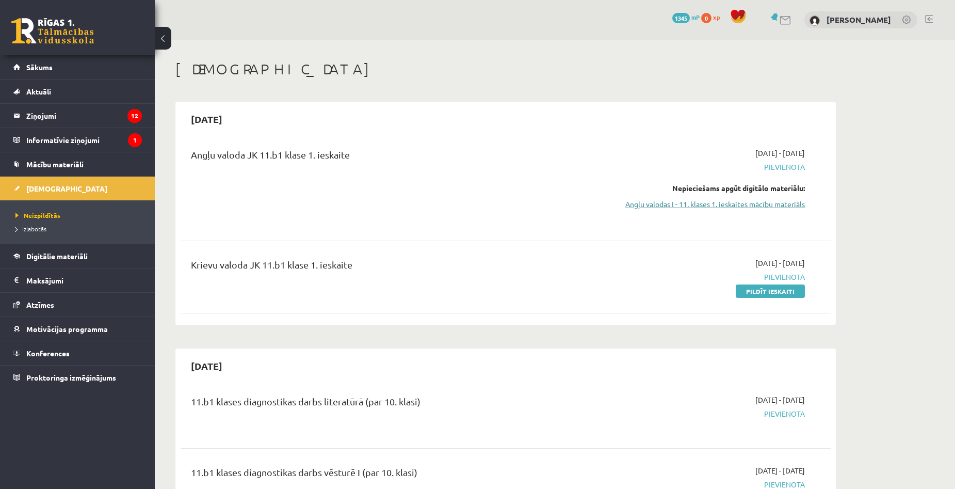
click at [745, 204] on link "Angļu valodas I - 11. klases 1. ieskaites mācību materiāls" at bounding box center [708, 204] width 195 height 11
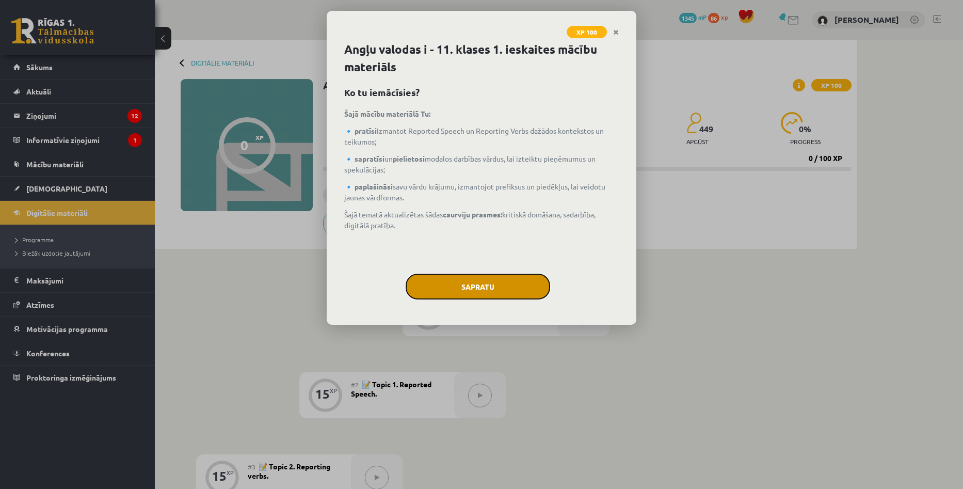
click at [510, 280] on button "Sapratu" at bounding box center [478, 287] width 145 height 26
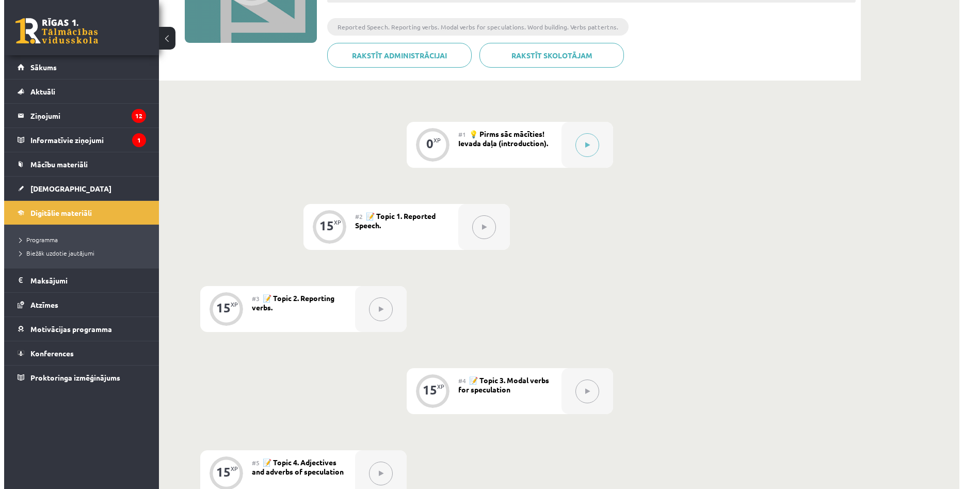
scroll to position [65, 0]
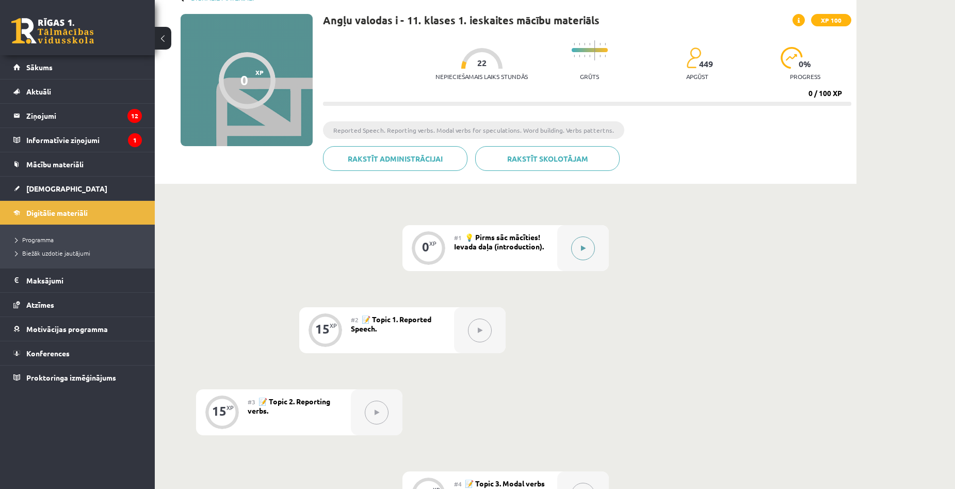
click at [576, 241] on button at bounding box center [583, 248] width 24 height 24
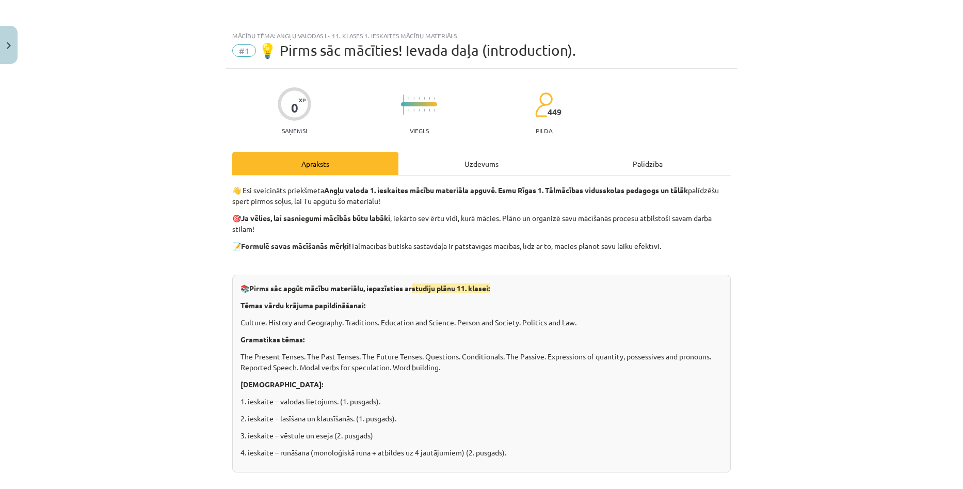
click at [487, 156] on div "Uzdevums" at bounding box center [481, 163] width 166 height 23
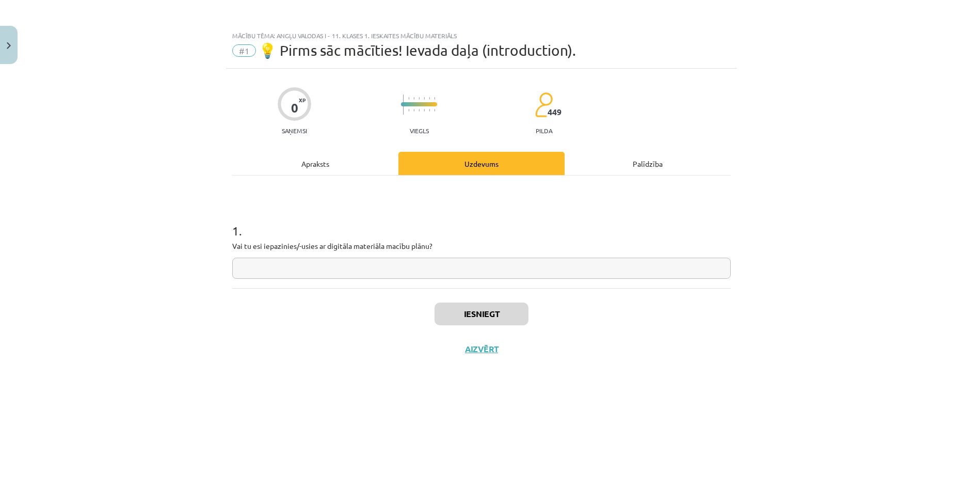
click at [392, 270] on input "text" at bounding box center [481, 268] width 499 height 21
type input "***"
click at [489, 305] on button "Iesniegt" at bounding box center [482, 313] width 94 height 23
click at [463, 354] on button "Nākamā nodarbība" at bounding box center [481, 356] width 101 height 24
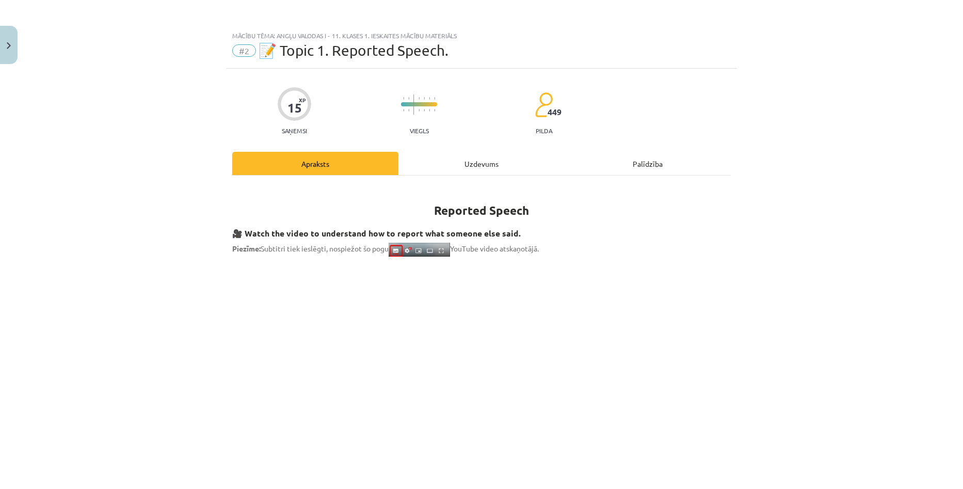
click at [465, 163] on div "Uzdevums" at bounding box center [481, 163] width 166 height 23
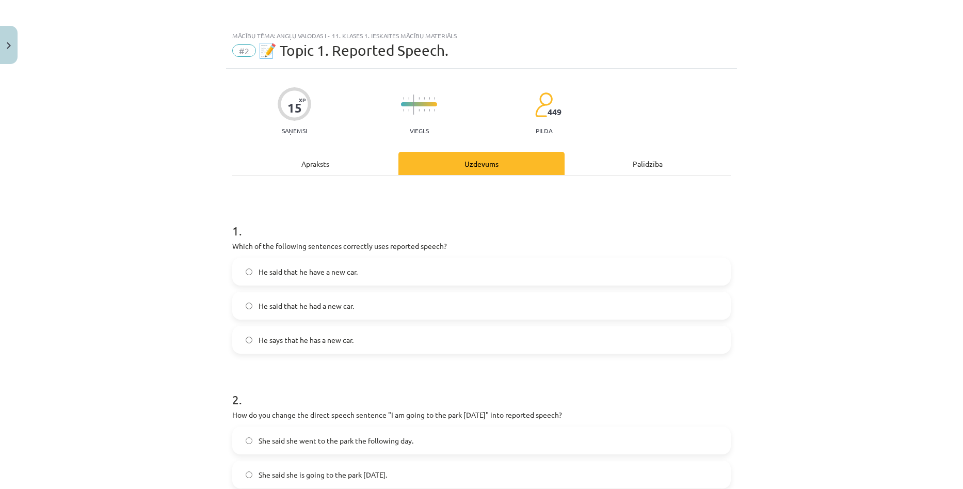
scroll to position [26, 0]
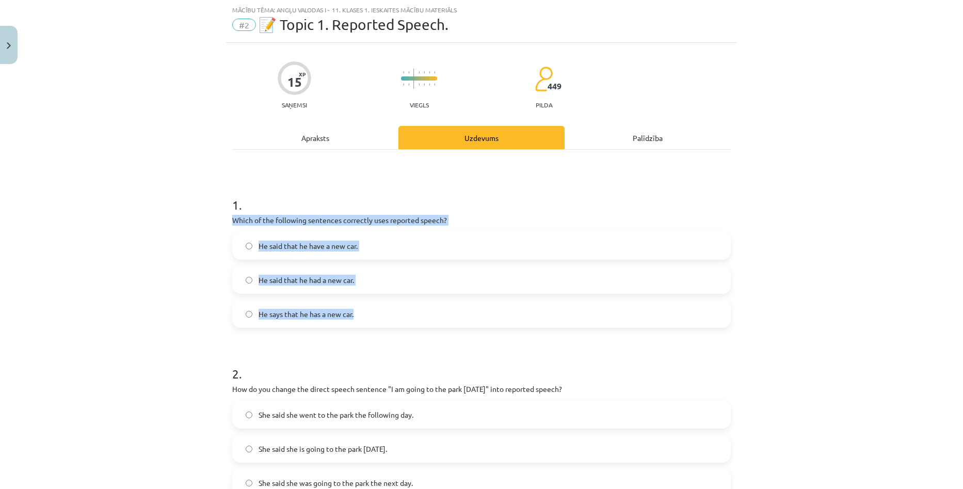
drag, startPoint x: 220, startPoint y: 214, endPoint x: 392, endPoint y: 311, distance: 197.6
click at [392, 311] on div "Mācību tēma: Angļu valodas i - 11. klases 1. ieskaites mācību materiāls #2 📝 To…" at bounding box center [481, 244] width 963 height 489
copy div "Which of the following sentences correctly uses reported speech? He said that h…"
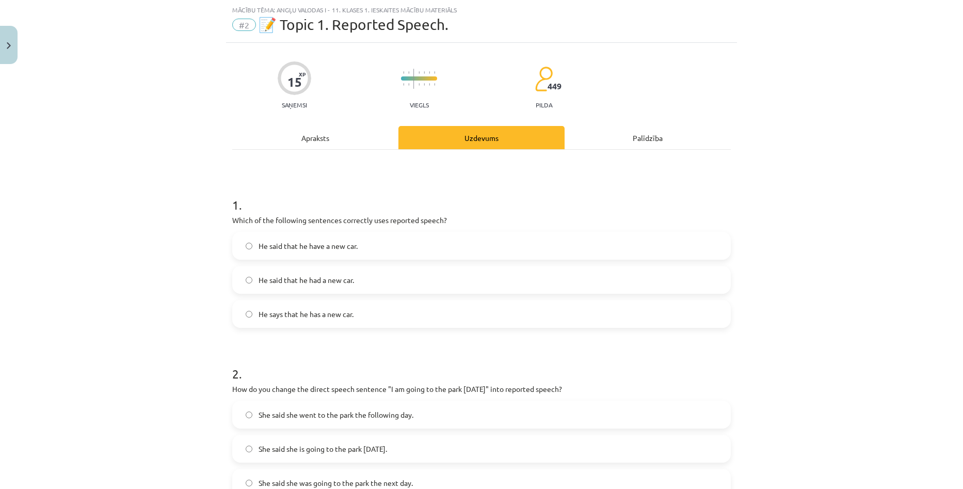
click at [153, 131] on div "Mācību tēma: Angļu valodas i - 11. klases 1. ieskaites mācību materiāls #2 📝 To…" at bounding box center [481, 244] width 963 height 489
click at [335, 245] on span "He said that he have a new car." at bounding box center [308, 246] width 99 height 11
click at [302, 281] on span "He said that he had a new car." at bounding box center [306, 280] width 95 height 11
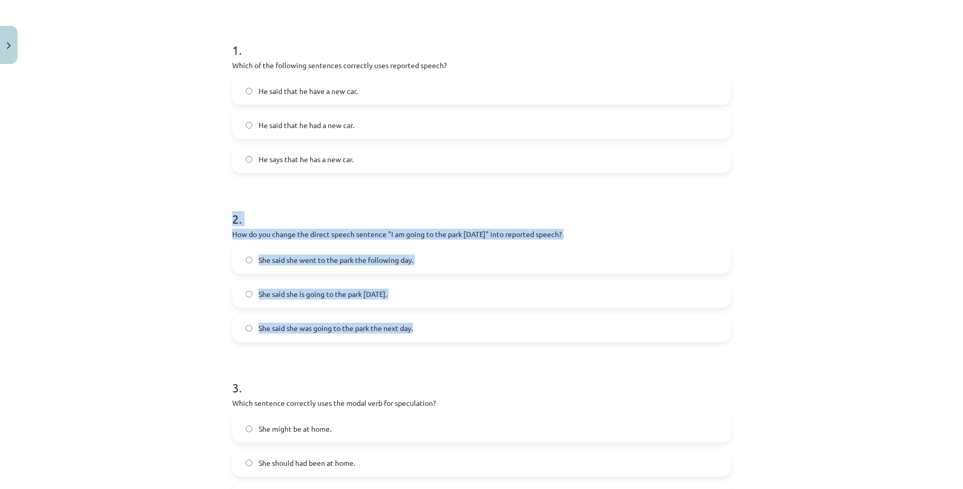
drag, startPoint x: 228, startPoint y: 218, endPoint x: 456, endPoint y: 338, distance: 257.9
click at [456, 338] on div "15 XP Saņemsi Viegls 449 pilda Apraksts Uzdevums Palīdzība 1 . Which of the fol…" at bounding box center [481, 415] width 511 height 1054
copy div "2 . How do you change the direct speech sentence "I am going to the park tomorr…"
click at [143, 215] on div "Mācību tēma: Angļu valodas i - 11. klases 1. ieskaites mācību materiāls #2 📝 To…" at bounding box center [481, 244] width 963 height 489
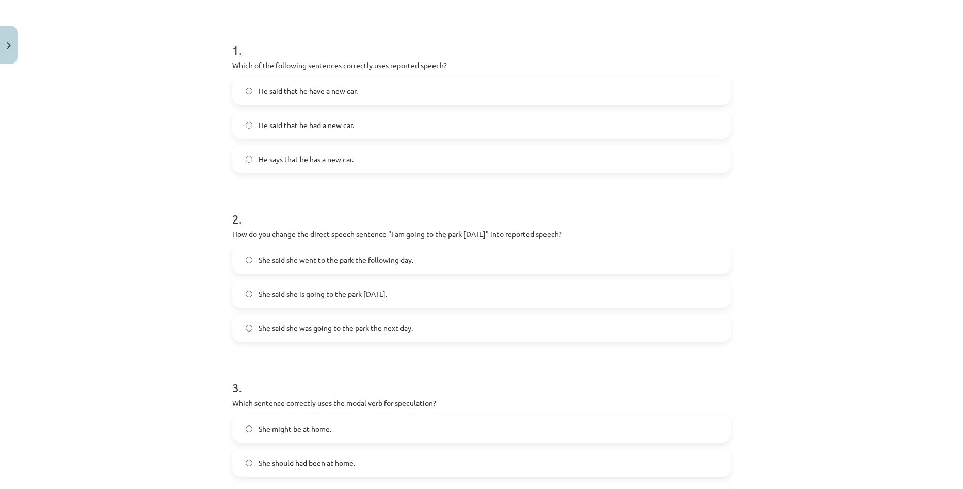
click at [425, 318] on label "She said she was going to the park the next day." at bounding box center [481, 328] width 497 height 26
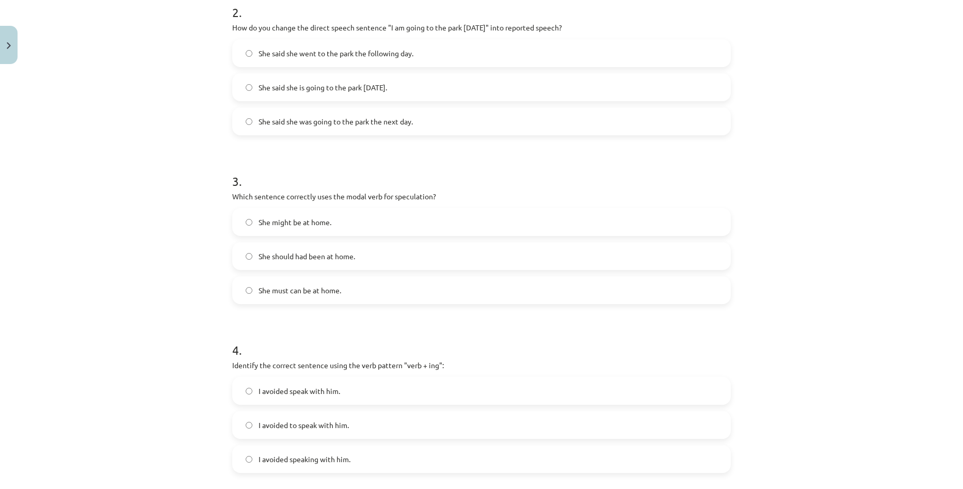
scroll to position [336, 0]
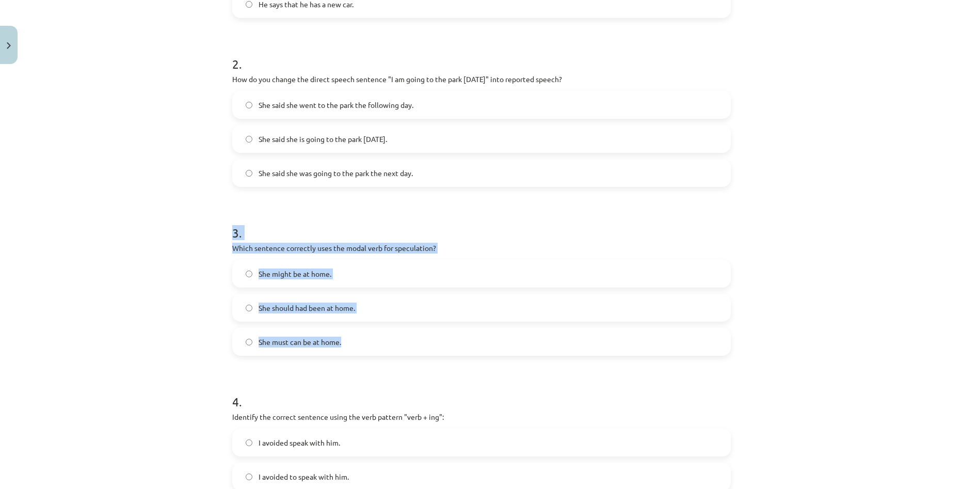
drag, startPoint x: 218, startPoint y: 237, endPoint x: 385, endPoint y: 332, distance: 192.6
click at [385, 332] on div "Mācību tēma: Angļu valodas i - 11. klases 1. ieskaites mācību materiāls #2 📝 To…" at bounding box center [481, 244] width 963 height 489
copy div "3 . Which sentence correctly uses the modal verb for speculation? She might be …"
click at [152, 239] on div "Mācību tēma: Angļu valodas i - 11. klases 1. ieskaites mācību materiāls #2 📝 To…" at bounding box center [481, 244] width 963 height 489
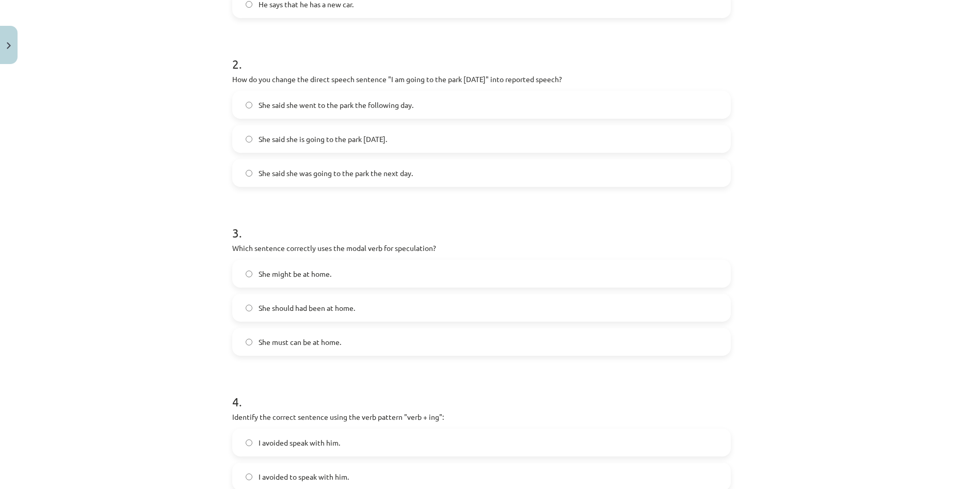
click at [267, 266] on label "She might be at home." at bounding box center [481, 274] width 497 height 26
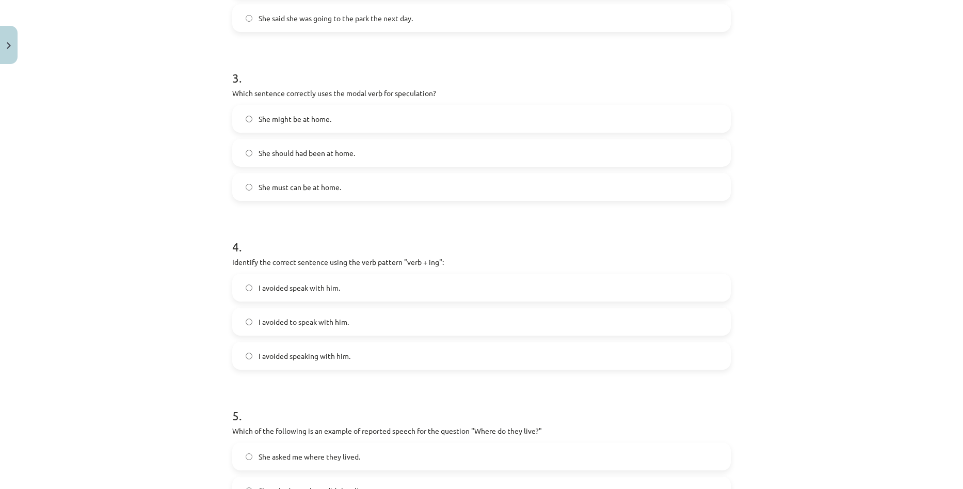
scroll to position [594, 0]
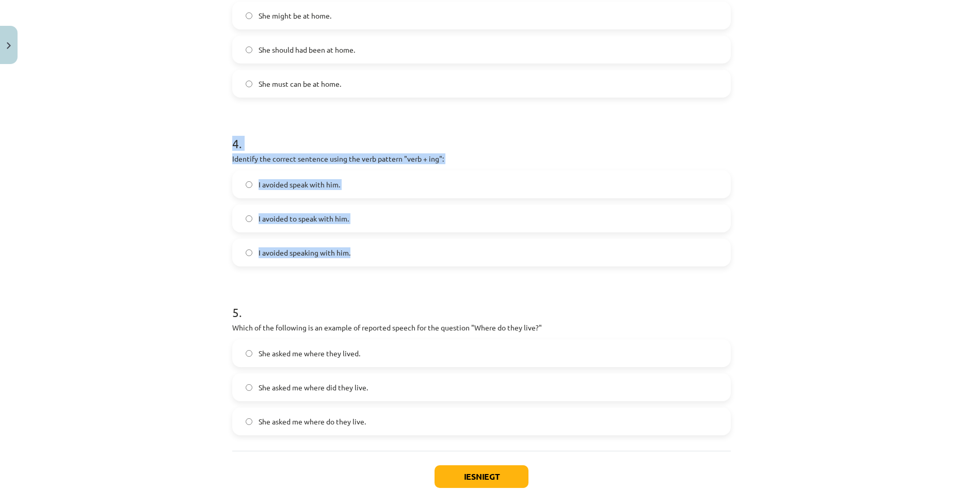
drag, startPoint x: 220, startPoint y: 140, endPoint x: 386, endPoint y: 251, distance: 199.4
click at [386, 251] on div "Mācību tēma: Angļu valodas i - 11. klases 1. ieskaites mācību materiāls #2 📝 To…" at bounding box center [481, 244] width 963 height 489
click at [114, 172] on div "Mācību tēma: Angļu valodas i - 11. klases 1. ieskaites mācību materiāls #2 📝 To…" at bounding box center [481, 244] width 963 height 489
drag, startPoint x: 246, startPoint y: 165, endPoint x: 386, endPoint y: 246, distance: 161.0
click at [386, 246] on div "Mācību tēma: Angļu valodas i - 11. klases 1. ieskaites mācību materiāls #2 📝 To…" at bounding box center [481, 244] width 963 height 489
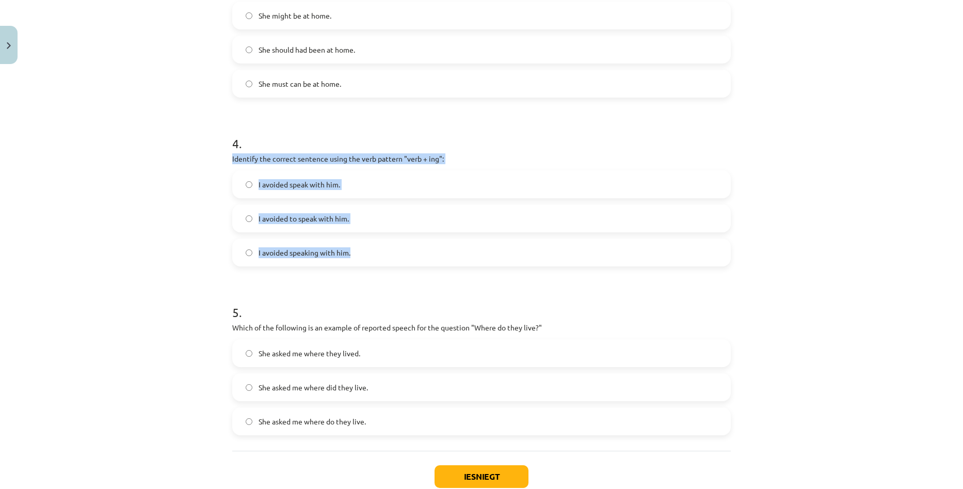
drag, startPoint x: 121, startPoint y: 199, endPoint x: 273, endPoint y: 265, distance: 165.5
click at [121, 199] on div "Mācību tēma: Angļu valodas i - 11. klases 1. ieskaites mācību materiāls #2 📝 To…" at bounding box center [481, 244] width 963 height 489
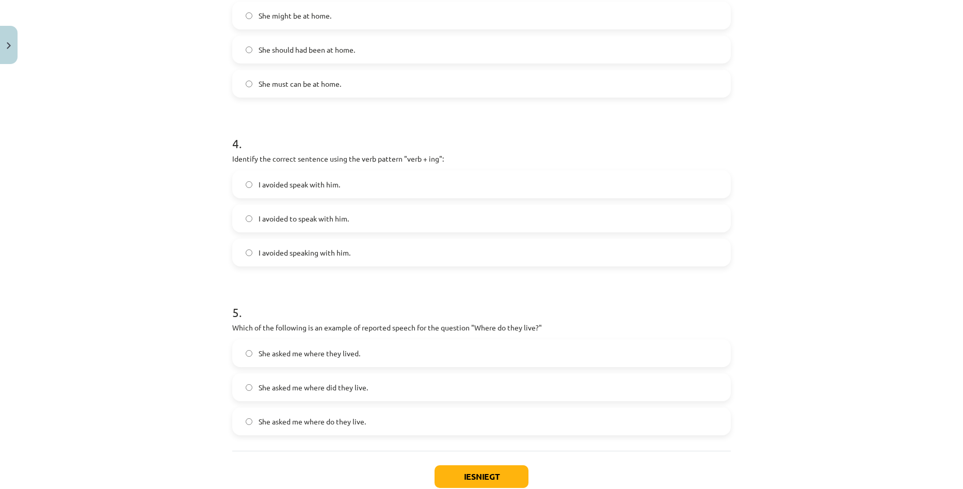
click at [352, 266] on div "I avoided speaking with him." at bounding box center [481, 252] width 499 height 28
click at [287, 252] on span "I avoided speaking with him." at bounding box center [305, 252] width 92 height 11
click at [151, 233] on div "Mācību tēma: Angļu valodas i - 11. klases 1. ieskaites mācību materiāls #2 📝 To…" at bounding box center [481, 244] width 963 height 489
click at [267, 250] on span "I avoided speaking with him." at bounding box center [305, 252] width 92 height 11
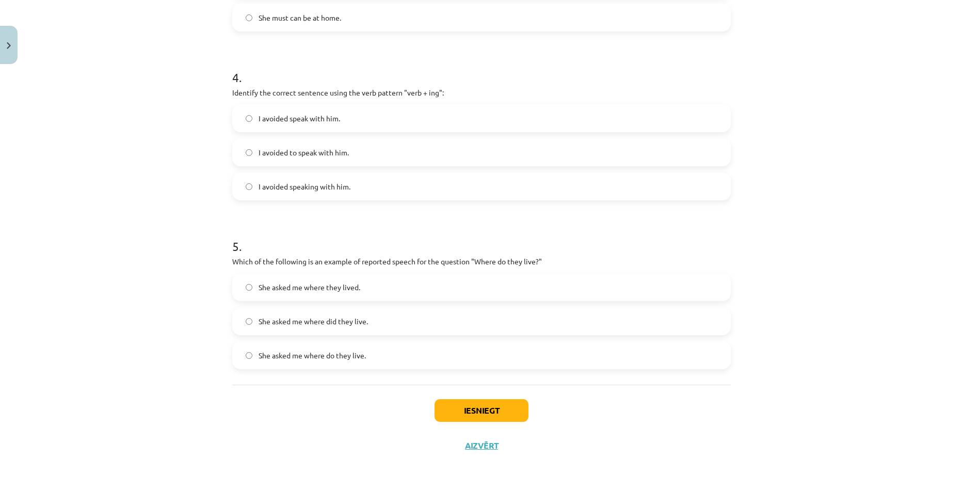
click at [296, 324] on span "She asked me where did they live." at bounding box center [313, 321] width 109 height 11
click at [497, 405] on button "Iesniegt" at bounding box center [482, 410] width 94 height 23
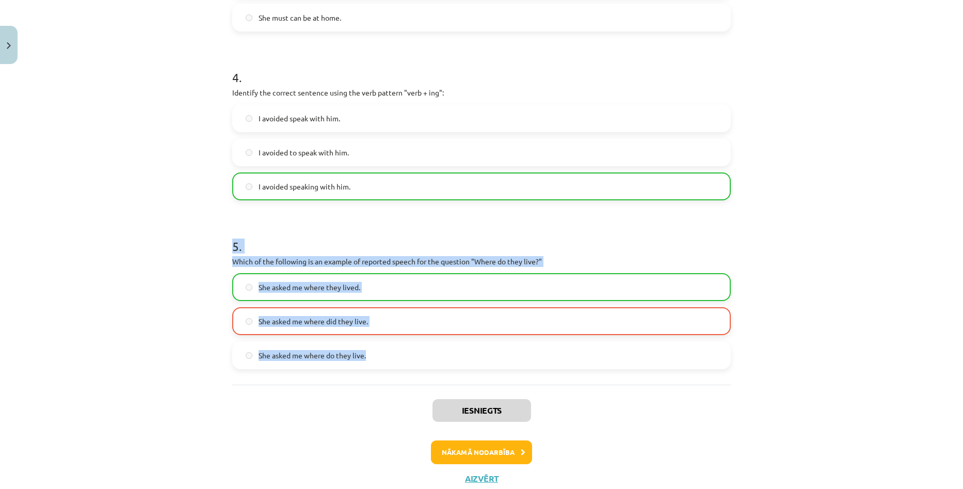
drag, startPoint x: 225, startPoint y: 251, endPoint x: 407, endPoint y: 358, distance: 211.7
copy div "5 . Which of the following is an example of reported speech for the question "W…"
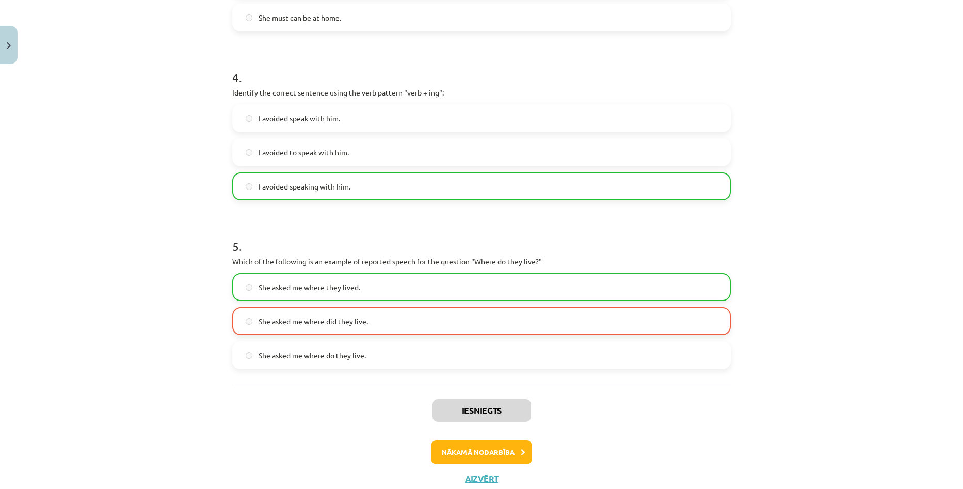
click at [133, 153] on div "Mācību tēma: Angļu valodas i - 11. klases 1. ieskaites mācību materiāls #2 📝 To…" at bounding box center [481, 244] width 963 height 489
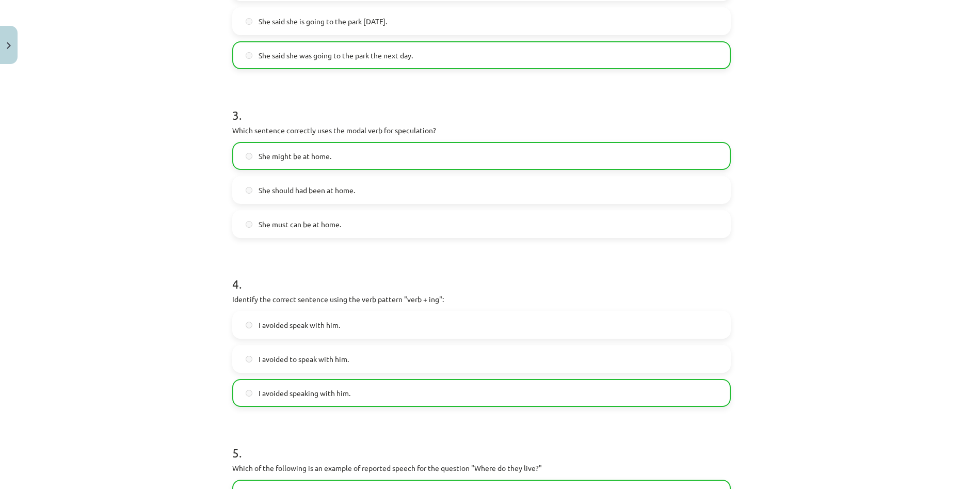
scroll to position [693, 0]
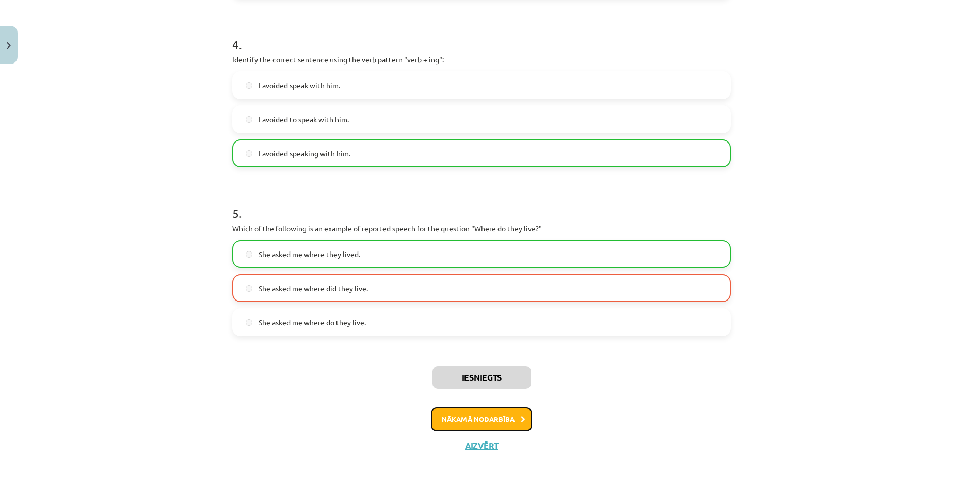
click at [486, 412] on button "Nākamā nodarbība" at bounding box center [481, 419] width 101 height 24
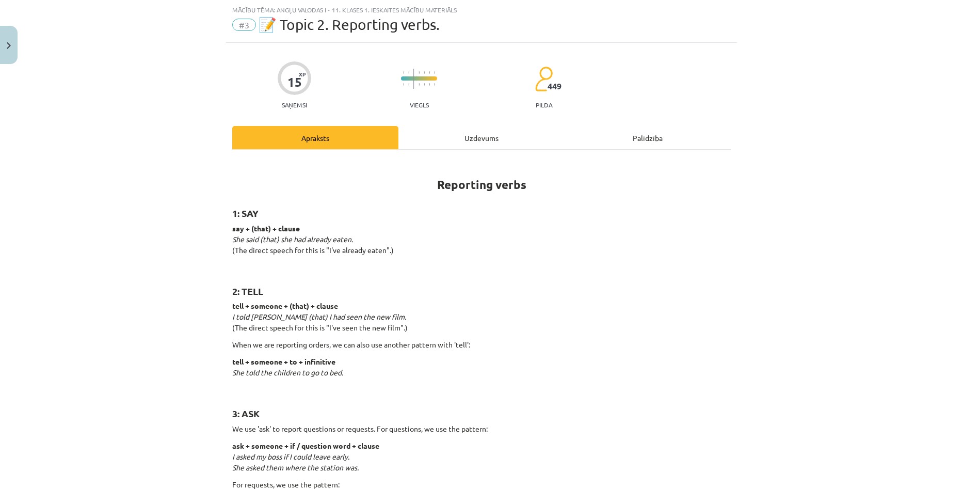
click at [455, 132] on div "Uzdevums" at bounding box center [481, 137] width 166 height 23
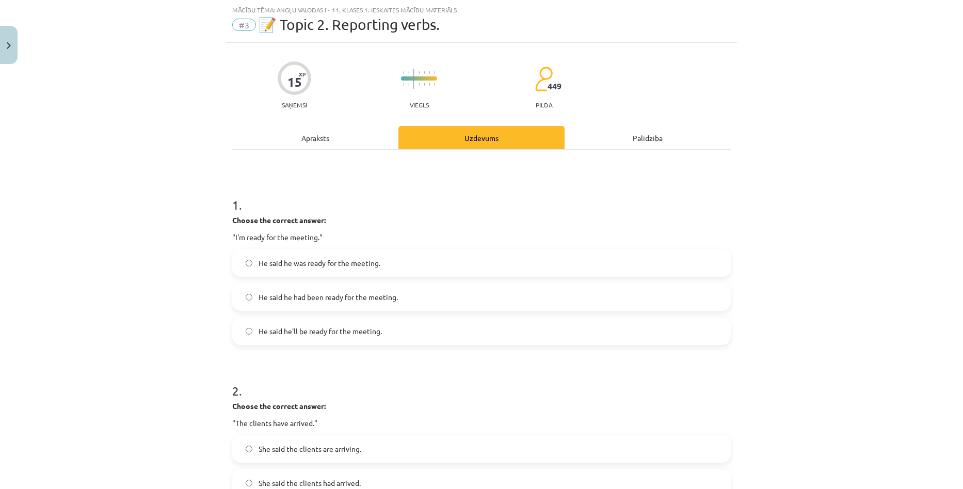
click at [321, 142] on div "Apraksts" at bounding box center [315, 137] width 166 height 23
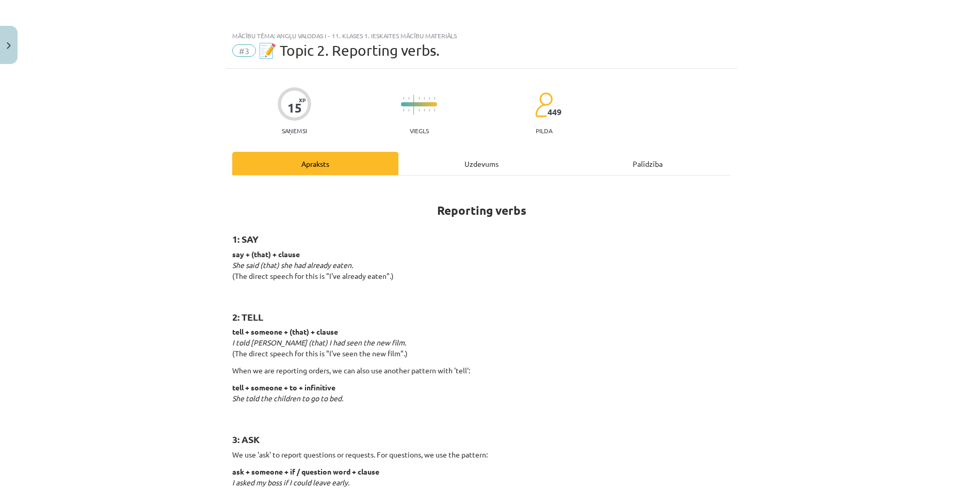
scroll to position [0, 0]
click at [444, 155] on div "Uzdevums" at bounding box center [481, 163] width 166 height 23
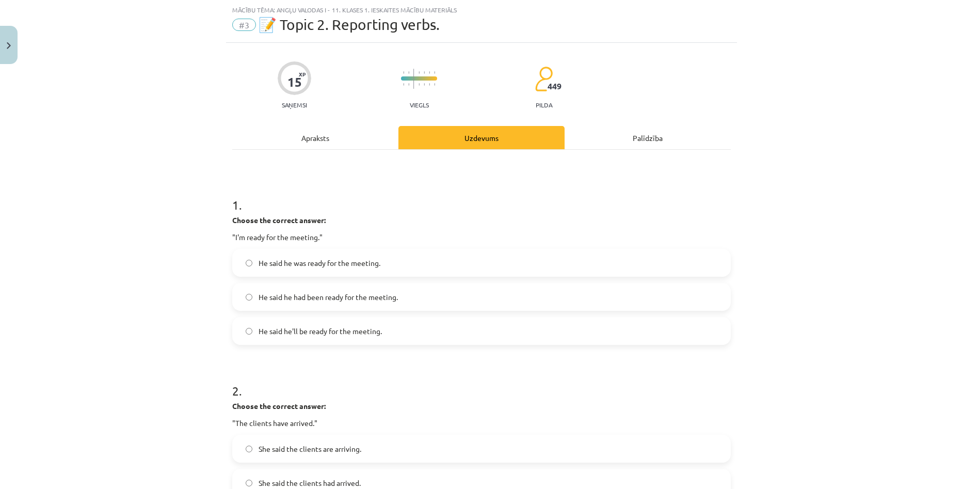
click at [299, 258] on span "He said he was ready for the meeting." at bounding box center [320, 263] width 122 height 11
click at [311, 130] on div "Apraksts" at bounding box center [315, 137] width 166 height 23
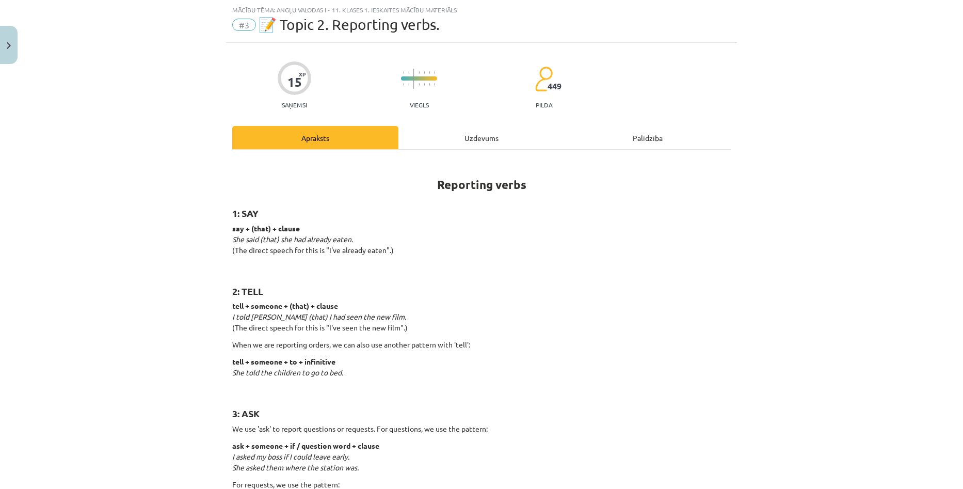
click at [438, 127] on div "Uzdevums" at bounding box center [481, 137] width 166 height 23
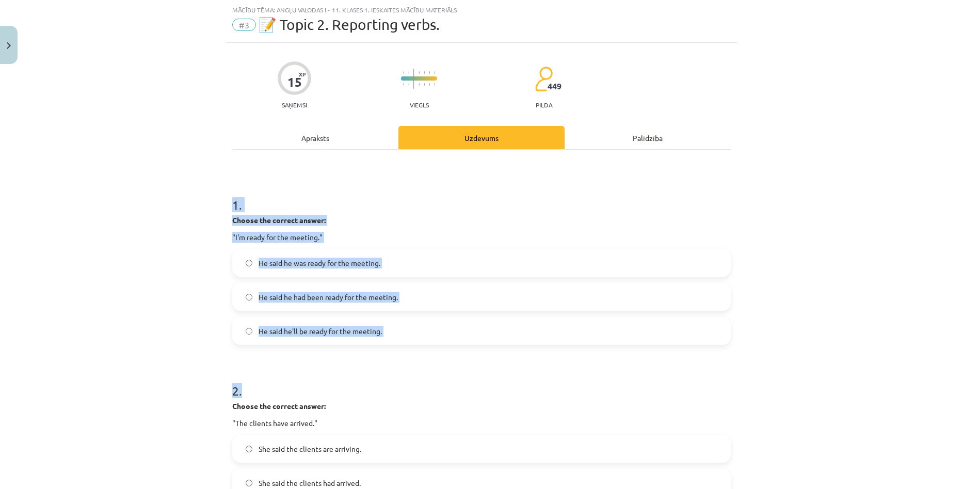
drag, startPoint x: 221, startPoint y: 194, endPoint x: 478, endPoint y: 345, distance: 298.5
click at [478, 345] on div "Mācību tēma: Angļu valodas i - 11. klases 1. ieskaites mācību materiāls #3 📝 To…" at bounding box center [481, 244] width 963 height 489
drag, startPoint x: 155, startPoint y: 206, endPoint x: 183, endPoint y: 209, distance: 28.0
click at [155, 206] on div "Mācību tēma: Angļu valodas i - 11. klases 1. ieskaites mācību materiāls #3 📝 To…" at bounding box center [481, 244] width 963 height 489
drag, startPoint x: 222, startPoint y: 196, endPoint x: 438, endPoint y: 329, distance: 253.3
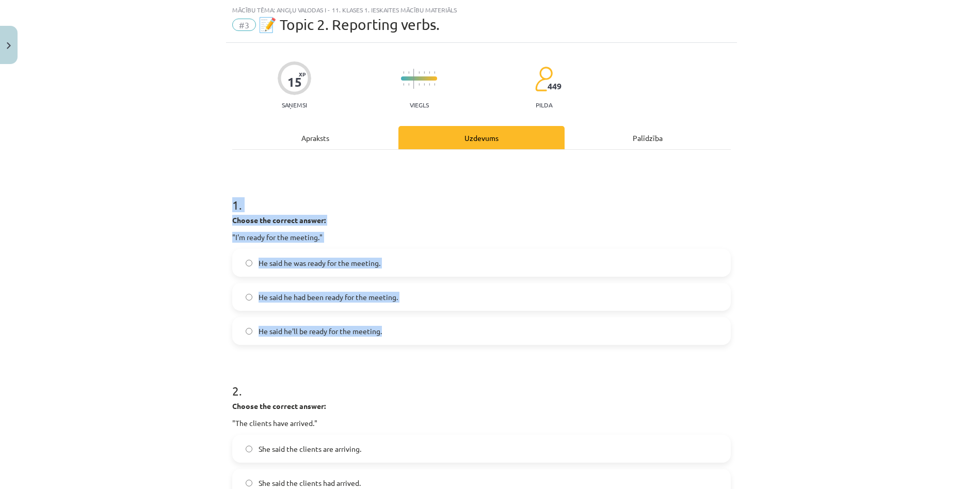
copy div "1 . Choose the correct answer: "I'm ready for the meeting." He said he was read…"
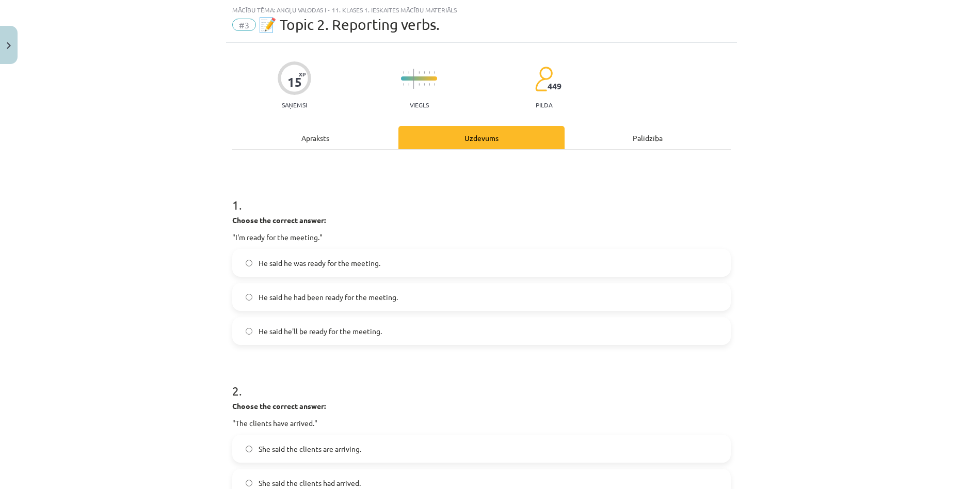
click at [130, 100] on div "Mācību tēma: Angļu valodas i - 11. klases 1. ieskaites mācību materiāls #3 📝 To…" at bounding box center [481, 244] width 963 height 489
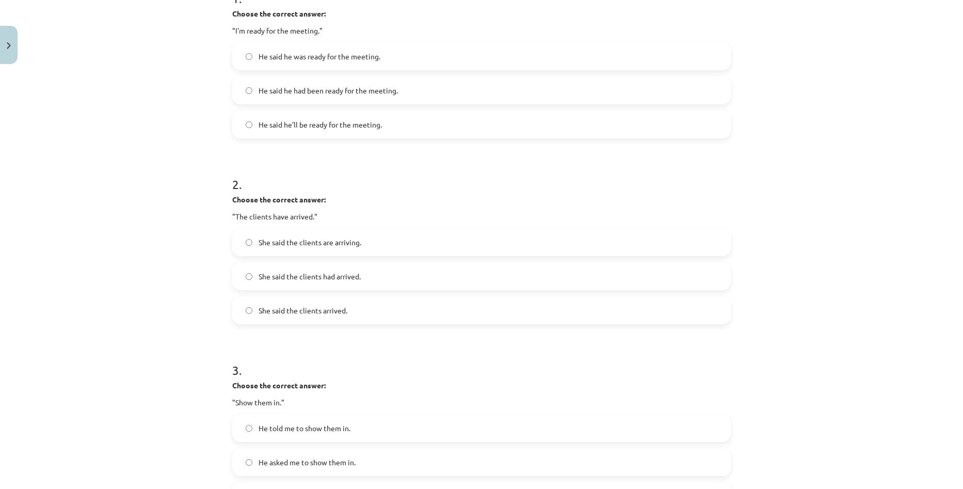
click at [300, 274] on span "She said the clients had arrived." at bounding box center [310, 276] width 102 height 11
click at [361, 313] on label "She said the clients arrived." at bounding box center [481, 310] width 497 height 26
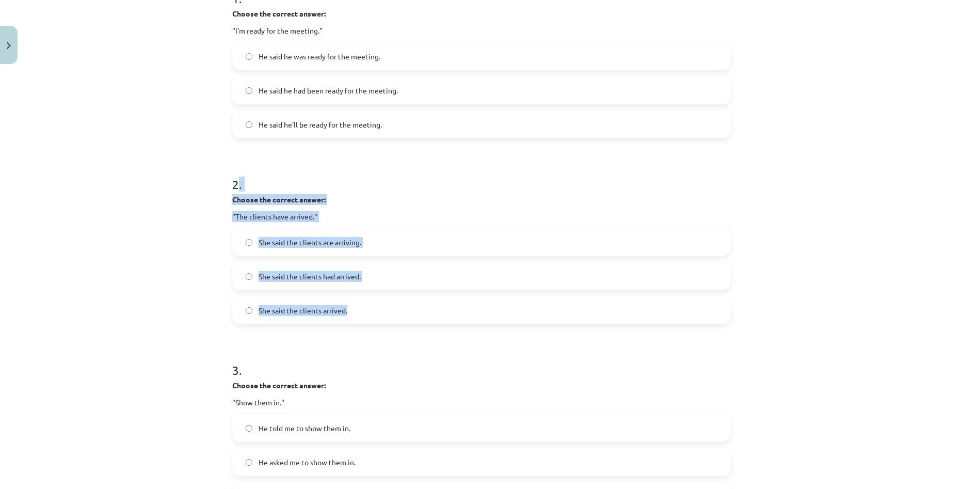
drag, startPoint x: 271, startPoint y: 201, endPoint x: 370, endPoint y: 296, distance: 136.9
click at [370, 296] on div "2 . Choose the correct answer: "The clients have arrived." She said the clients…" at bounding box center [481, 241] width 499 height 165
copy div ". Choose the correct answer: "The clients have arrived." She said the clients a…"
click at [403, 276] on label "She said the clients had arrived." at bounding box center [481, 276] width 497 height 26
click at [167, 240] on div "Mācību tēma: Angļu valodas i - 11. klases 1. ieskaites mācību materiāls #3 📝 To…" at bounding box center [481, 244] width 963 height 489
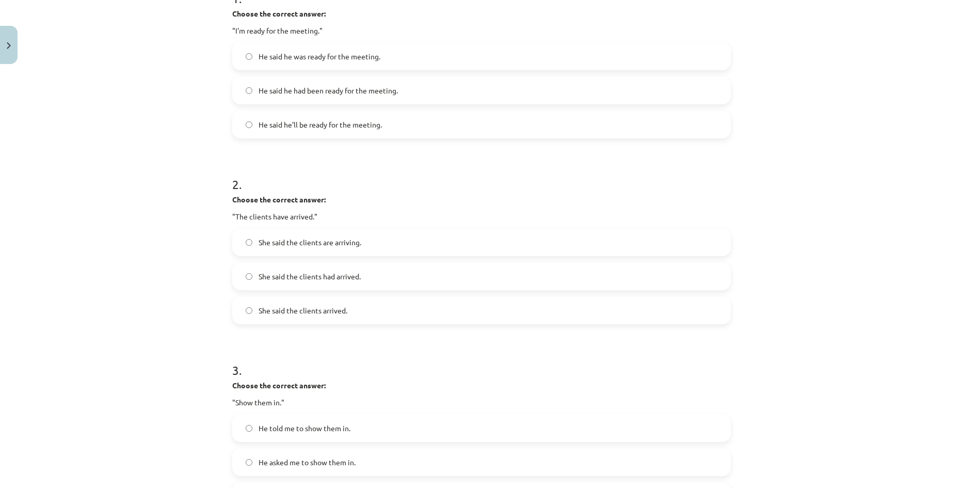
scroll to position [439, 0]
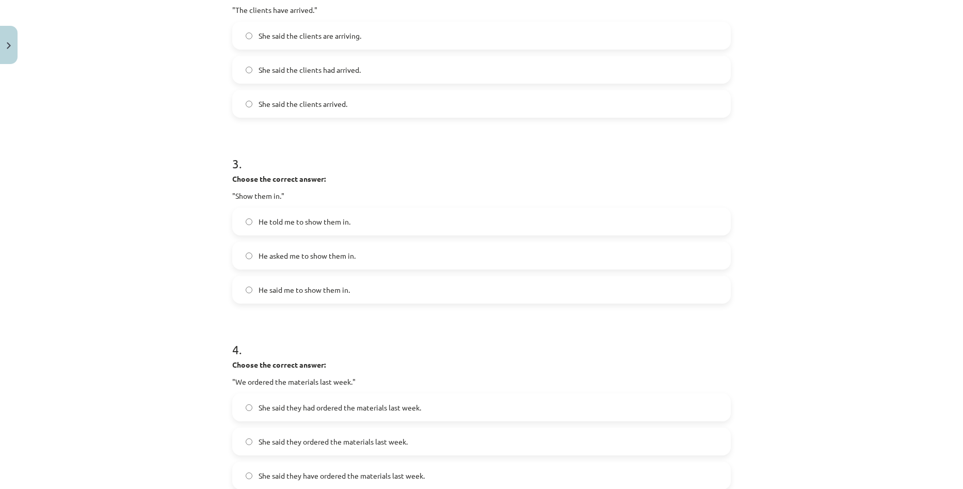
click at [353, 291] on label "He said me to show them in." at bounding box center [481, 290] width 497 height 26
click at [277, 217] on span "He told me to show them in." at bounding box center [305, 221] width 92 height 11
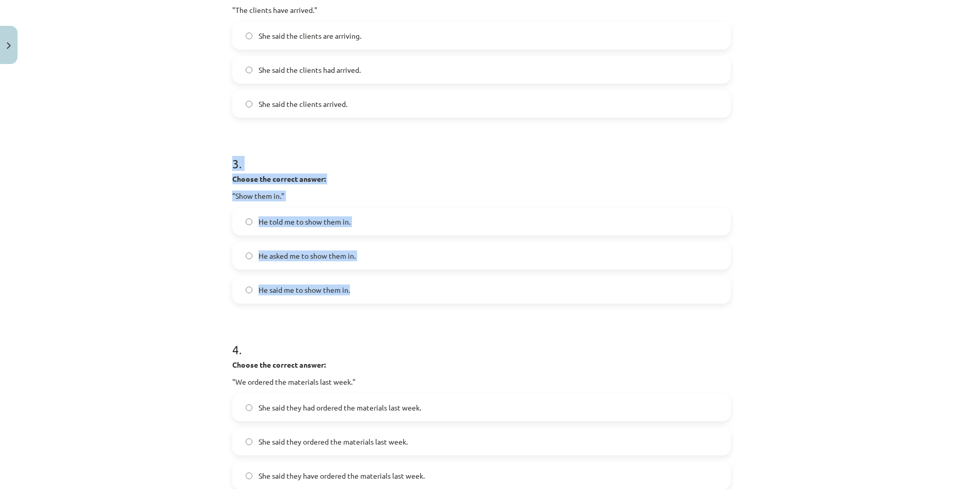
drag, startPoint x: 207, startPoint y: 153, endPoint x: 378, endPoint y: 277, distance: 211.0
click at [378, 277] on div "Mācību tēma: Angļu valodas i - 11. klases 1. ieskaites mācību materiāls #3 📝 To…" at bounding box center [481, 244] width 963 height 489
copy div "3 . Choose the correct answer: "Show them in." He told me to show them in. He a…"
click at [171, 156] on div "Mācību tēma: Angļu valodas i - 11. klases 1. ieskaites mācību materiāls #3 📝 To…" at bounding box center [481, 244] width 963 height 489
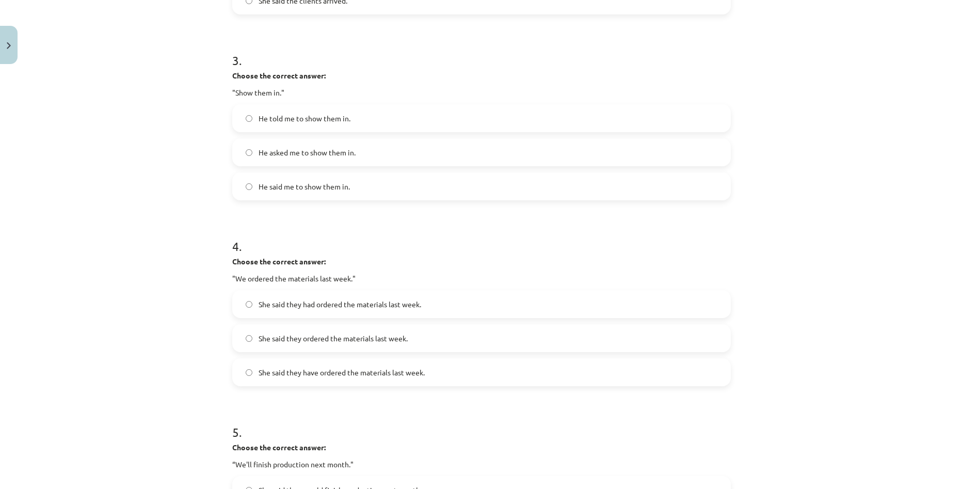
scroll to position [594, 0]
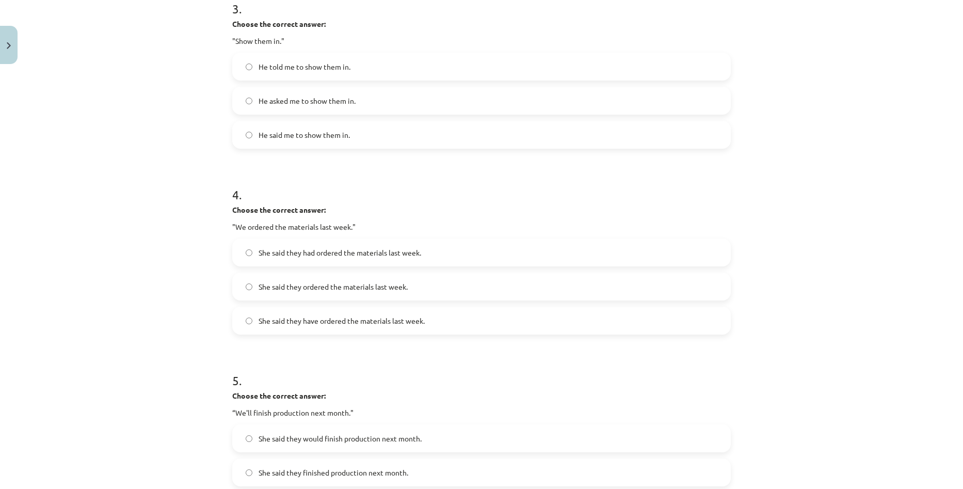
click at [384, 261] on label "She said they had ordered the materials last week." at bounding box center [481, 252] width 497 height 26
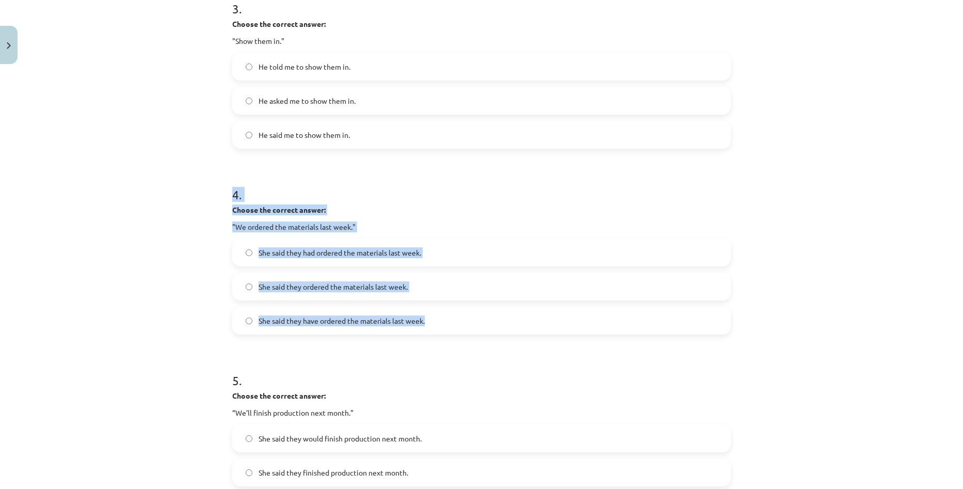
drag, startPoint x: 290, startPoint y: 234, endPoint x: 456, endPoint y: 307, distance: 181.4
click at [456, 307] on div "15 XP Saņemsi Viegls 449 pilda Apraksts Uzdevums Palīdzība 1 . Choose the corre…" at bounding box center [481, 44] width 511 height 1139
copy div "4 . Choose the correct answer: "We ordered the materials last week." She said t…"
click at [141, 183] on div "Mācību tēma: Angļu valodas i - 11. klases 1. ieskaites mācību materiāls #3 📝 To…" at bounding box center [481, 244] width 963 height 489
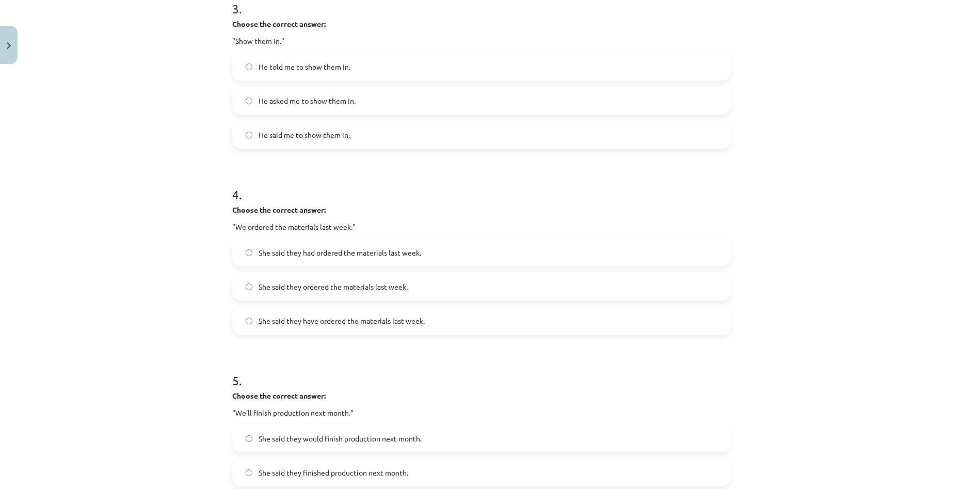
scroll to position [745, 0]
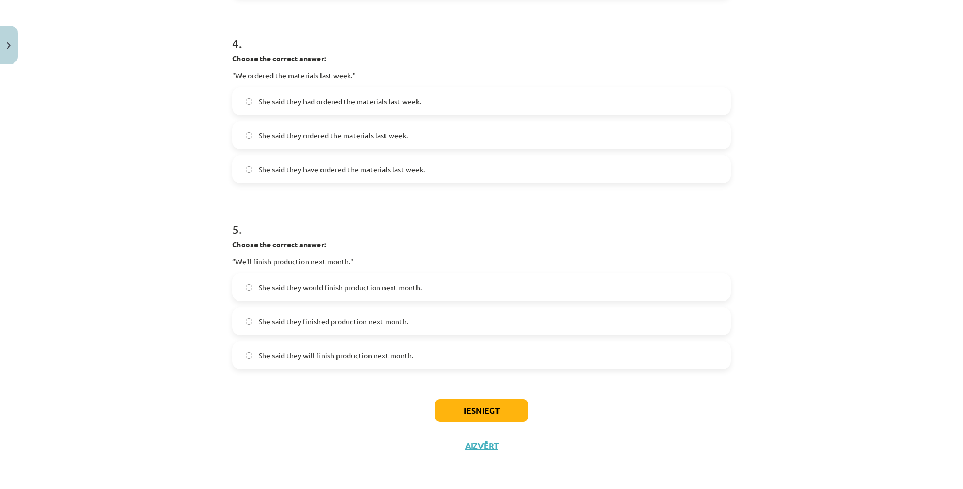
click at [421, 319] on label "She said they finished production next month." at bounding box center [481, 321] width 497 height 26
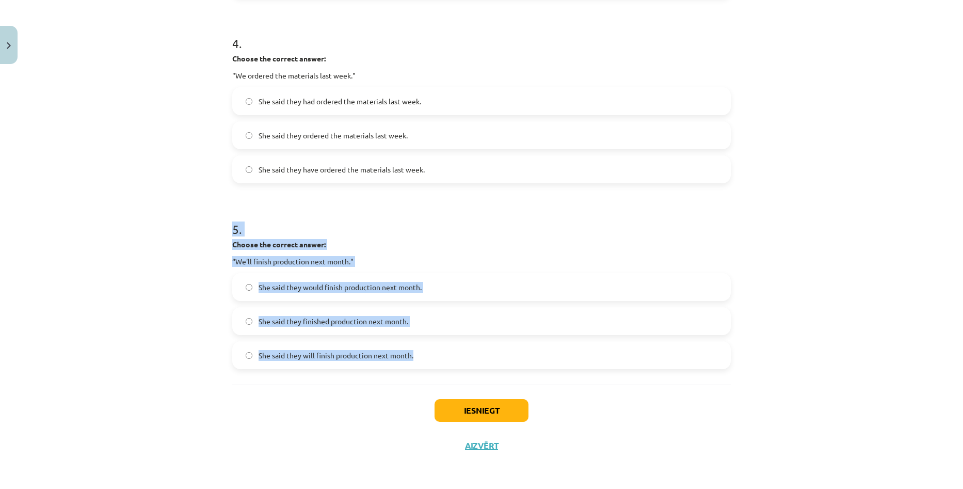
drag, startPoint x: 268, startPoint y: 238, endPoint x: 465, endPoint y: 347, distance: 224.8
click at [465, 347] on div "Mācību tēma: Angļu valodas i - 11. klases 1. ieskaites mācību materiāls #3 📝 To…" at bounding box center [481, 244] width 963 height 489
copy div "5 . Choose the correct answer: “We'll finish production next month." She said t…"
click at [154, 212] on div "Mācību tēma: Angļu valodas i - 11. klases 1. ieskaites mācību materiāls #3 📝 To…" at bounding box center [481, 244] width 963 height 489
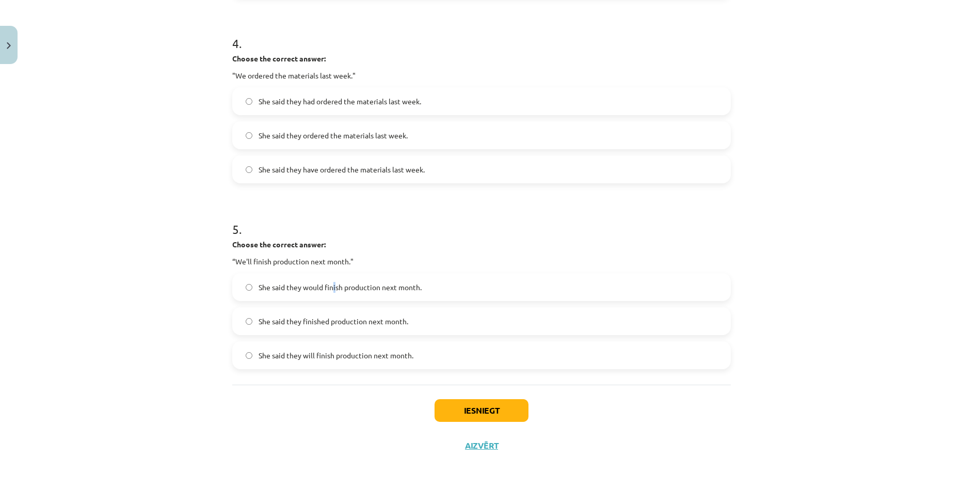
drag, startPoint x: 331, startPoint y: 286, endPoint x: 332, endPoint y: 280, distance: 5.9
click at [331, 286] on span "She said they would finish production next month." at bounding box center [340, 287] width 163 height 11
drag, startPoint x: 144, startPoint y: 254, endPoint x: 156, endPoint y: 220, distance: 36.2
click at [144, 254] on div "Mācību tēma: Angļu valodas i - 11. klases 1. ieskaites mācību materiāls #3 📝 To…" at bounding box center [481, 244] width 963 height 489
click at [273, 292] on span "She said they would finish production next month." at bounding box center [340, 287] width 163 height 11
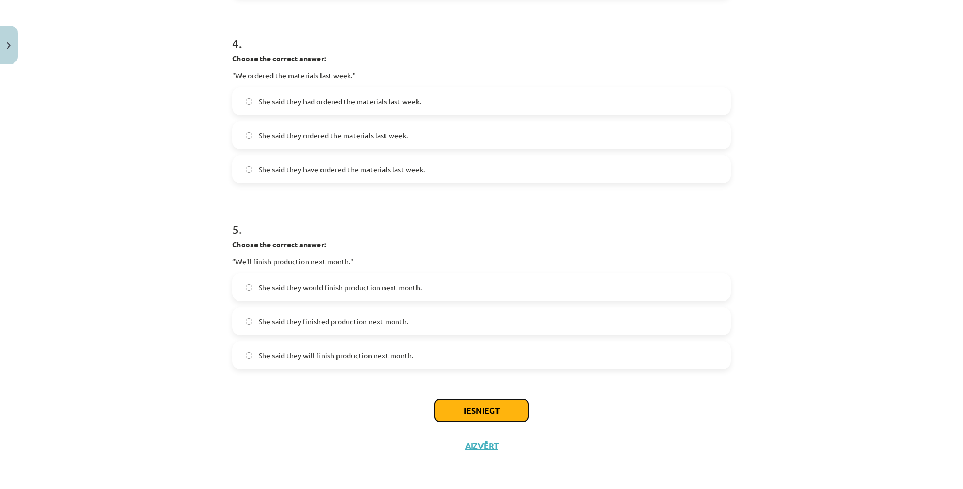
click at [457, 407] on button "Iesniegt" at bounding box center [482, 410] width 94 height 23
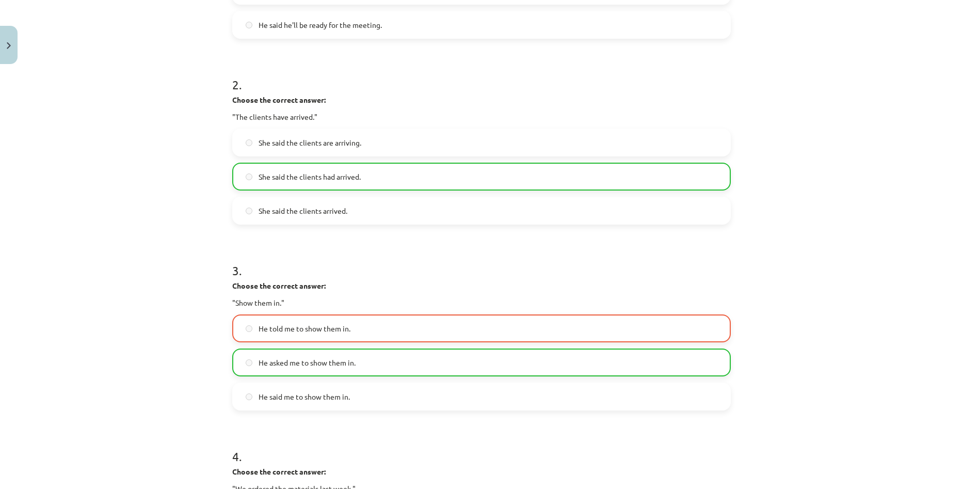
scroll to position [538, 0]
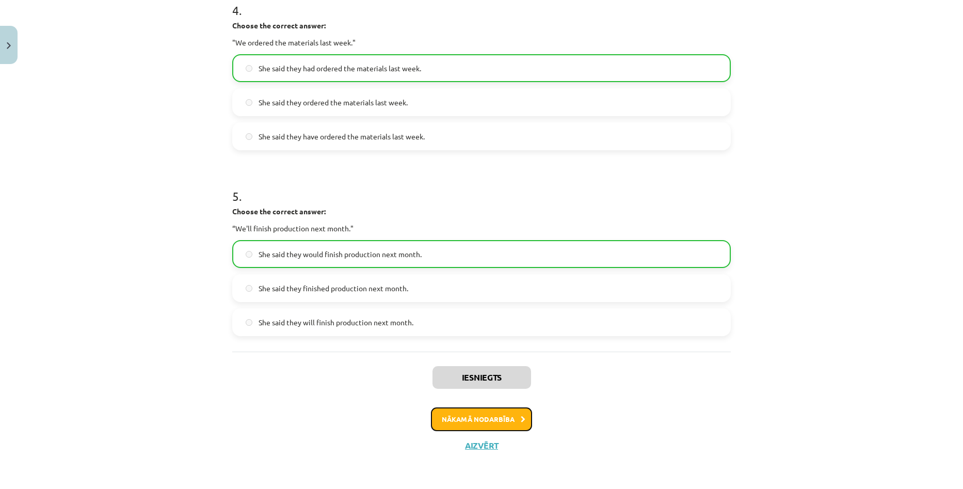
click at [509, 428] on button "Nākamā nodarbība" at bounding box center [481, 419] width 101 height 24
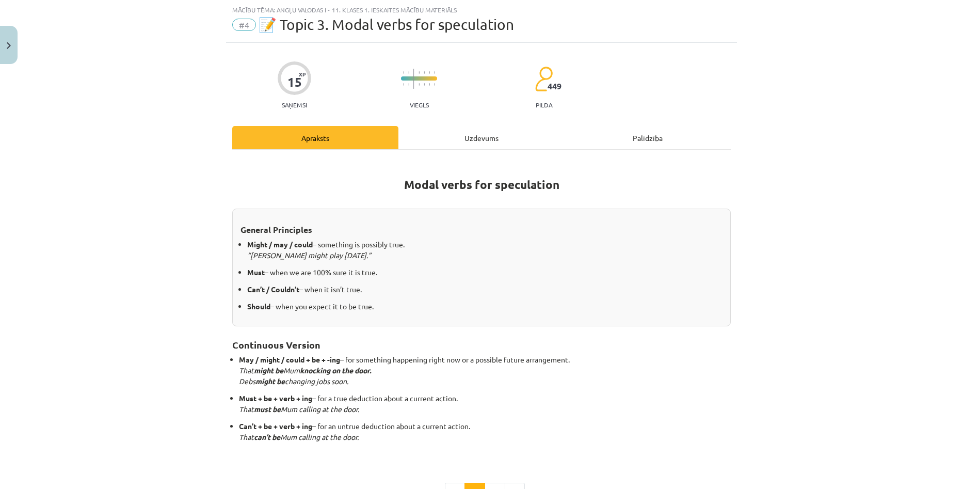
click at [459, 141] on div "Uzdevums" at bounding box center [481, 137] width 166 height 23
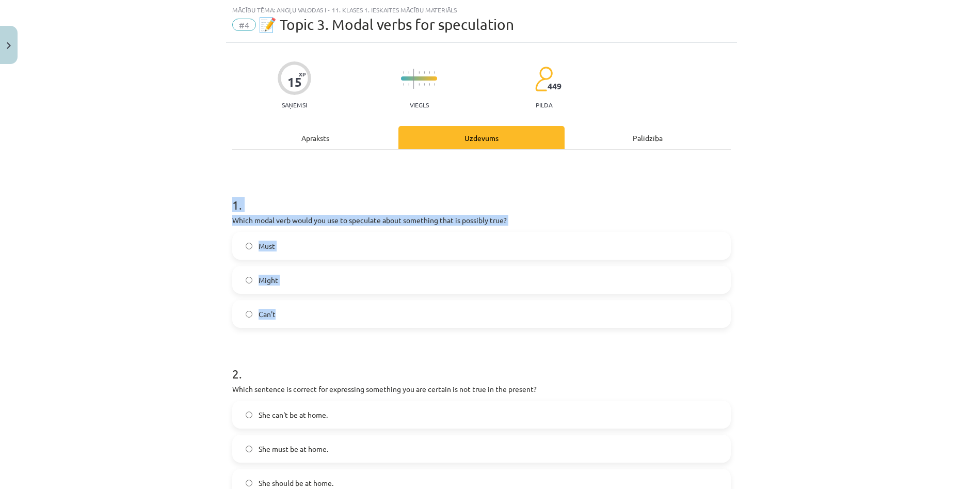
drag, startPoint x: 217, startPoint y: 199, endPoint x: 350, endPoint y: 304, distance: 169.1
click at [350, 304] on div "Mācību tēma: Angļu valodas i - 11. klases 1. ieskaites mācību materiāls #4 📝 To…" at bounding box center [481, 244] width 963 height 489
copy div "1 . Which modal verb would you use to speculate about something that is possibl…"
click at [316, 275] on label "Might" at bounding box center [481, 280] width 497 height 26
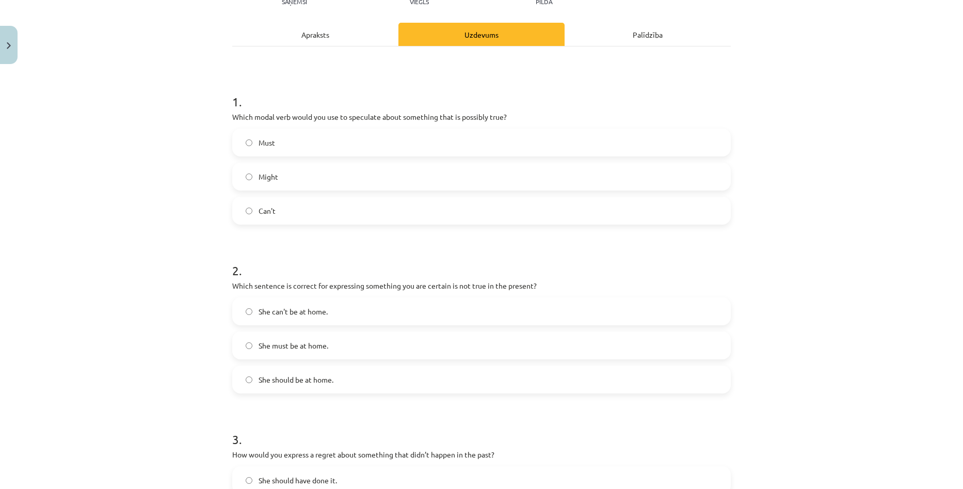
scroll to position [232, 0]
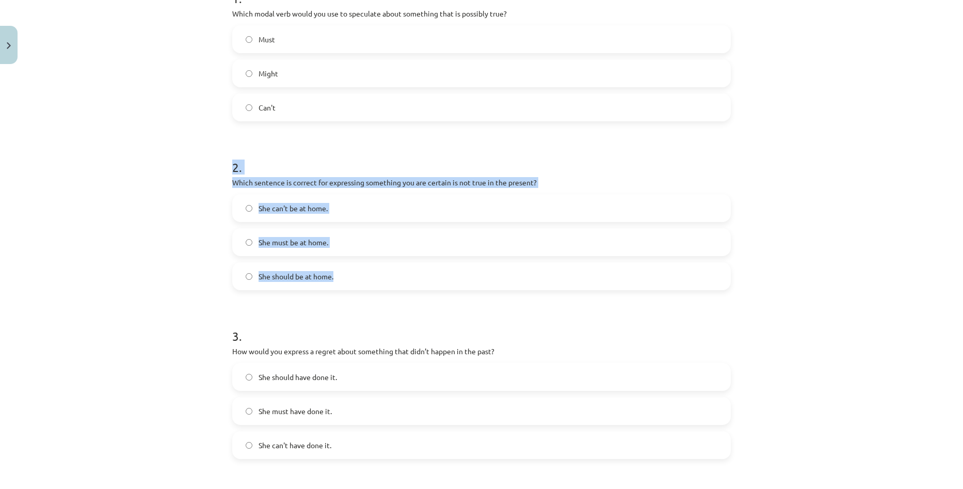
drag, startPoint x: 309, startPoint y: 203, endPoint x: 420, endPoint y: 258, distance: 124.0
click at [420, 258] on div "Mācību tēma: Angļu valodas i - 11. klases 1. ieskaites mācību materiāls #4 📝 To…" at bounding box center [481, 244] width 963 height 489
drag, startPoint x: 359, startPoint y: 215, endPoint x: 299, endPoint y: 214, distance: 59.4
click at [358, 215] on label "She can't be at home." at bounding box center [481, 208] width 497 height 26
click at [174, 202] on div "Mācību tēma: Angļu valodas i - 11. klases 1. ieskaites mācību materiāls #4 📝 To…" at bounding box center [481, 244] width 963 height 489
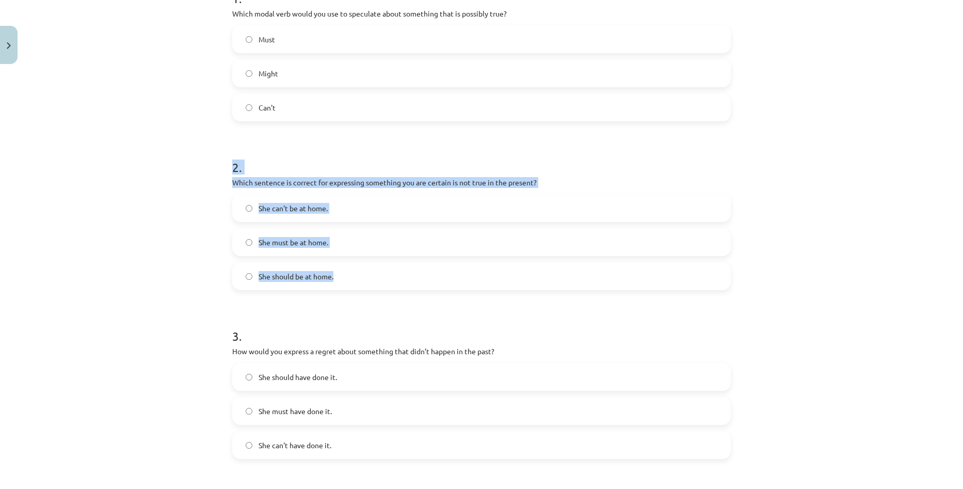
click at [936, 154] on div "Mācību tēma: Angļu valodas i - 11. klases 1. ieskaites mācību materiāls #4 📝 To…" at bounding box center [481, 244] width 963 height 489
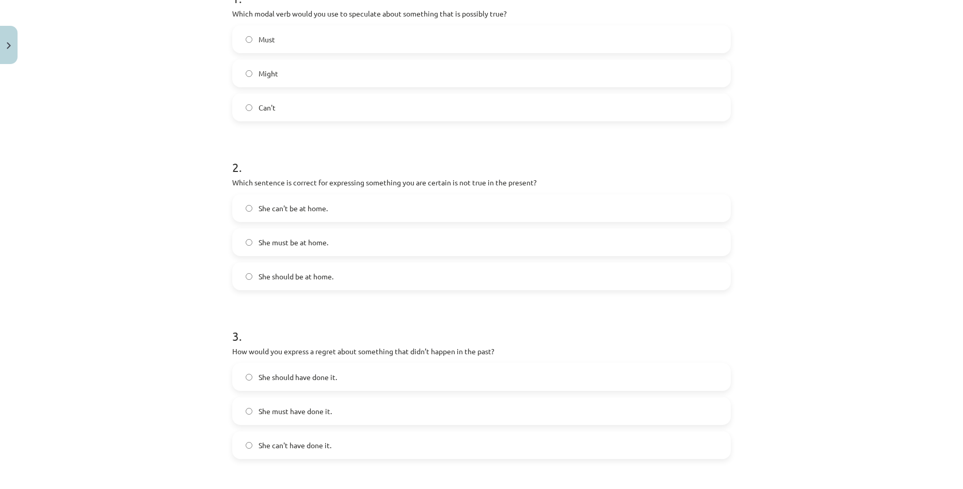
scroll to position [439, 0]
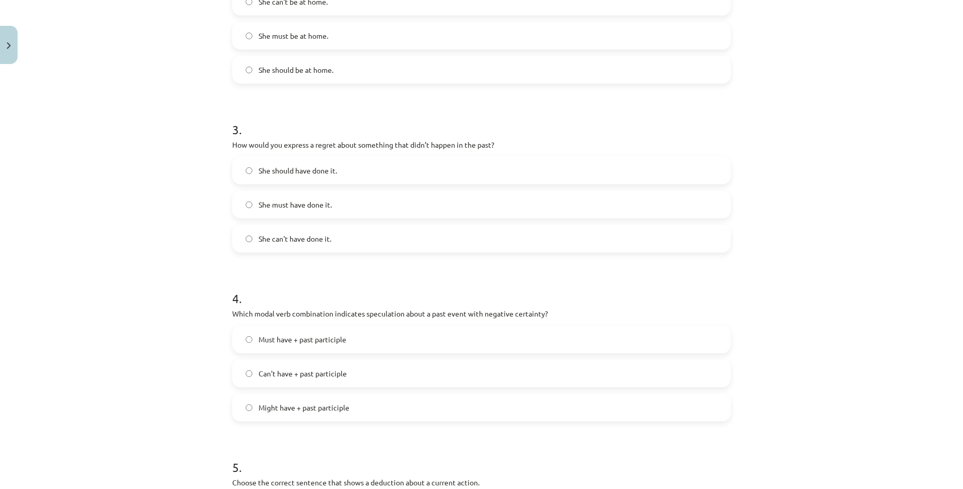
click at [465, 183] on div "She should have done it." at bounding box center [481, 170] width 499 height 28
click at [249, 166] on label "She should have done it." at bounding box center [481, 170] width 497 height 26
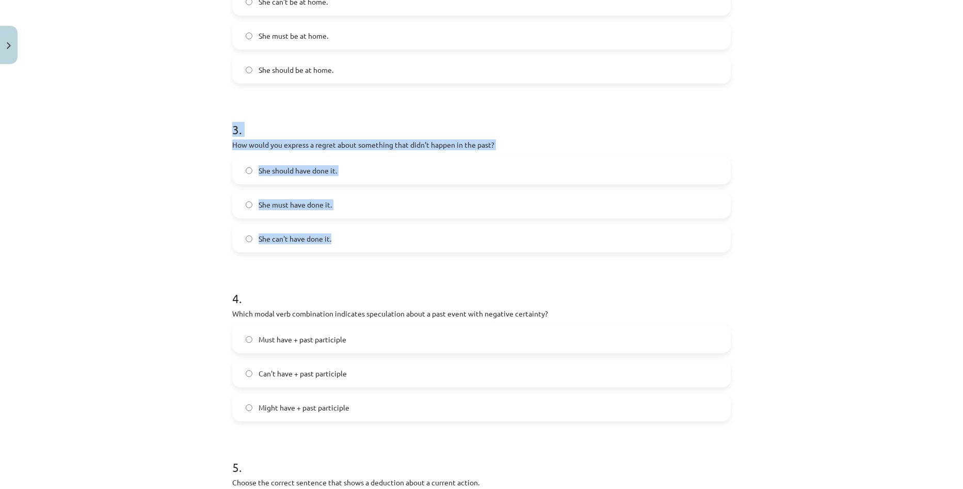
drag, startPoint x: 288, startPoint y: 154, endPoint x: 393, endPoint y: 239, distance: 135.4
click at [393, 239] on div "Mācību tēma: Angļu valodas i - 11. klases 1. ieskaites mācību materiāls #4 📝 To…" at bounding box center [481, 244] width 963 height 489
click at [126, 165] on div "Mācību tēma: Angļu valodas i - 11. klases 1. ieskaites mācību materiāls #4 📝 To…" at bounding box center [481, 244] width 963 height 489
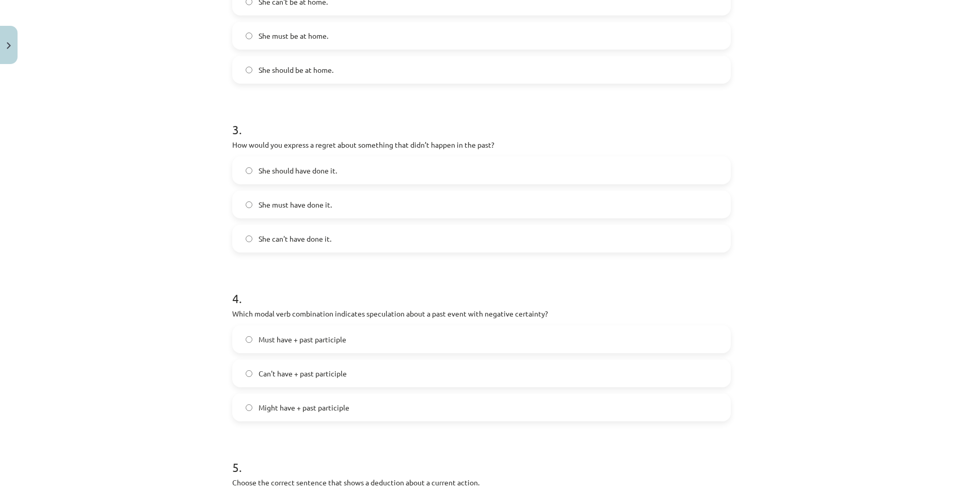
scroll to position [542, 0]
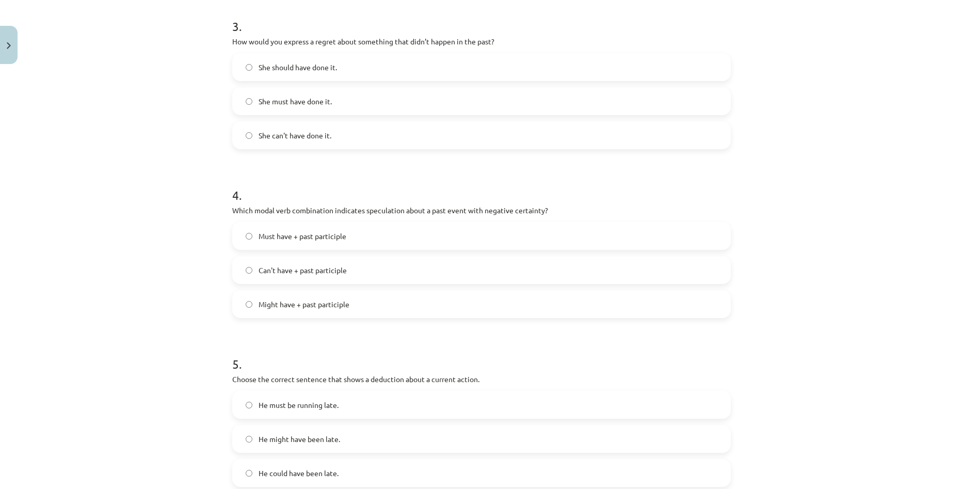
click at [304, 268] on span "Can't have + past participle" at bounding box center [303, 270] width 88 height 11
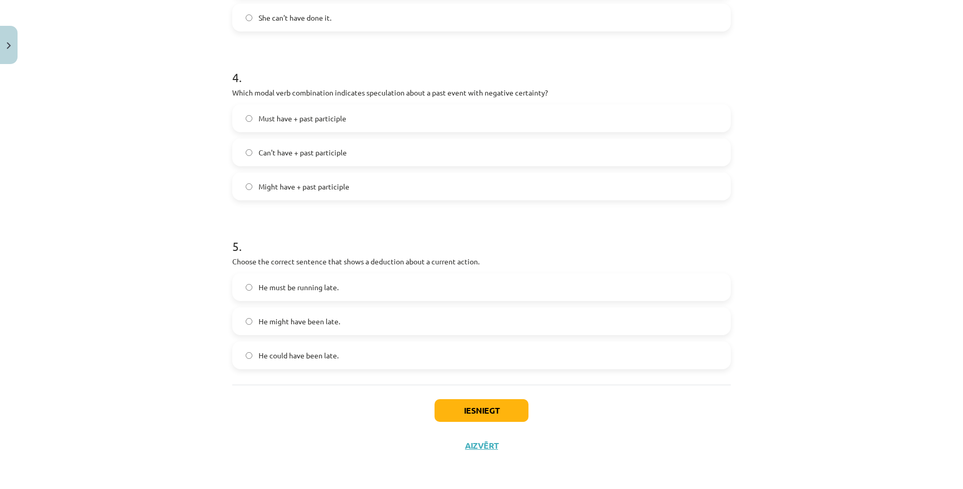
click at [265, 318] on span "He might have been late." at bounding box center [300, 321] width 82 height 11
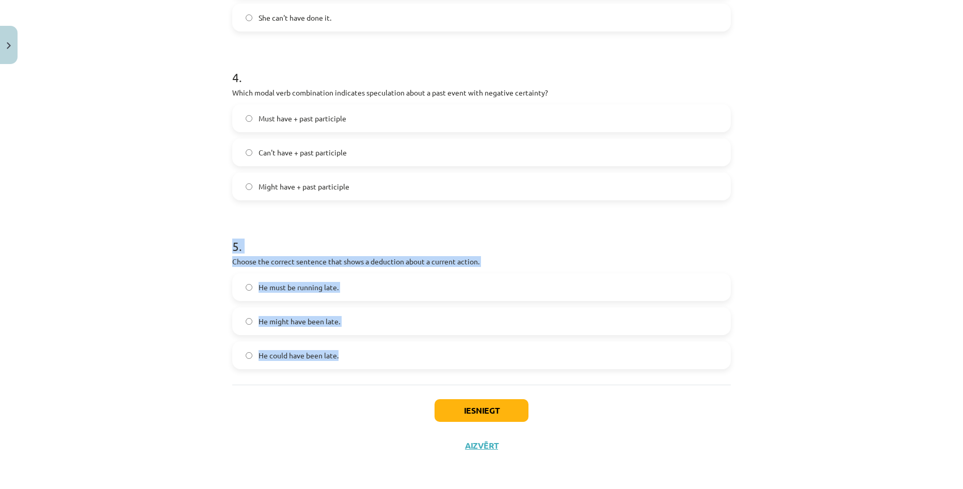
drag, startPoint x: 228, startPoint y: 241, endPoint x: 345, endPoint y: 356, distance: 163.9
click at [345, 356] on div "5 . Choose the correct sentence that shows a deduction about a current action. …" at bounding box center [481, 295] width 499 height 148
click at [123, 216] on div "Mācību tēma: Angļu valodas i - 11. klases 1. ieskaites mācību materiāls #4 📝 To…" at bounding box center [481, 244] width 963 height 489
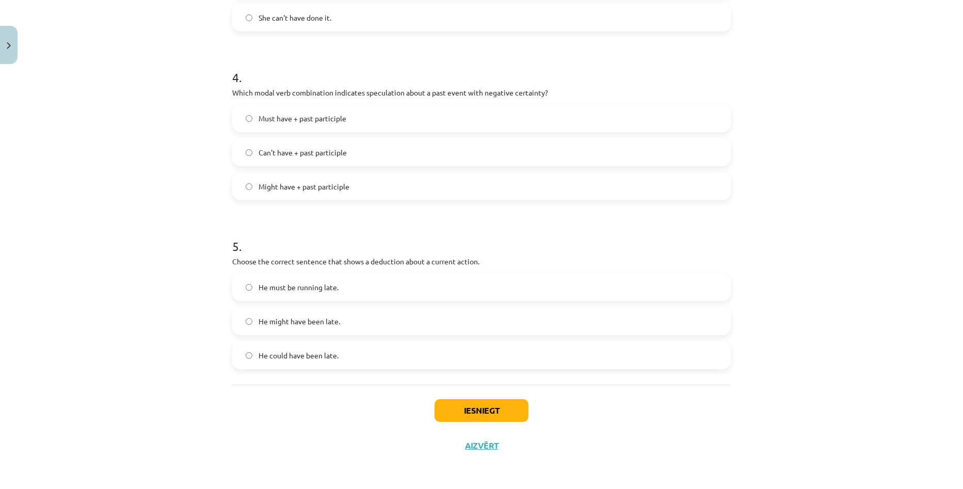
click at [296, 282] on span "He must be running late." at bounding box center [299, 287] width 80 height 11
click at [470, 411] on button "Iesniegt" at bounding box center [482, 410] width 94 height 23
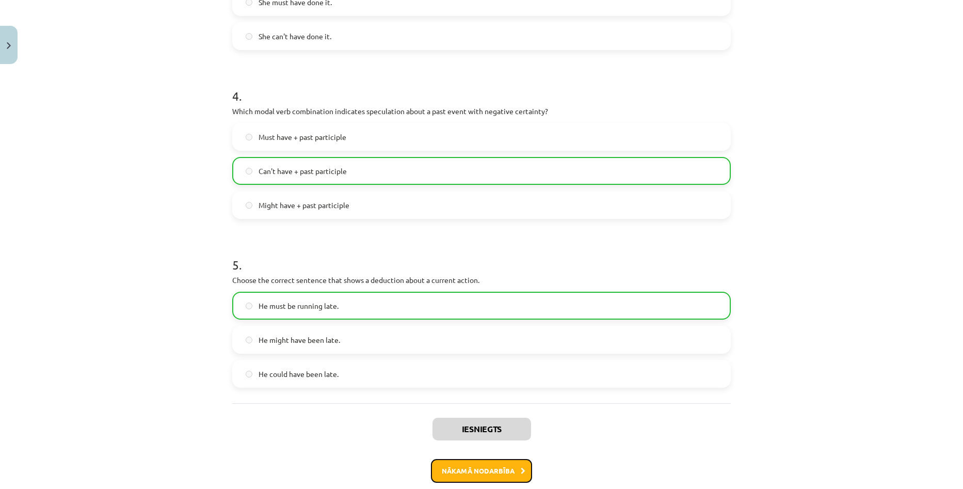
click at [443, 473] on button "Nākamā nodarbība" at bounding box center [481, 471] width 101 height 24
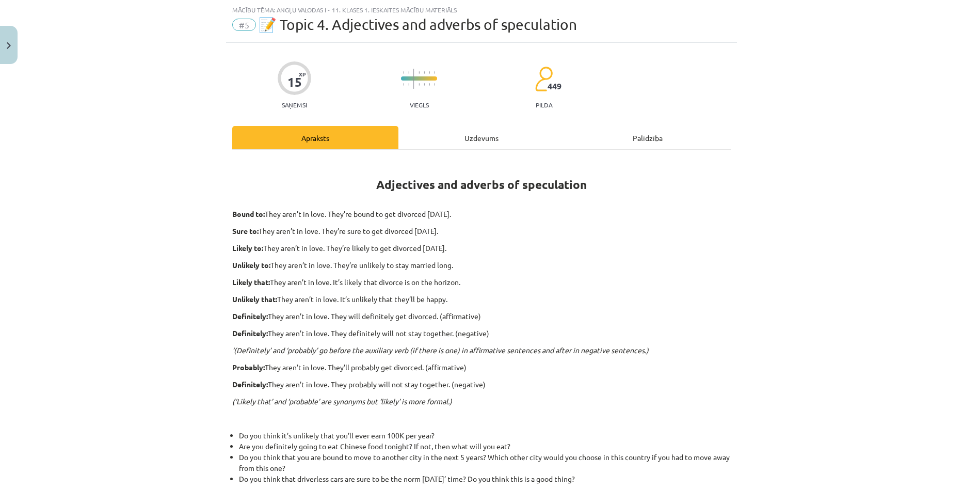
click at [446, 139] on div "Uzdevums" at bounding box center [481, 137] width 166 height 23
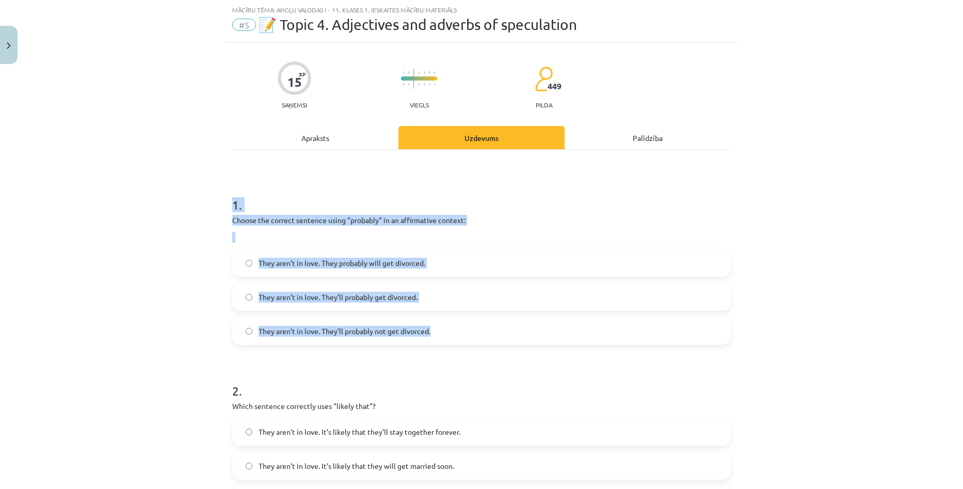
drag, startPoint x: 230, startPoint y: 202, endPoint x: 523, endPoint y: 329, distance: 319.5
click at [523, 329] on div "1 . Choose the correct sentence using "probably" in an affirmative context: The…" at bounding box center [481, 262] width 499 height 165
click at [552, 308] on label "They aren’t in love. They’ll probably get divorced." at bounding box center [481, 297] width 497 height 26
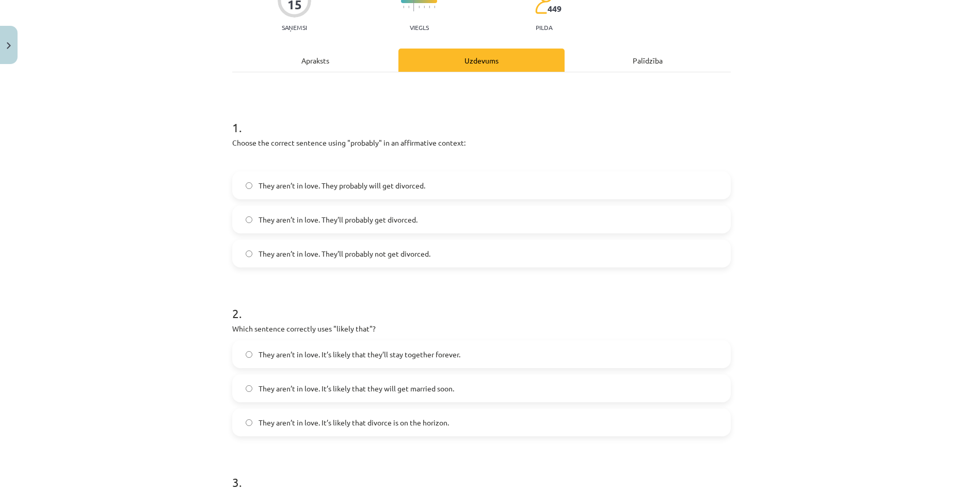
scroll to position [206, 0]
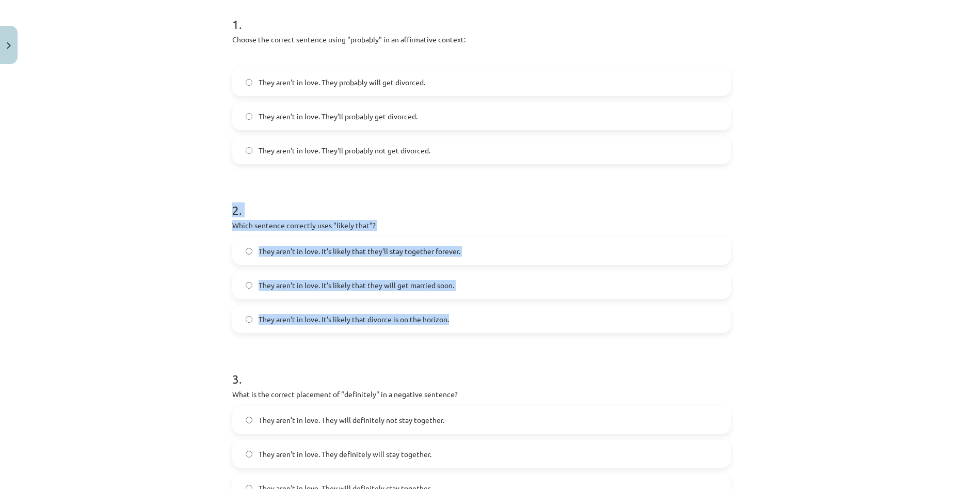
drag, startPoint x: 230, startPoint y: 208, endPoint x: 477, endPoint y: 312, distance: 267.9
click at [477, 312] on div "2 . Which sentence correctly uses "likely that"? They aren’t in love. It’s like…" at bounding box center [481, 259] width 499 height 148
click at [149, 181] on div "Mācību tēma: Angļu valodas i - 11. klases 1. ieskaites mācību materiāls #5 📝 To…" at bounding box center [481, 244] width 963 height 489
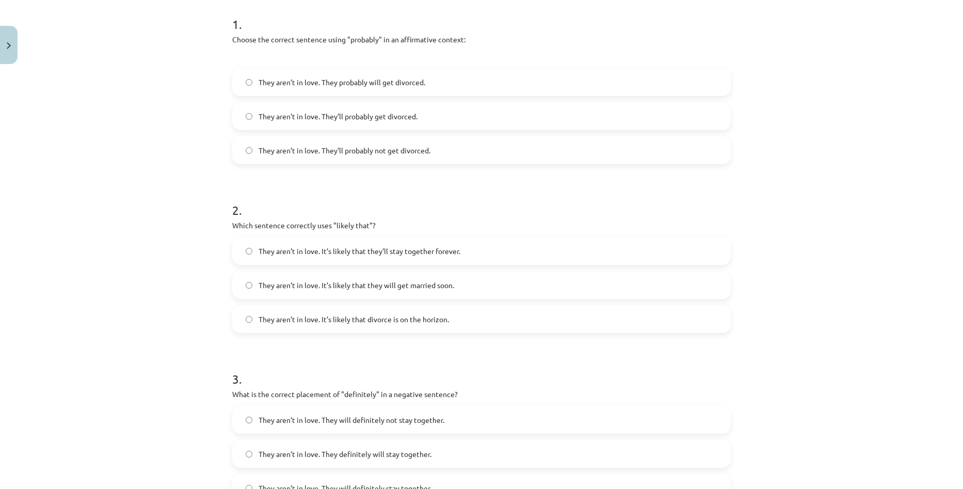
click at [398, 323] on span "They aren’t in love. It’s likely that divorce is on the horizon." at bounding box center [354, 319] width 190 height 11
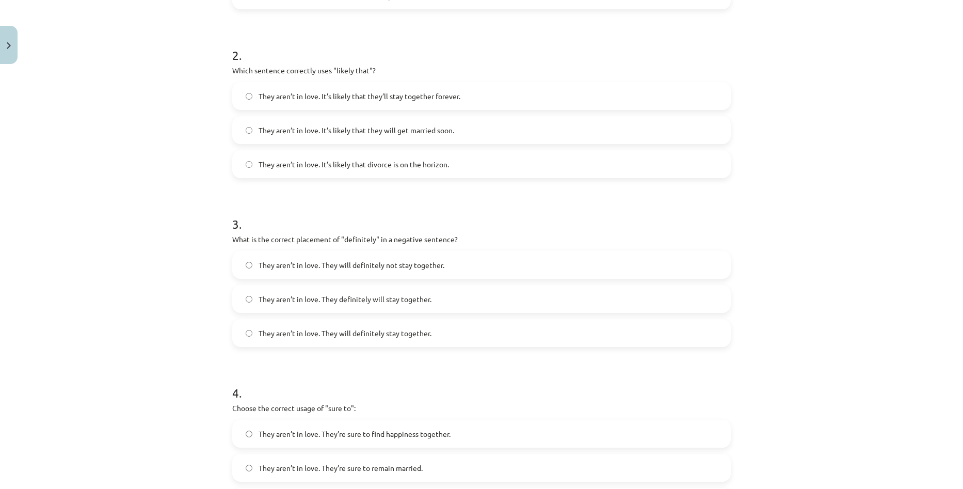
scroll to position [413, 0]
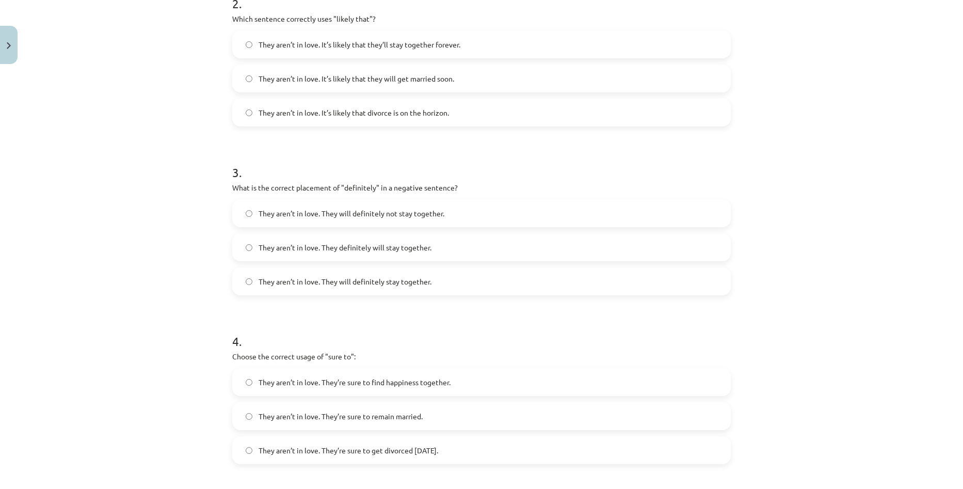
click at [287, 218] on span "They aren’t in love. They will definitely not stay together." at bounding box center [352, 213] width 186 height 11
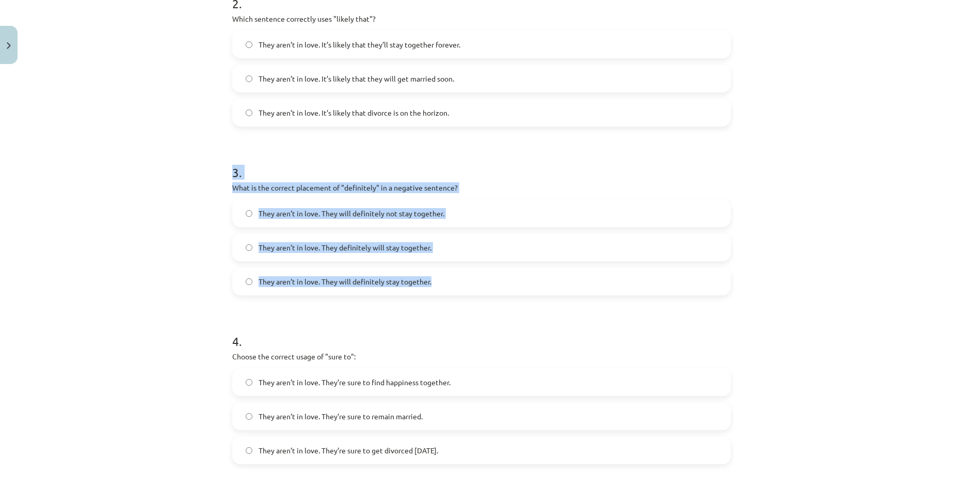
drag, startPoint x: 223, startPoint y: 172, endPoint x: 475, endPoint y: 271, distance: 270.2
click at [475, 271] on div "15 XP Saņemsi Viegls 449 pilda Apraksts Uzdevums Palīdzība 1 . Choose the corre…" at bounding box center [481, 191] width 511 height 1071
click at [119, 209] on div "Mācību tēma: Angļu valodas i - 11. klases 1. ieskaites mācību materiāls #5 📝 To…" at bounding box center [481, 244] width 963 height 489
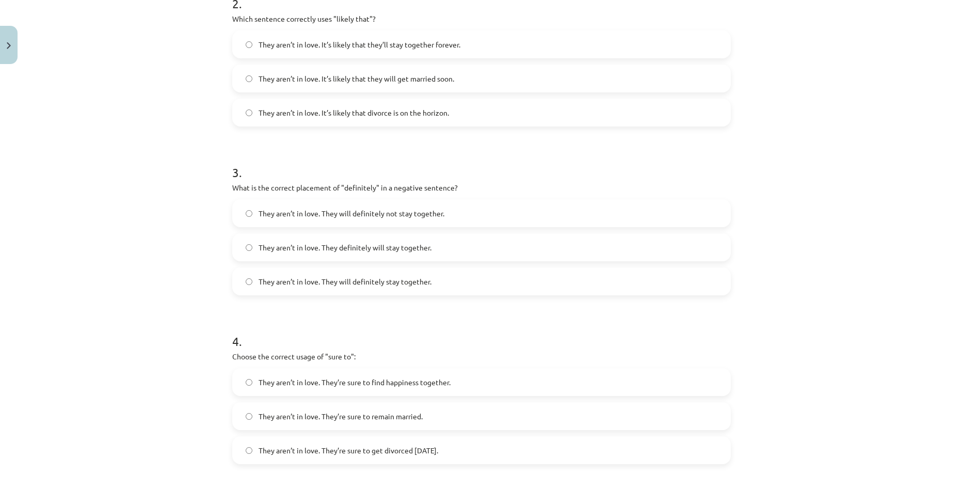
scroll to position [619, 0]
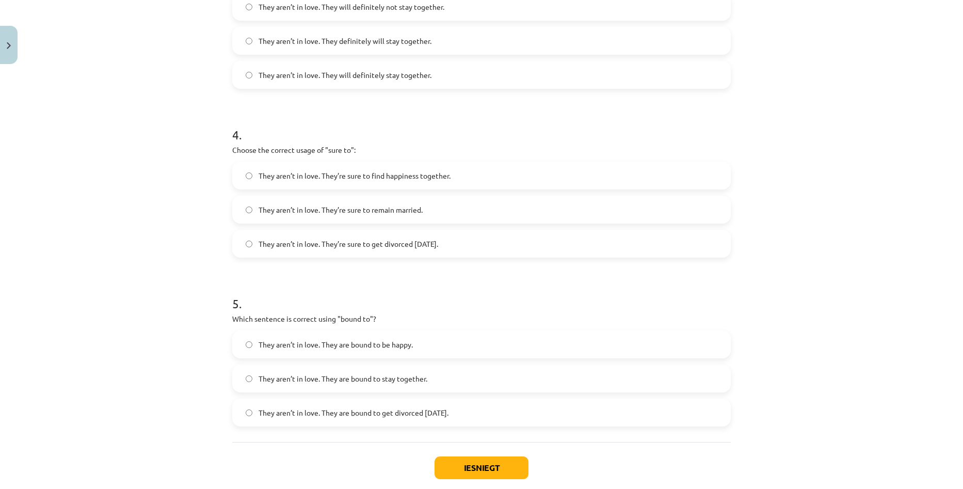
drag, startPoint x: 230, startPoint y: 129, endPoint x: 503, endPoint y: 234, distance: 293.1
click at [503, 234] on div "4 . Choose the correct usage of "sure to": They aren’t in love. They’re sure to…" at bounding box center [481, 183] width 499 height 148
click at [143, 160] on div "Mācību tēma: Angļu valodas i - 11. klases 1. ieskaites mācību materiāls #5 📝 To…" at bounding box center [481, 244] width 963 height 489
click at [331, 255] on label "They aren’t in love. They’re sure to get divorced within six months." at bounding box center [481, 244] width 497 height 26
drag, startPoint x: 419, startPoint y: 209, endPoint x: 252, endPoint y: 214, distance: 166.8
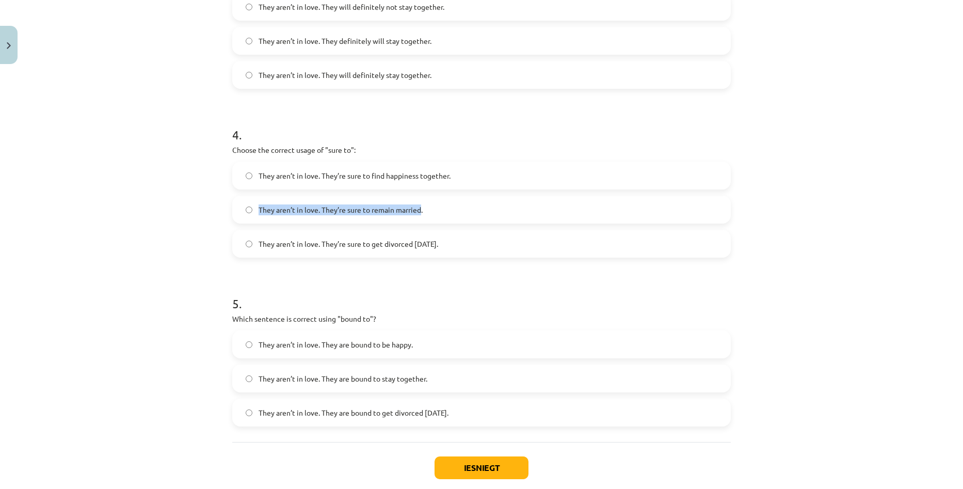
click at [252, 214] on label "They aren’t in love. They’re sure to remain married." at bounding box center [481, 210] width 497 height 26
click at [154, 207] on div "Mācību tēma: Angļu valodas i - 11. klases 1. ieskaites mācību materiāls #5 📝 To…" at bounding box center [481, 244] width 963 height 489
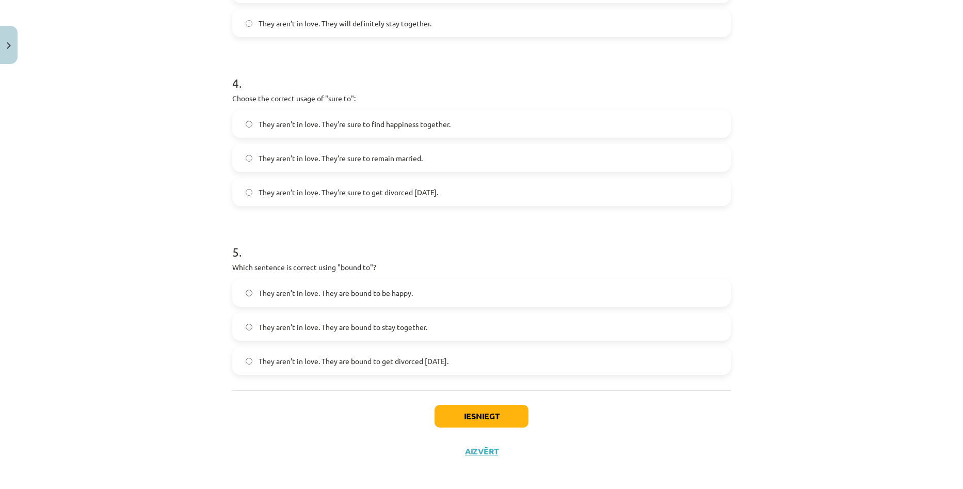
drag, startPoint x: 230, startPoint y: 265, endPoint x: 501, endPoint y: 354, distance: 285.6
click at [501, 354] on div "5 . Which sentence is correct using "bound to"? They aren’t in love. They are b…" at bounding box center [481, 301] width 499 height 148
click at [125, 215] on div "Mācību tēma: Angļu valodas i - 11. klases 1. ieskaites mācību materiāls #5 📝 To…" at bounding box center [481, 244] width 963 height 489
click at [316, 371] on label "They aren’t in love. They are bound to get divorced within six months." at bounding box center [481, 361] width 497 height 26
click at [485, 420] on button "Iesniegt" at bounding box center [482, 416] width 94 height 23
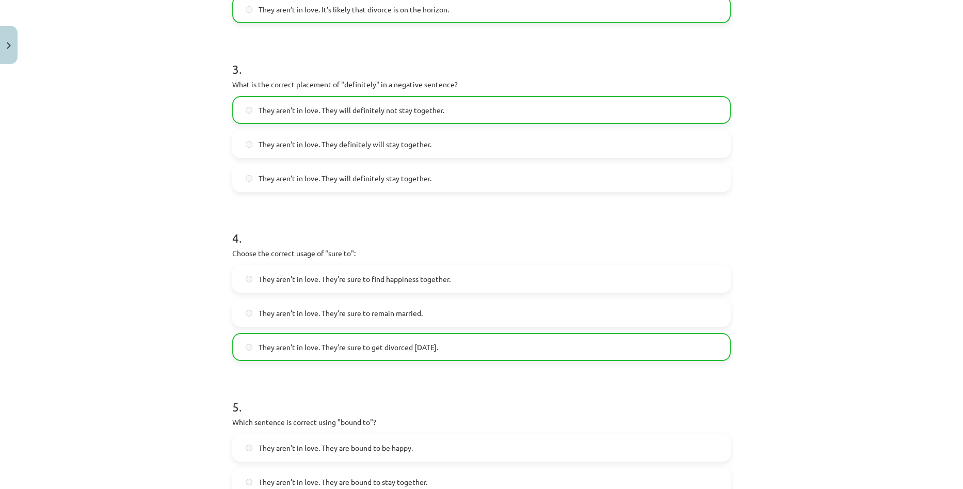
scroll to position [658, 0]
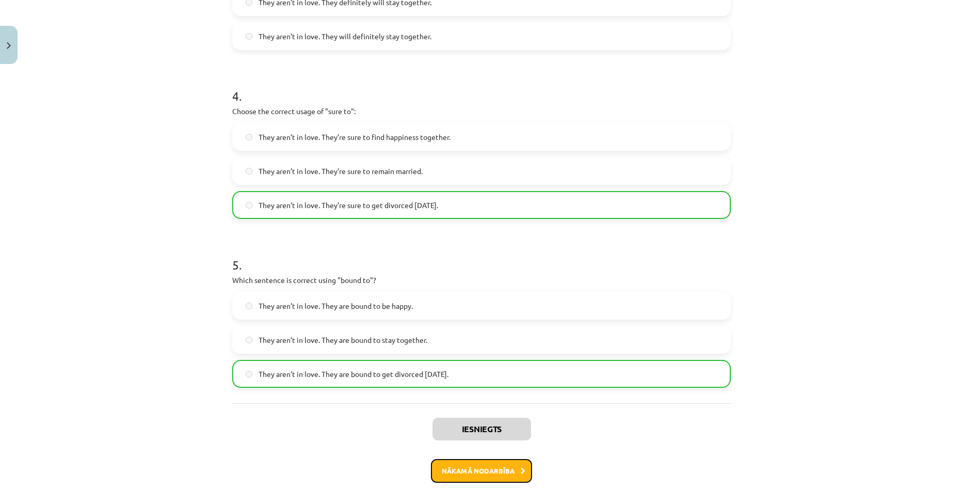
click at [474, 463] on button "Nākamā nodarbība" at bounding box center [481, 471] width 101 height 24
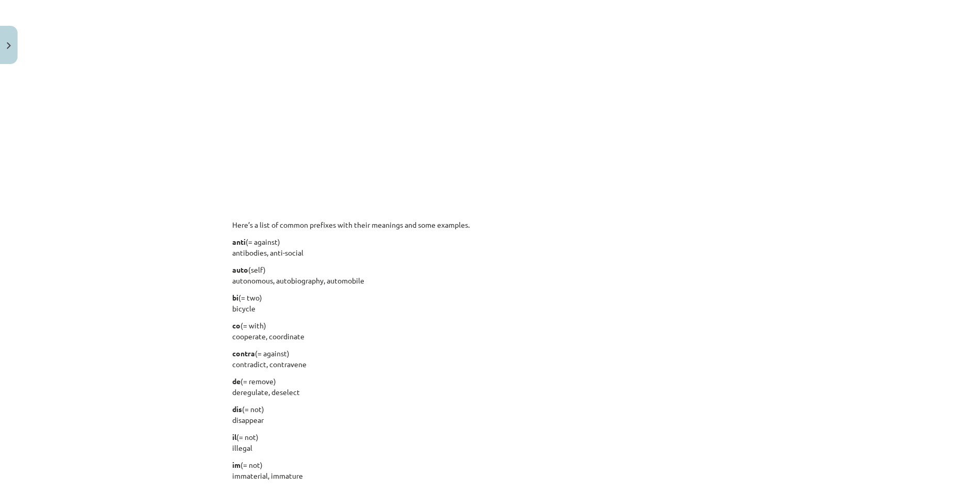
scroll to position [26, 0]
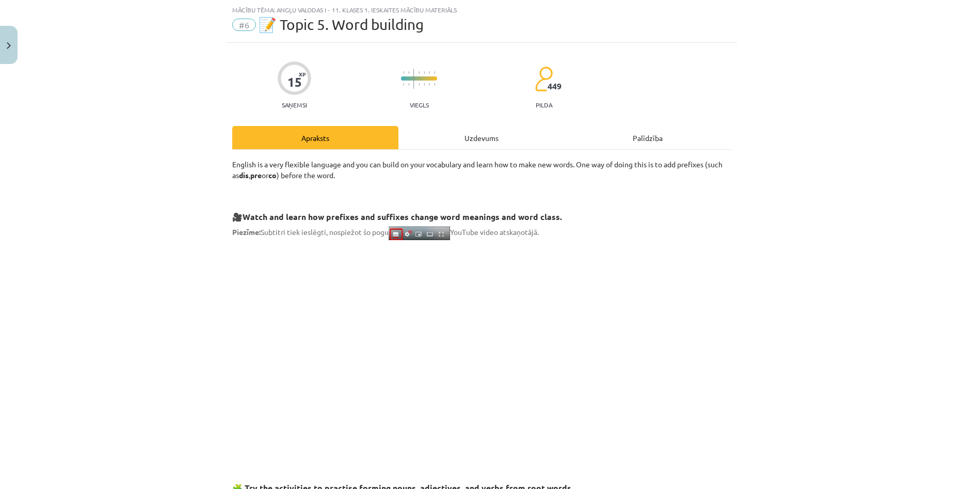
click at [469, 145] on div "Uzdevums" at bounding box center [481, 137] width 166 height 23
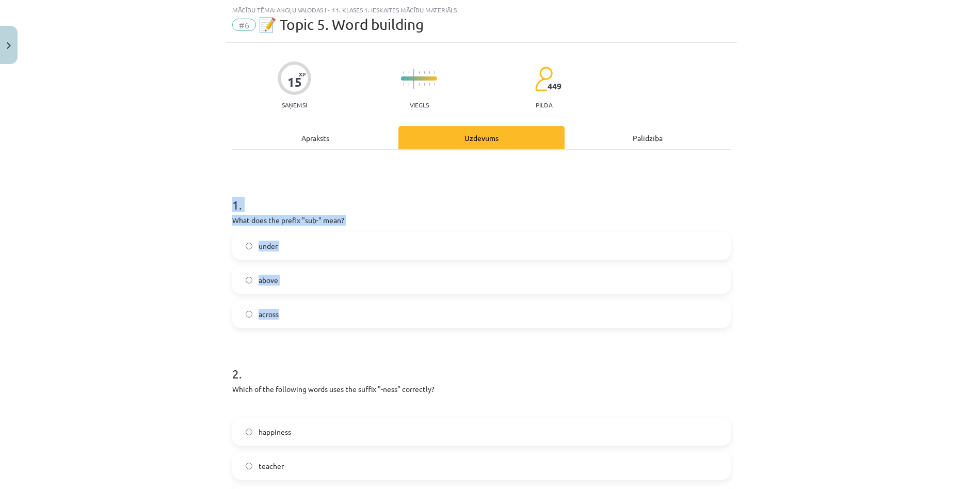
drag, startPoint x: 264, startPoint y: 221, endPoint x: 370, endPoint y: 299, distance: 131.4
click at [164, 220] on div "Mācību tēma: Angļu valodas i - 11. klases 1. ieskaites mācību materiāls #6 📝 To…" at bounding box center [481, 244] width 963 height 489
click at [370, 251] on label "under" at bounding box center [481, 246] width 497 height 26
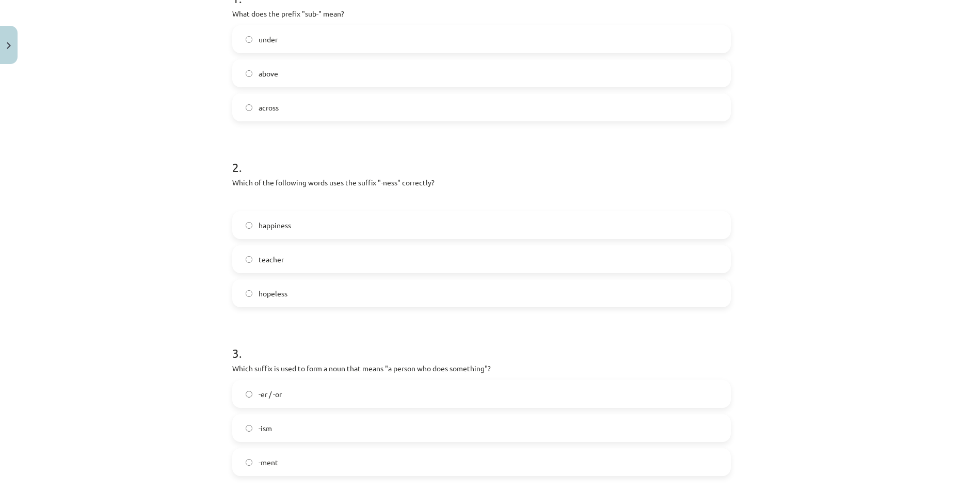
scroll to position [284, 0]
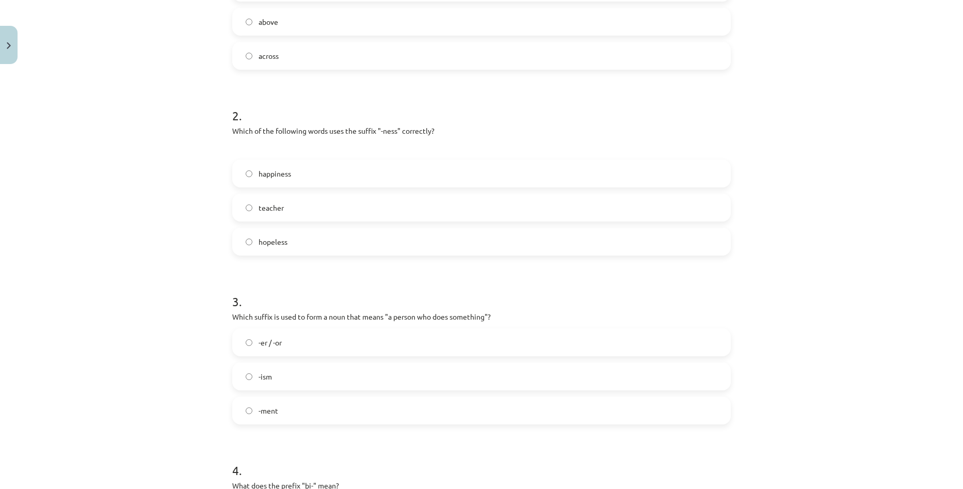
click at [268, 182] on label "happiness" at bounding box center [481, 174] width 497 height 26
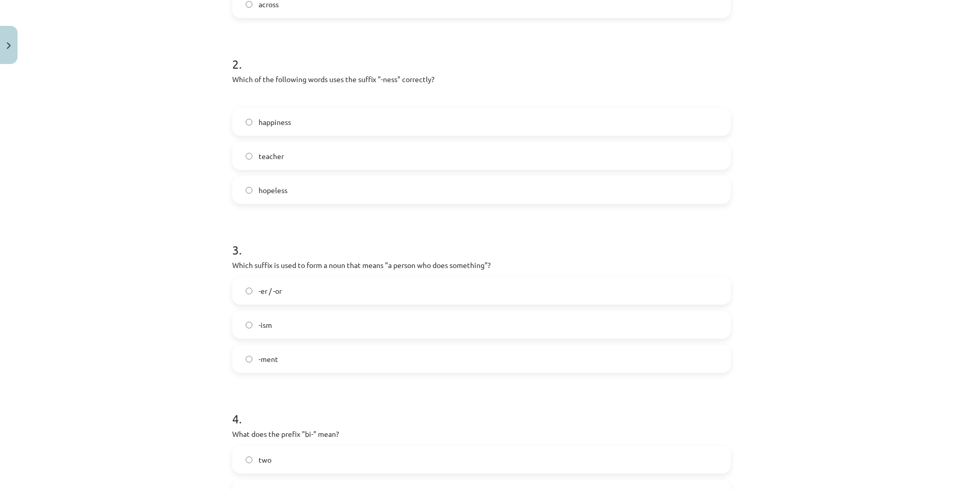
scroll to position [387, 0]
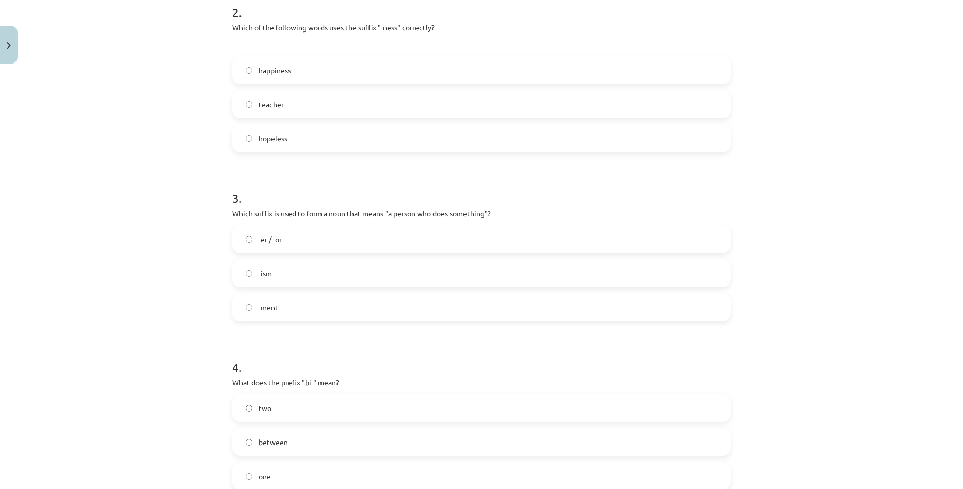
click at [266, 238] on span "-er / -or" at bounding box center [270, 239] width 23 height 11
drag, startPoint x: 228, startPoint y: 200, endPoint x: 364, endPoint y: 301, distance: 169.4
click at [364, 301] on div "15 XP Saņemsi Viegls 449 pilda Apraksts Uzdevums Palīdzība 1 . What does the pr…" at bounding box center [481, 217] width 511 height 1071
click at [114, 242] on div "Mācību tēma: Angļu valodas i - 11. klases 1. ieskaites mācību materiāls #6 📝 To…" at bounding box center [481, 244] width 963 height 489
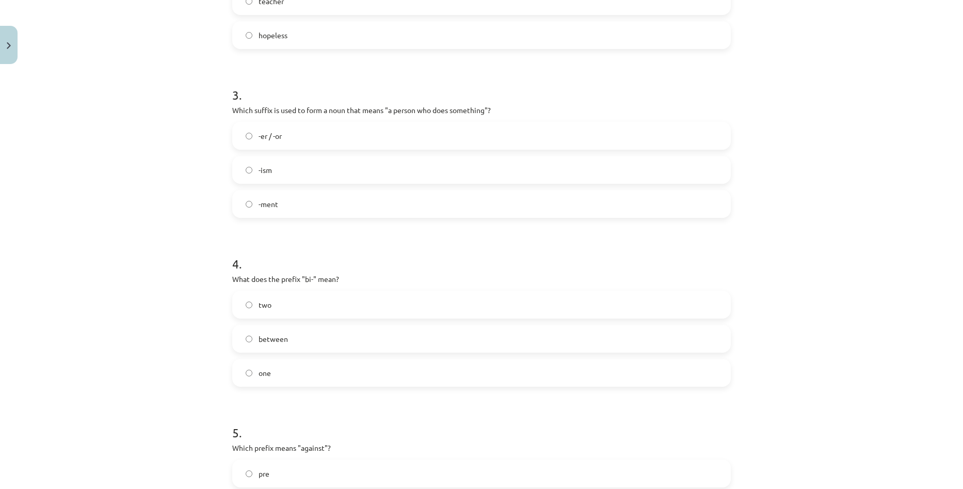
scroll to position [542, 0]
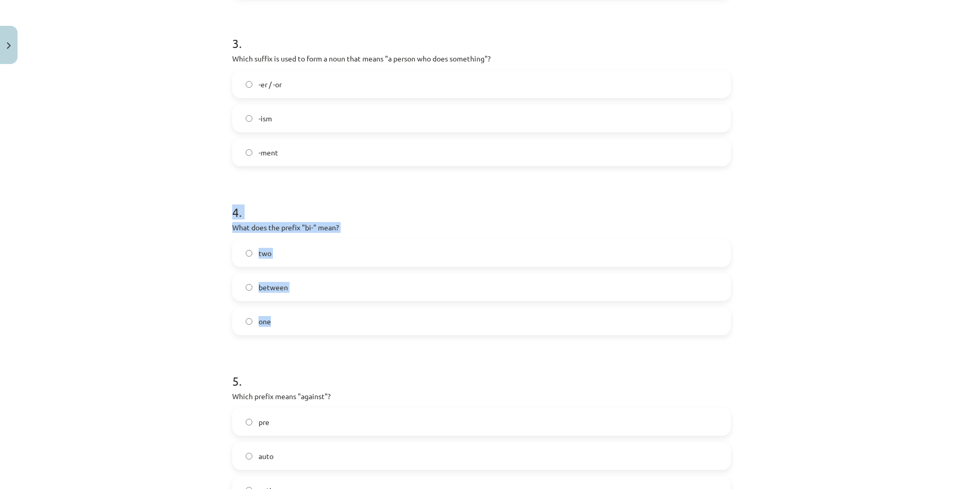
drag, startPoint x: 226, startPoint y: 215, endPoint x: 308, endPoint y: 312, distance: 127.5
click at [308, 312] on div "15 XP Saņemsi Viegls 449 pilda Apraksts Uzdevums Palīdzība 1 . What does the pr…" at bounding box center [481, 62] width 511 height 1071
click at [345, 257] on label "two" at bounding box center [481, 253] width 497 height 26
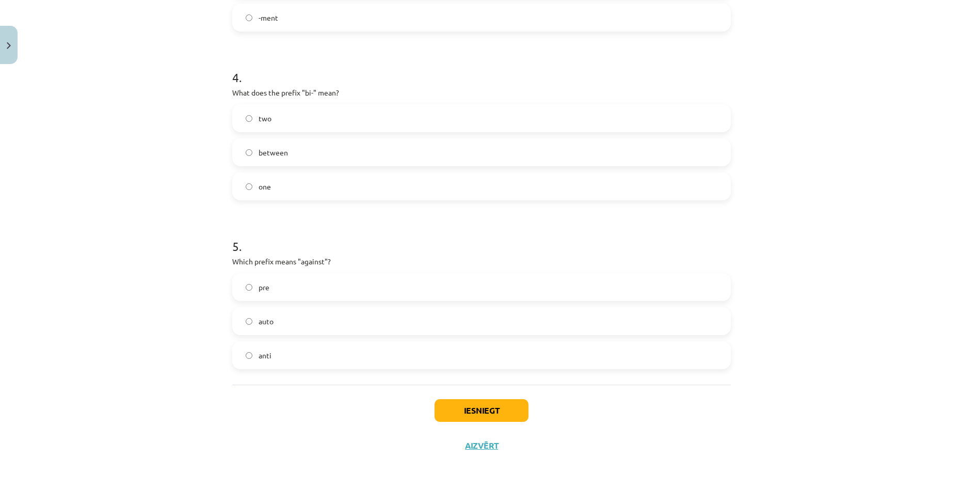
click at [685, 402] on div "Iesniegt Aizvērt" at bounding box center [481, 421] width 499 height 72
click at [631, 304] on div "pre auto anti" at bounding box center [481, 321] width 499 height 96
click at [290, 287] on label "pre" at bounding box center [481, 287] width 497 height 26
drag, startPoint x: 281, startPoint y: 285, endPoint x: 319, endPoint y: 343, distance: 68.6
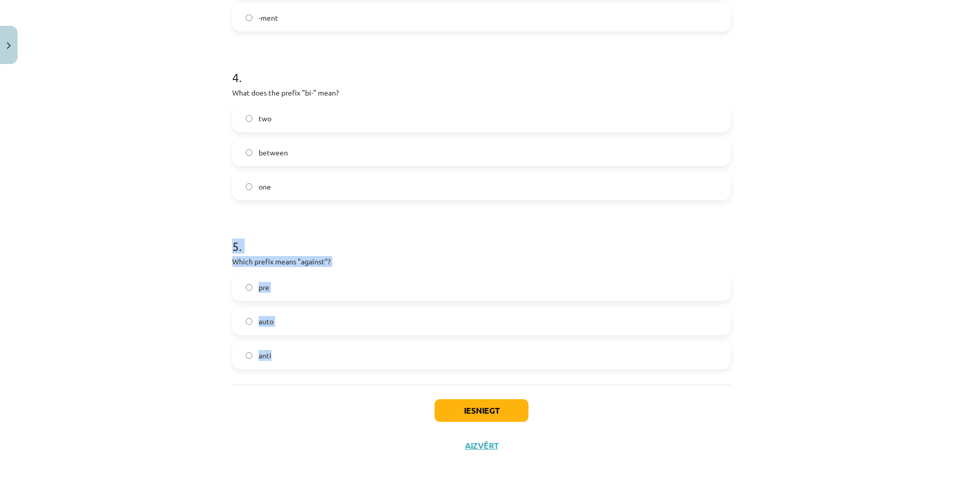
click at [332, 353] on label "anti" at bounding box center [481, 355] width 497 height 26
click at [499, 406] on button "Iesniegt" at bounding box center [482, 410] width 94 height 23
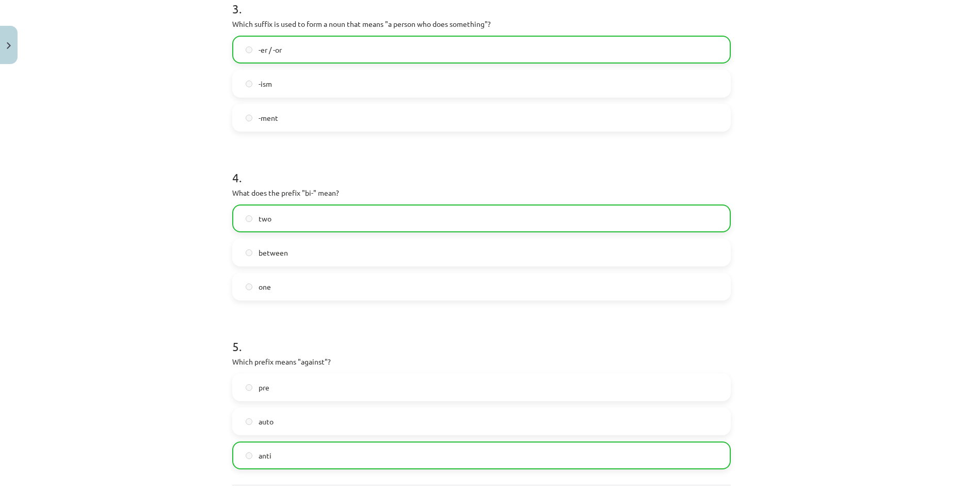
scroll to position [710, 0]
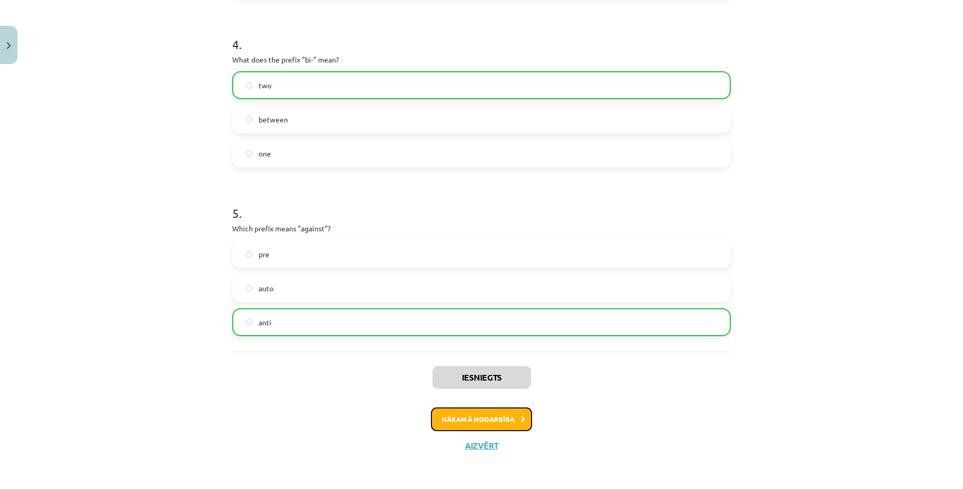
click at [488, 411] on button "Nākamā nodarbība" at bounding box center [481, 419] width 101 height 24
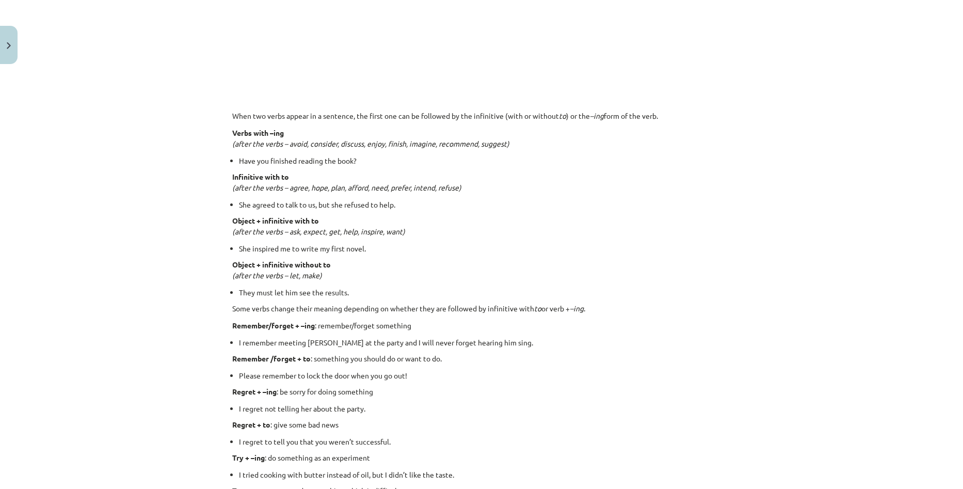
scroll to position [26, 0]
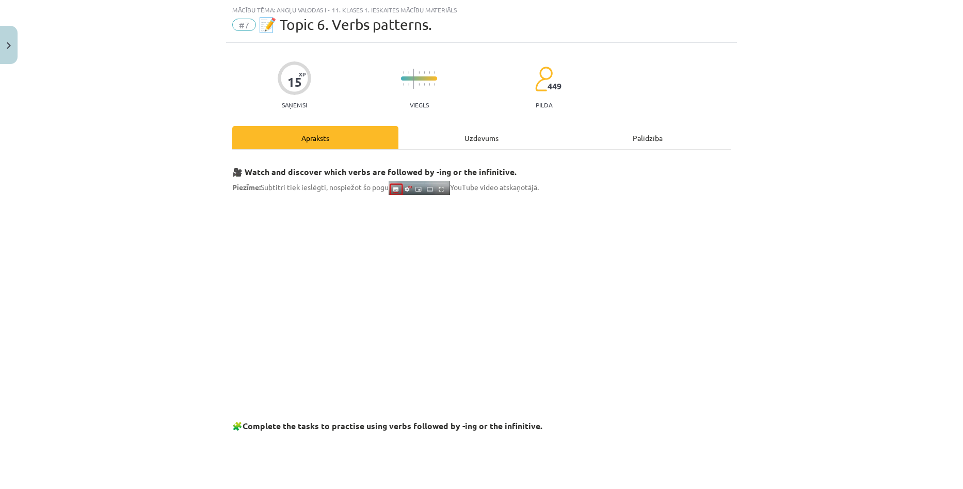
click at [464, 134] on div "Uzdevums" at bounding box center [481, 137] width 166 height 23
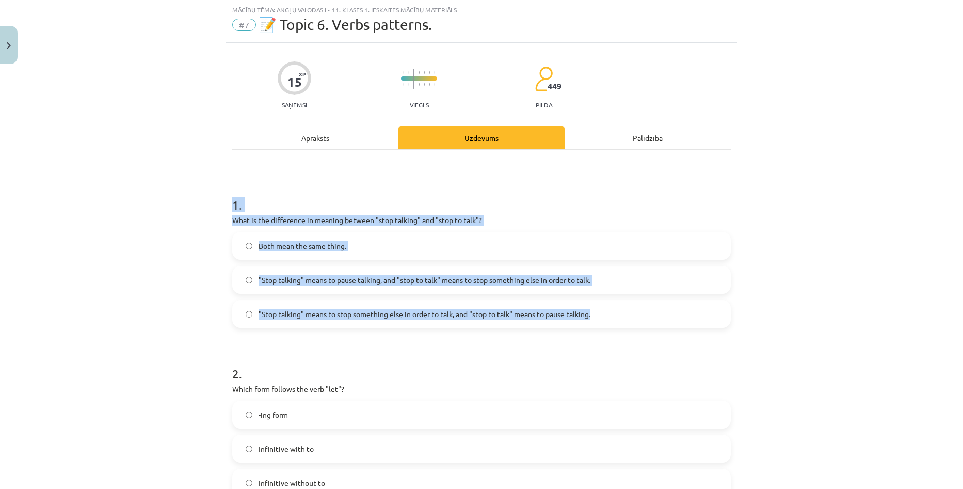
drag, startPoint x: 226, startPoint y: 209, endPoint x: 594, endPoint y: 307, distance: 380.5
click at [341, 284] on span ""Stop talking" means to pause talking, and "stop to talk" means to stop somethi…" at bounding box center [425, 280] width 332 height 11
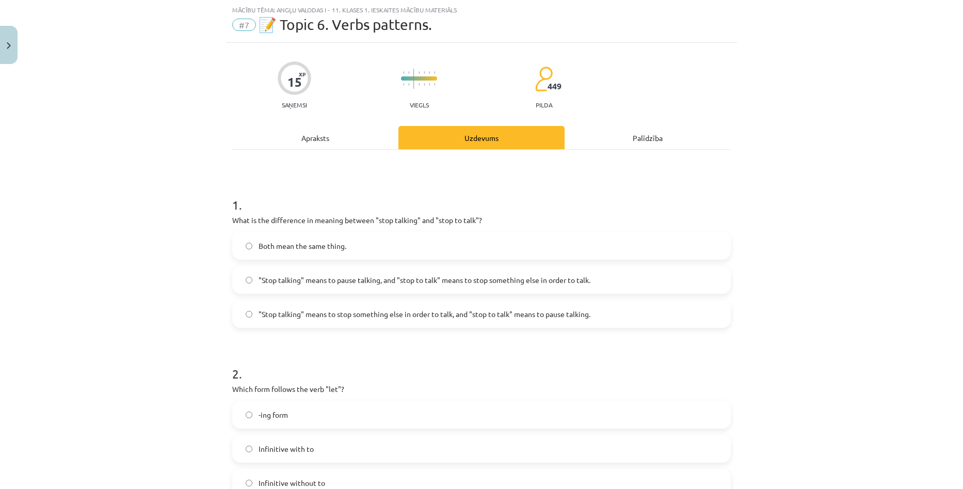
scroll to position [181, 0]
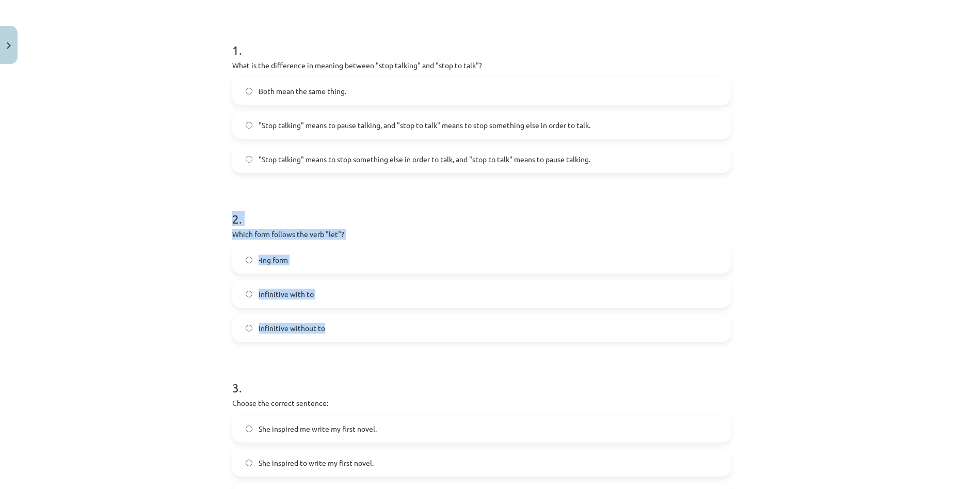
drag, startPoint x: 216, startPoint y: 225, endPoint x: 403, endPoint y: 317, distance: 208.0
click at [403, 317] on div "Mācību tēma: Angļu valodas i - 11. klases 1. ieskaites mācību materiāls #7 📝 To…" at bounding box center [481, 244] width 963 height 489
click at [182, 221] on div "Mācību tēma: Angļu valodas i - 11. klases 1. ieskaites mācību materiāls #7 📝 To…" at bounding box center [481, 244] width 963 height 489
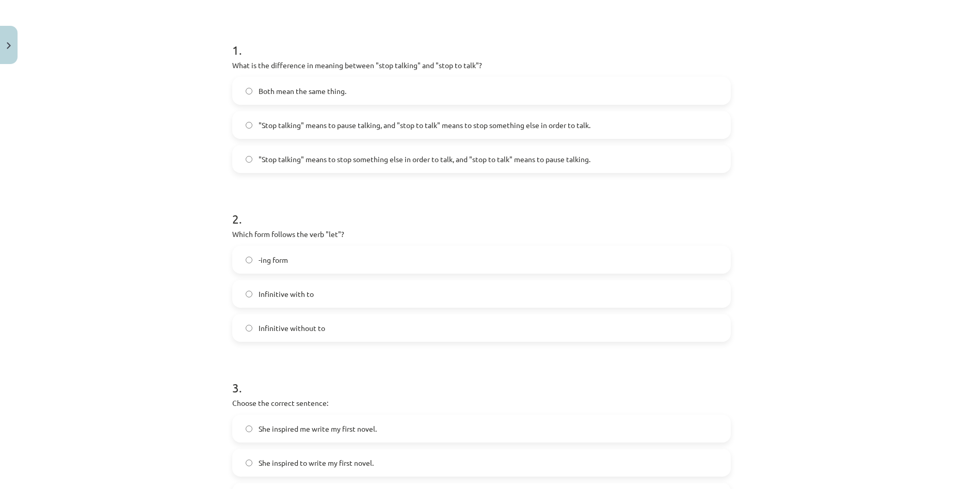
click at [320, 302] on label "Infinitive with to" at bounding box center [481, 294] width 497 height 26
click at [320, 325] on label "Infinitive without to" at bounding box center [481, 328] width 497 height 26
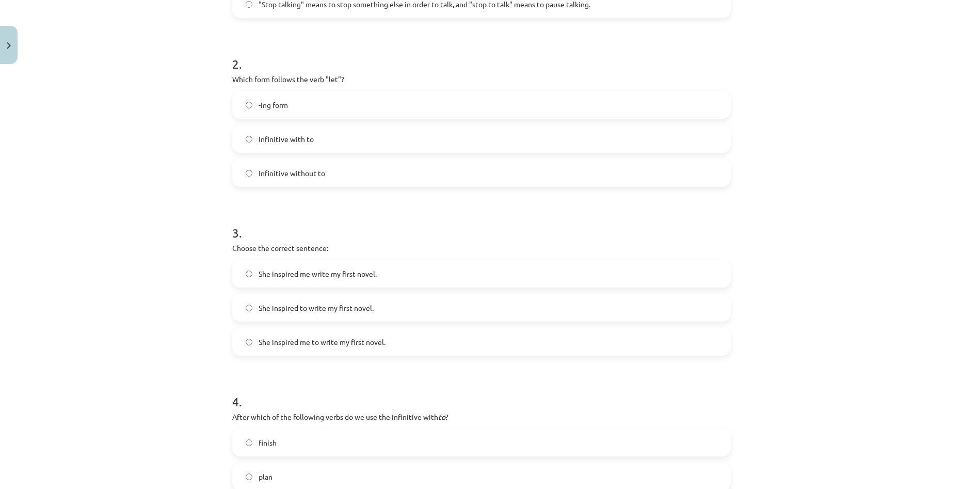
scroll to position [439, 0]
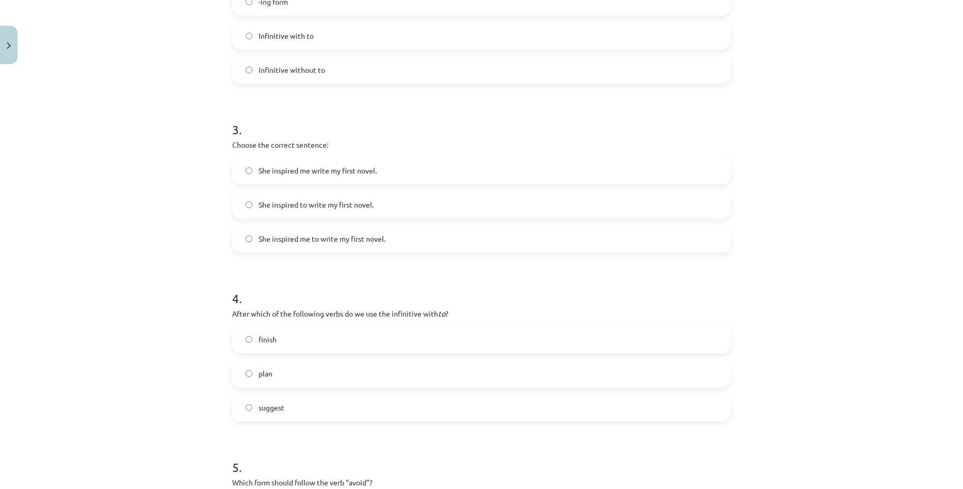
click at [286, 246] on label "She inspired me to write my first novel." at bounding box center [481, 239] width 497 height 26
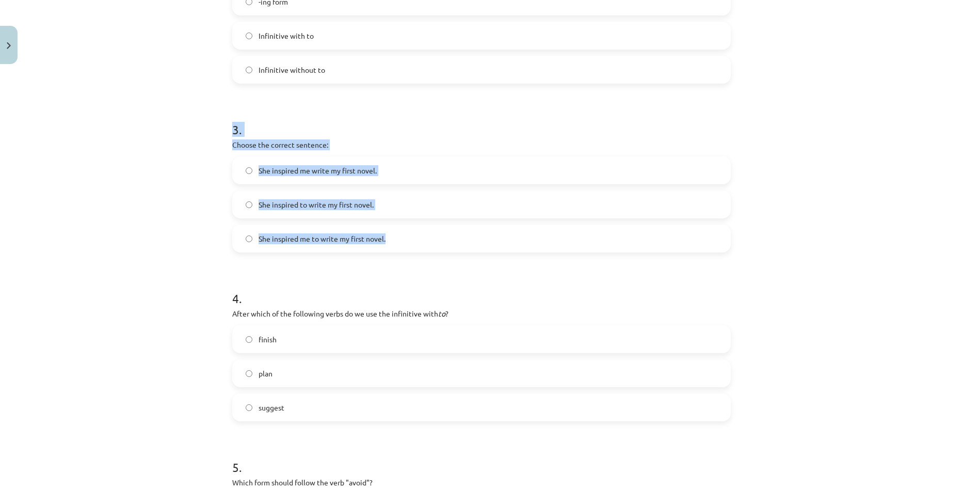
drag, startPoint x: 227, startPoint y: 125, endPoint x: 471, endPoint y: 230, distance: 265.7
click at [471, 230] on div "15 XP Saņemsi Viegls 449 pilda Apraksts Uzdevums Palīdzība 1 . What is the diff…" at bounding box center [481, 157] width 511 height 1054
click at [84, 198] on div "Mācību tēma: Angļu valodas i - 11. klases 1. ieskaites mācību materiāls #7 📝 To…" at bounding box center [481, 244] width 963 height 489
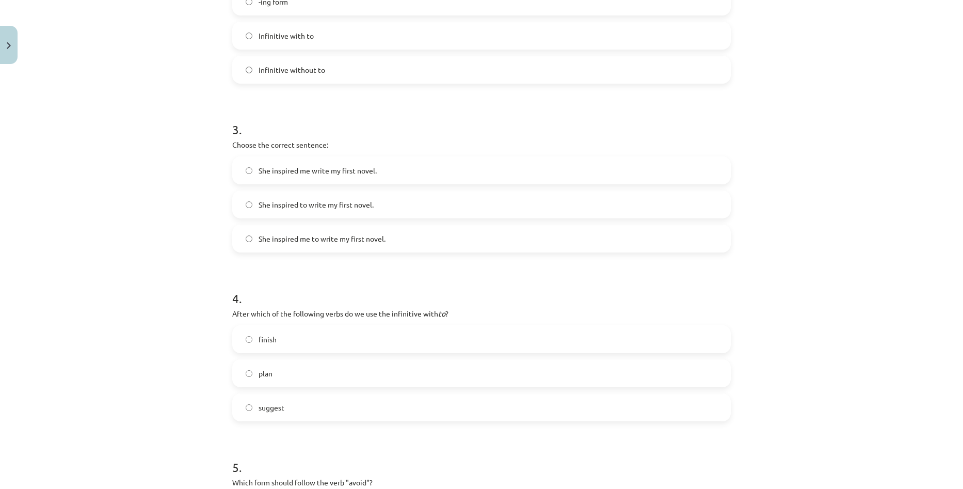
scroll to position [490, 0]
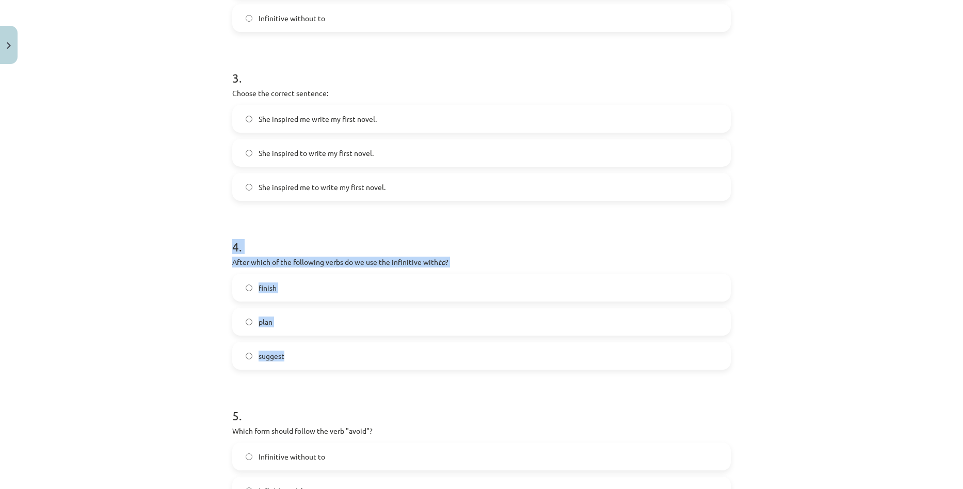
drag, startPoint x: 249, startPoint y: 254, endPoint x: 321, endPoint y: 341, distance: 112.5
click at [321, 341] on div "15 XP Saņemsi Viegls 449 pilda Apraksts Uzdevums Palīdzība 1 . What is the diff…" at bounding box center [481, 105] width 511 height 1054
click at [129, 190] on div "Mācību tēma: Angļu valodas i - 11. klases 1. ieskaites mācību materiāls #7 📝 To…" at bounding box center [481, 244] width 963 height 489
click at [302, 316] on label "plan" at bounding box center [481, 322] width 497 height 26
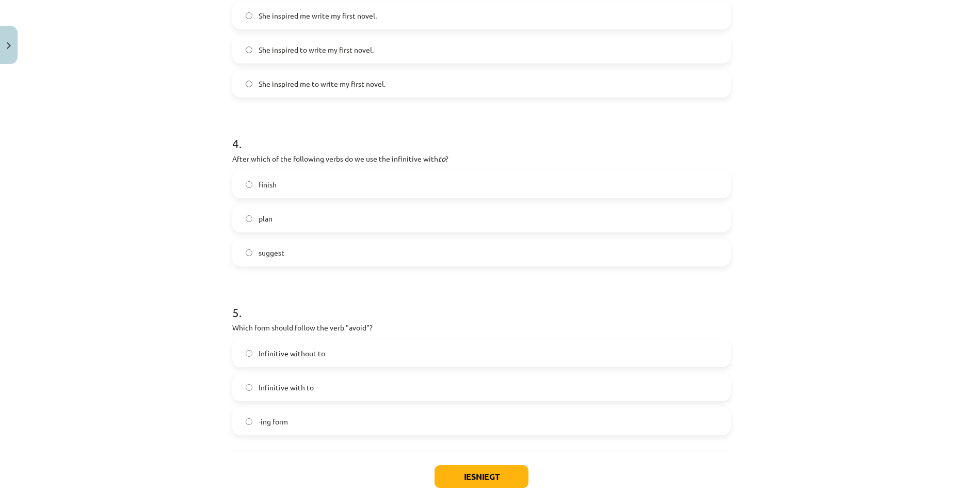
click at [302, 350] on span "Infinitive without to" at bounding box center [292, 353] width 67 height 11
drag, startPoint x: 228, startPoint y: 313, endPoint x: 328, endPoint y: 412, distance: 140.9
click at [328, 412] on div "15 XP Saņemsi Viegls 449 pilda Apraksts Uzdevums Palīdzība 1 . What is the diff…" at bounding box center [481, 2] width 511 height 1054
click at [184, 357] on div "Mācību tēma: Angļu valodas i - 11. klases 1. ieskaites mācību materiāls #7 📝 To…" at bounding box center [481, 244] width 963 height 489
click at [274, 385] on span "Infinitive with to" at bounding box center [286, 387] width 55 height 11
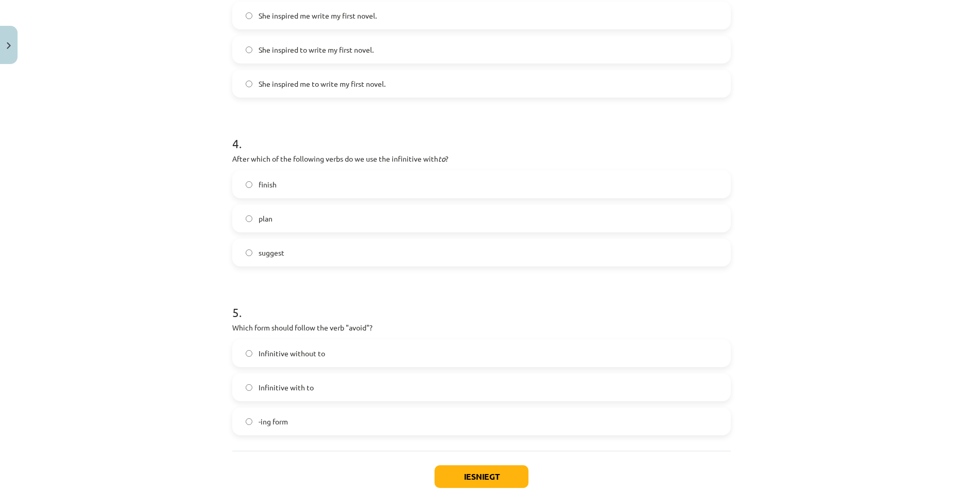
click at [297, 413] on label "-ing form" at bounding box center [481, 421] width 497 height 26
click at [507, 474] on button "Iesniegt" at bounding box center [482, 476] width 94 height 23
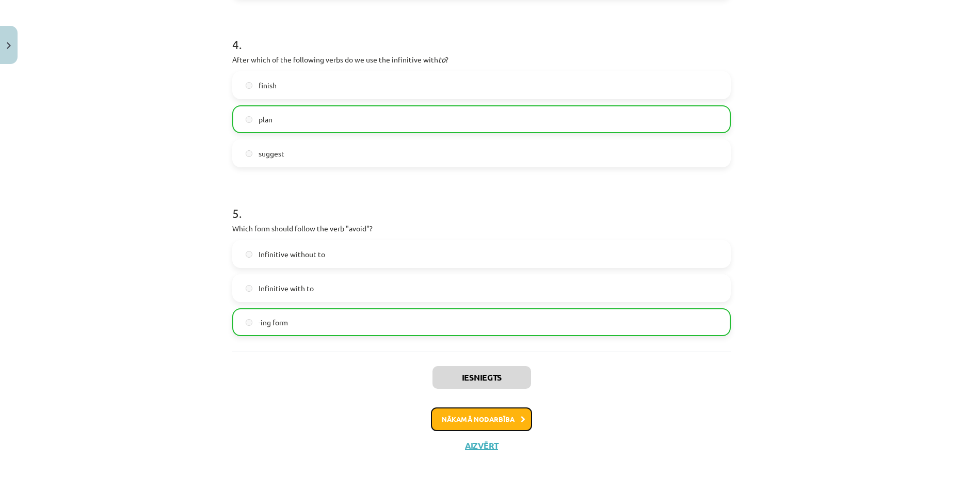
click at [470, 424] on button "Nākamā nodarbība" at bounding box center [481, 419] width 101 height 24
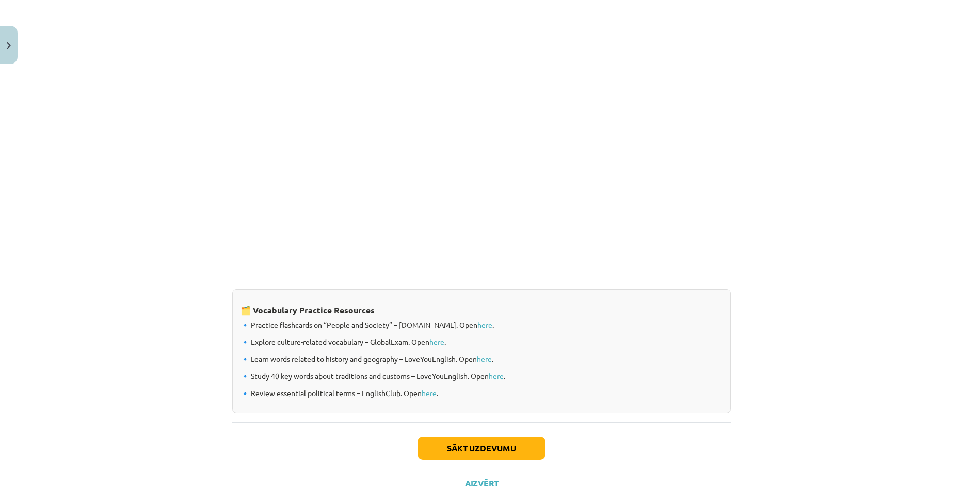
scroll to position [26, 0]
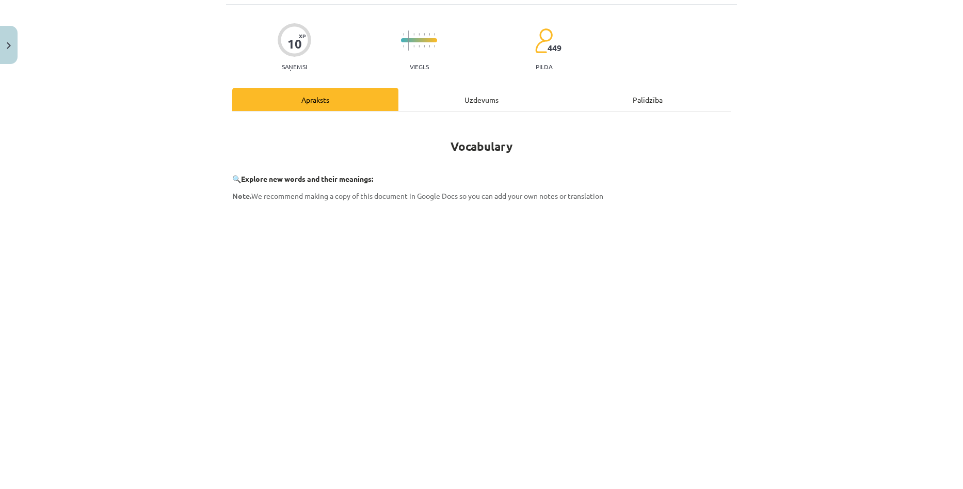
click at [470, 103] on div "Uzdevums" at bounding box center [481, 99] width 166 height 23
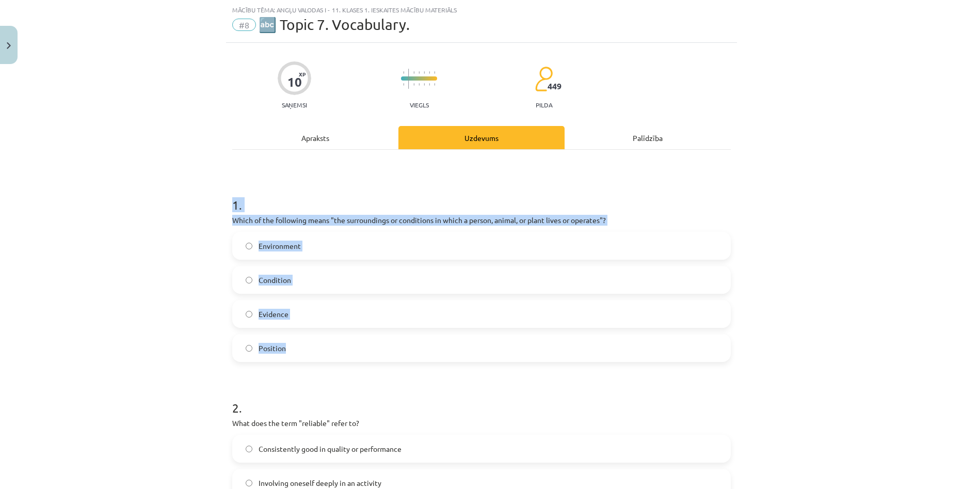
drag, startPoint x: 238, startPoint y: 209, endPoint x: 333, endPoint y: 345, distance: 166.1
click at [319, 252] on label "Environment" at bounding box center [481, 246] width 497 height 26
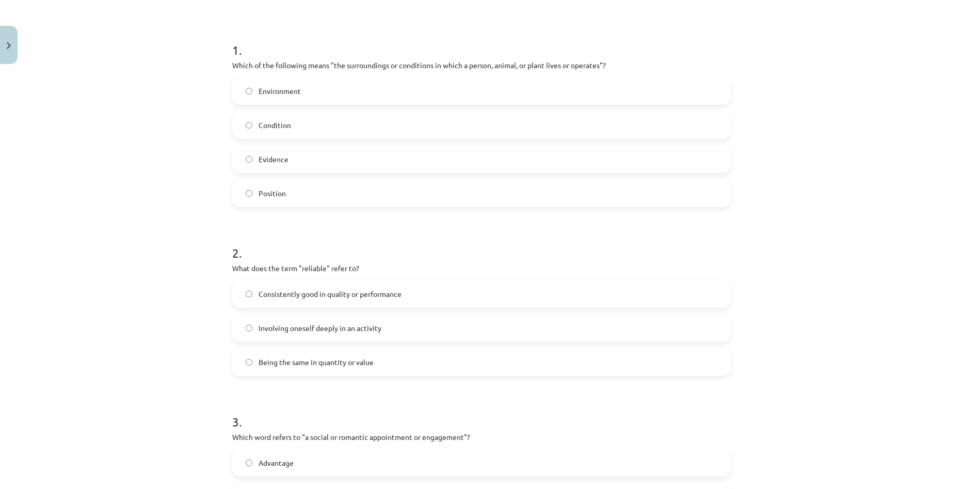
scroll to position [336, 0]
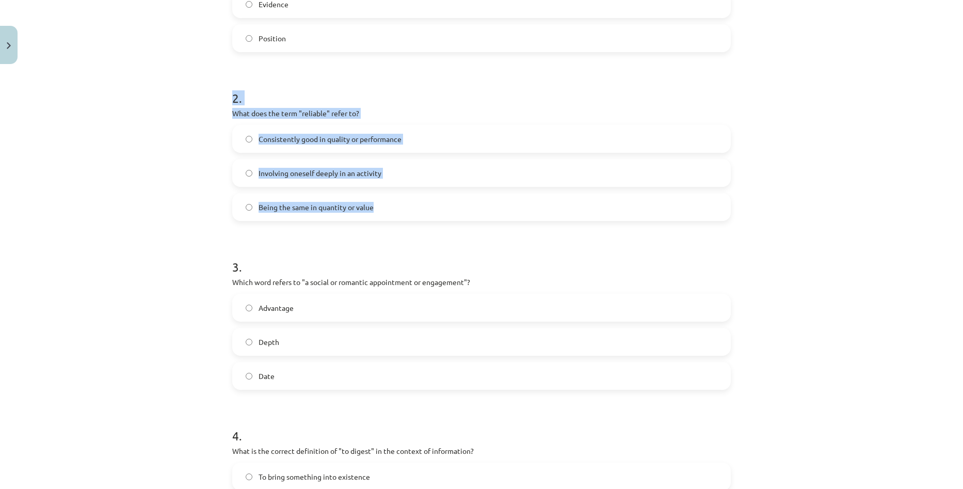
drag, startPoint x: 228, startPoint y: 96, endPoint x: 417, endPoint y: 199, distance: 215.7
click at [417, 199] on div "10 XP Saņemsi Viegls 449 pilda Apraksts Uzdevums Palīdzība 1 . Which of the fol…" at bounding box center [481, 277] width 511 height 1088
click at [171, 179] on div "Mācību tēma: Angļu valodas i - 11. klases 1. ieskaites mācību materiāls #8 🔤 To…" at bounding box center [481, 244] width 963 height 489
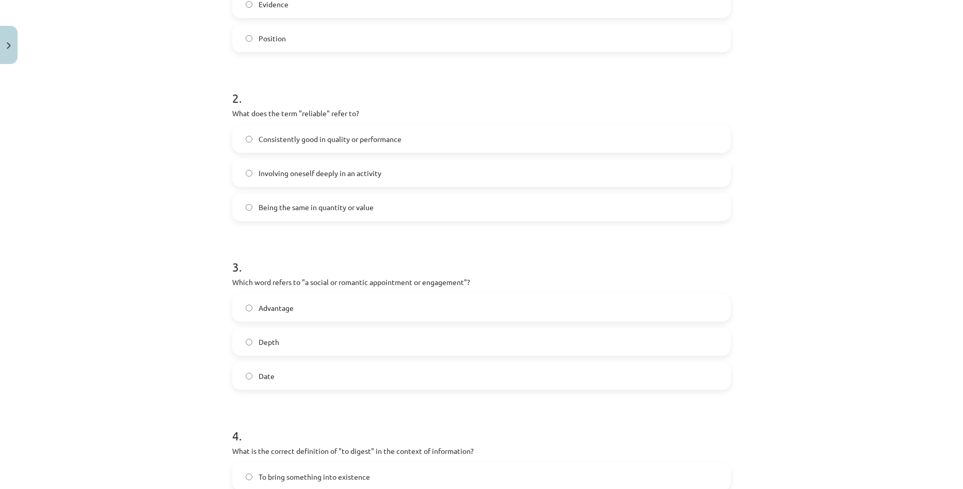
click at [336, 149] on label "Consistently good in quality or performance" at bounding box center [481, 139] width 497 height 26
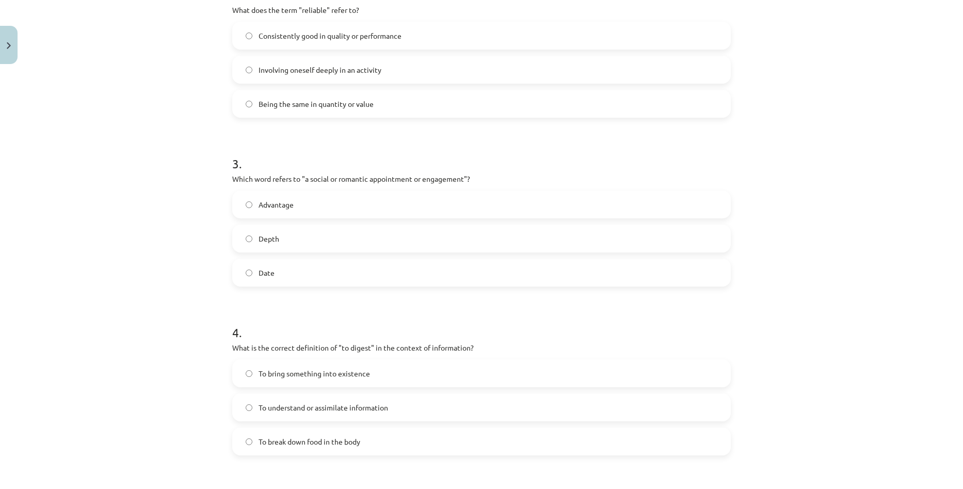
click at [266, 277] on span "Date" at bounding box center [267, 272] width 16 height 11
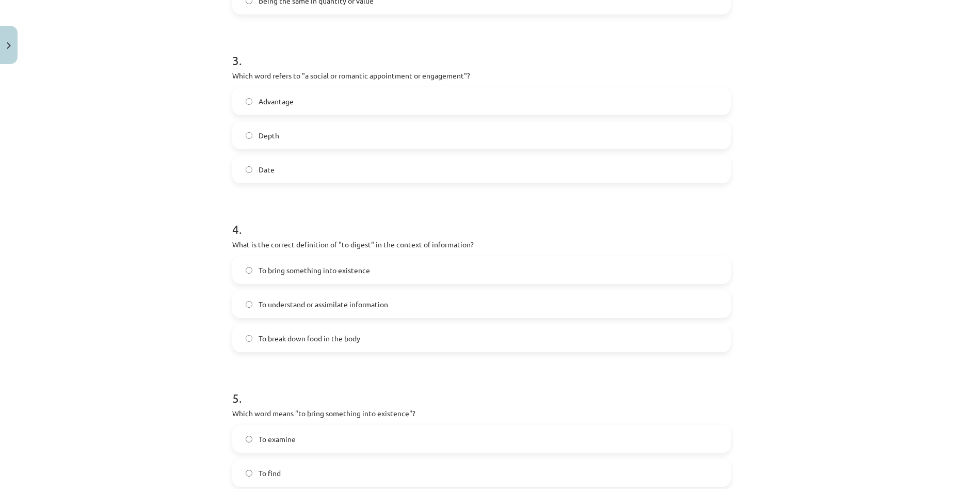
scroll to position [645, 0]
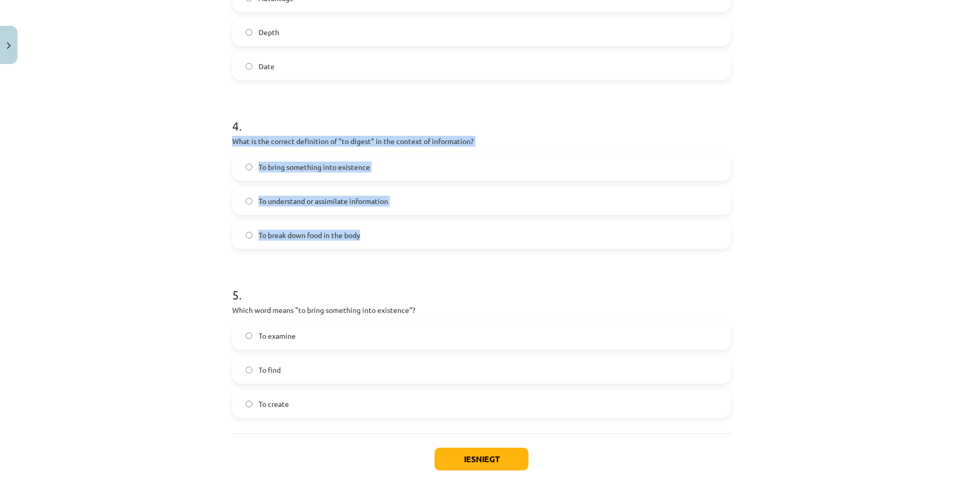
drag, startPoint x: 224, startPoint y: 138, endPoint x: 443, endPoint y: 223, distance: 235.3
click at [402, 201] on label "To understand or assimilate information" at bounding box center [481, 201] width 497 height 26
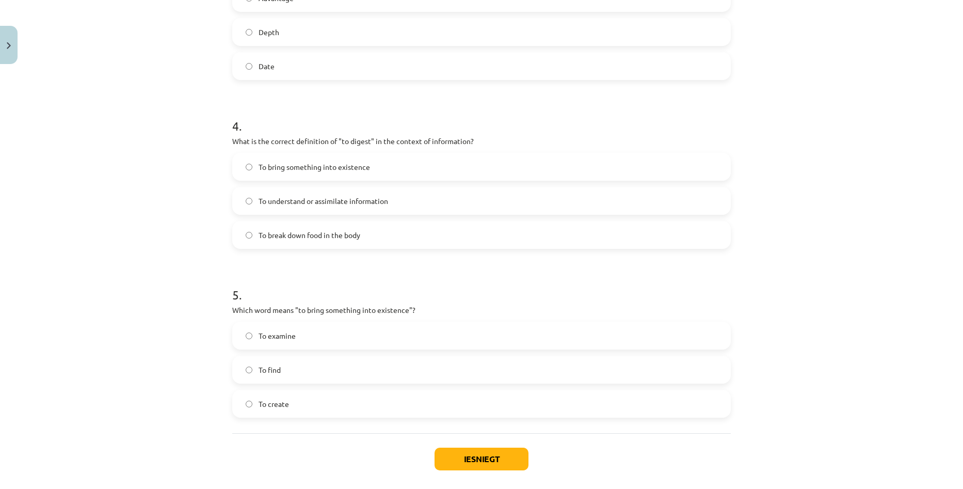
scroll to position [694, 0]
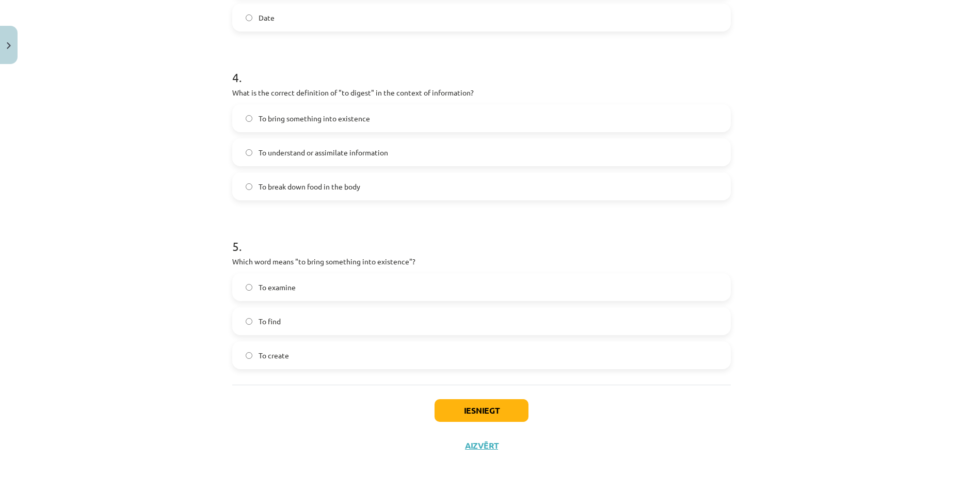
click at [253, 357] on label "To create" at bounding box center [481, 355] width 497 height 26
click at [483, 408] on button "Iesniegt" at bounding box center [482, 410] width 94 height 23
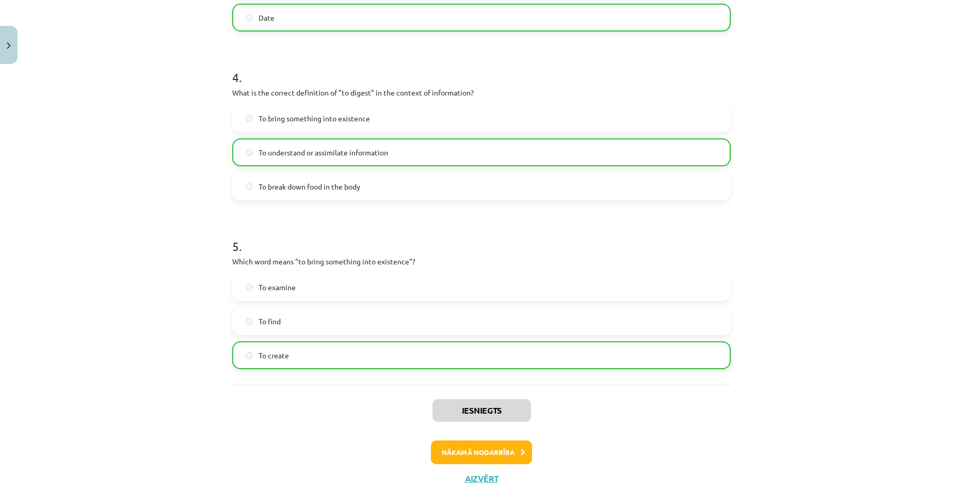
scroll to position [727, 0]
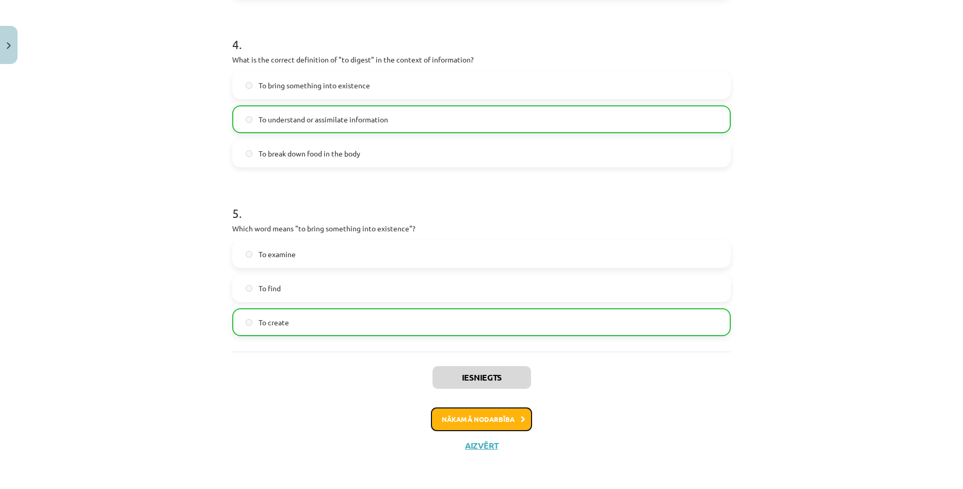
click at [512, 424] on button "Nākamā nodarbība" at bounding box center [481, 419] width 101 height 24
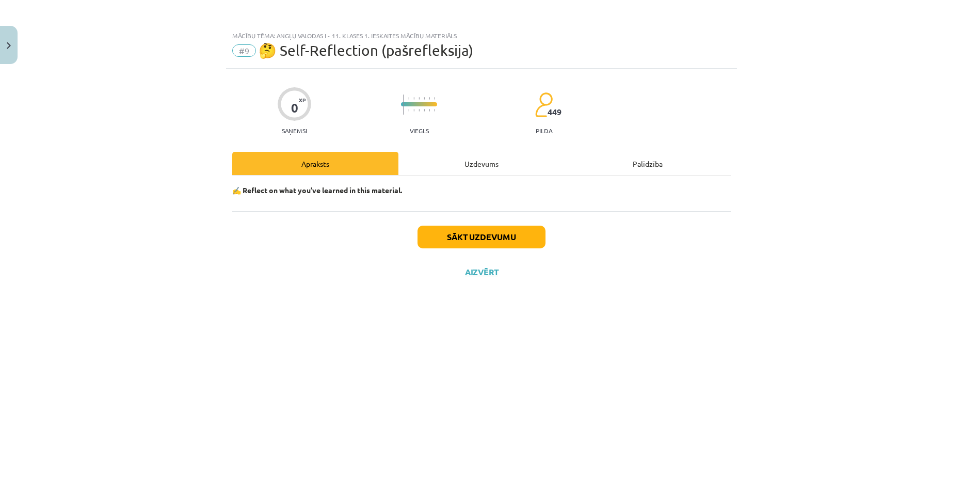
scroll to position [0, 0]
click at [476, 158] on div "Uzdevums" at bounding box center [481, 163] width 166 height 23
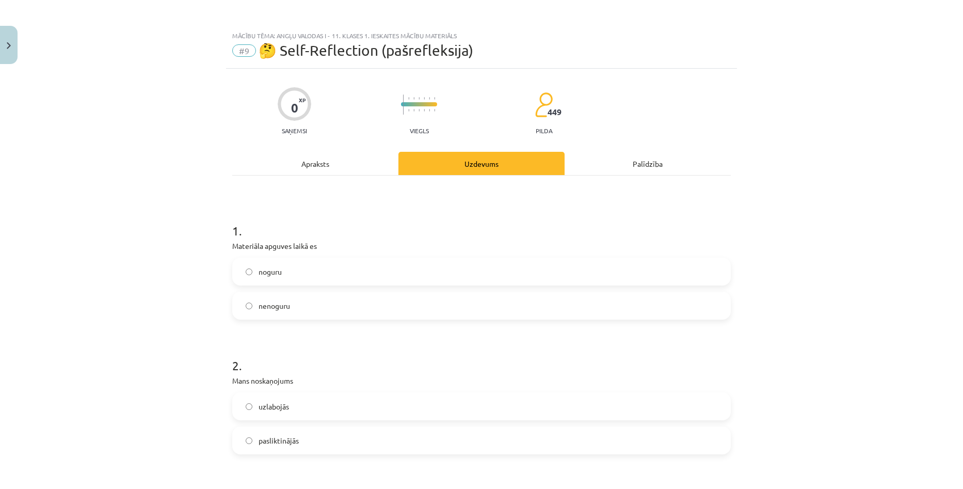
click at [342, 264] on label "noguru" at bounding box center [481, 272] width 497 height 26
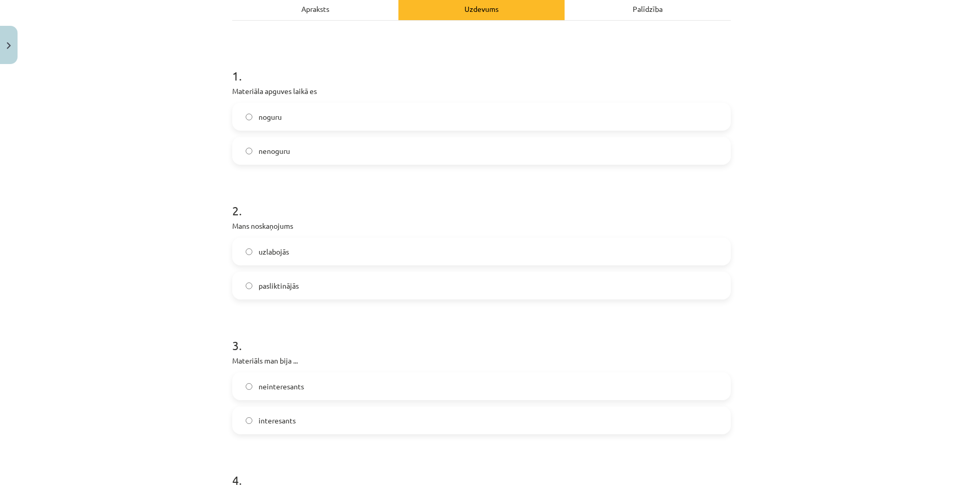
click at [357, 264] on label "uzlabojās" at bounding box center [481, 251] width 497 height 26
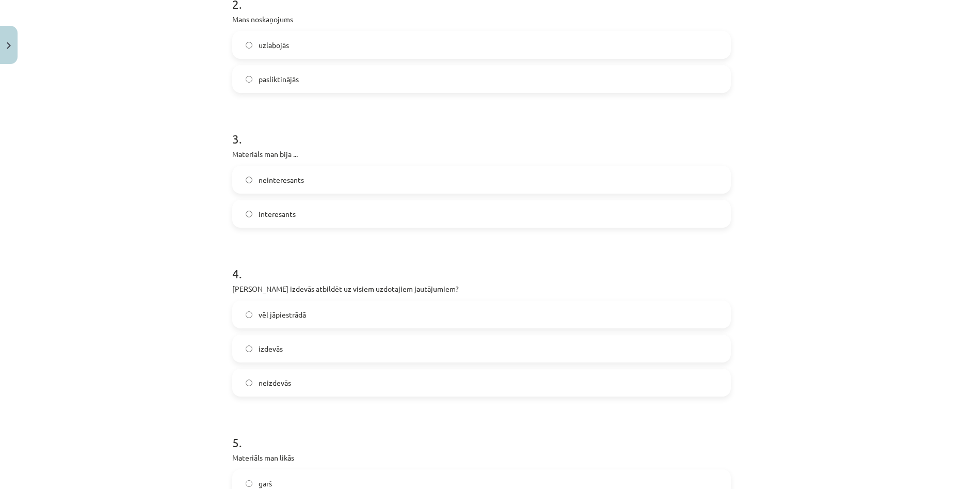
click at [313, 218] on label "interesants" at bounding box center [481, 214] width 497 height 26
click at [328, 382] on label "neizdevās" at bounding box center [481, 383] width 497 height 26
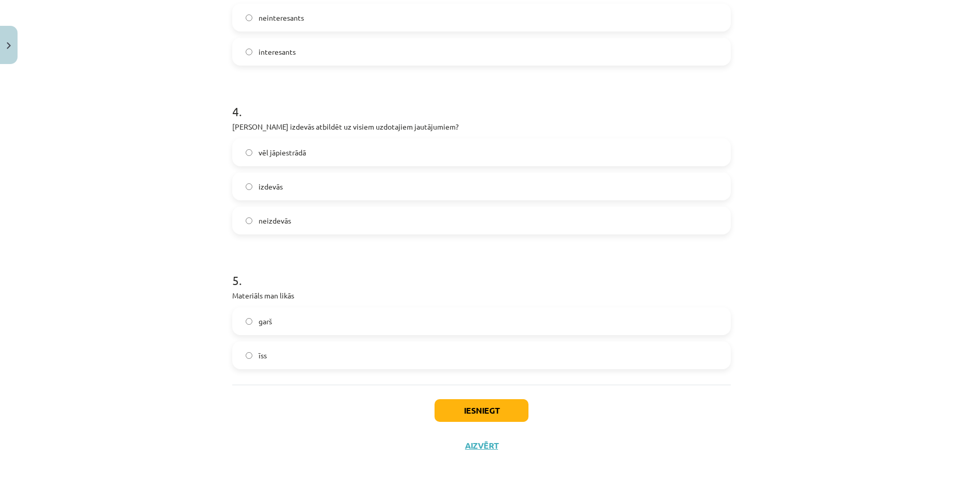
click at [248, 362] on label "īss" at bounding box center [481, 355] width 497 height 26
click at [449, 401] on button "Iesniegt" at bounding box center [482, 410] width 94 height 23
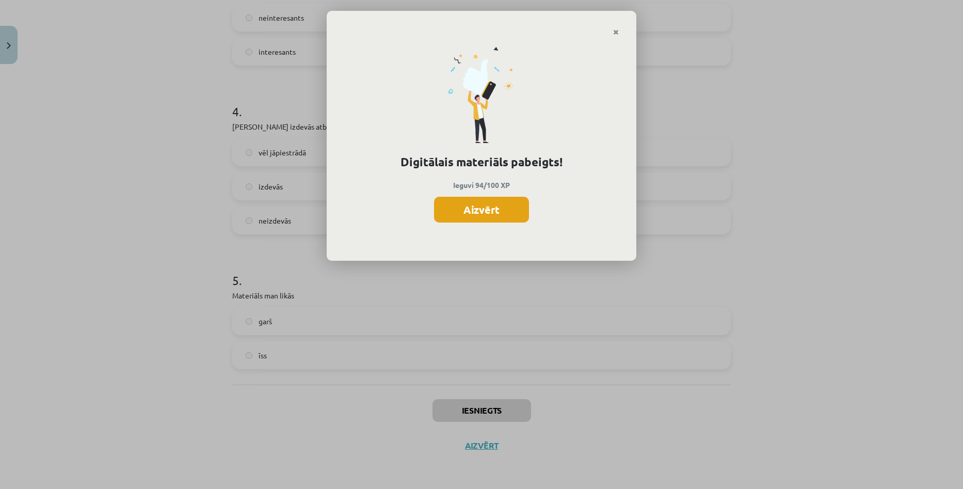
click at [495, 211] on button "Aizvērt" at bounding box center [481, 210] width 95 height 26
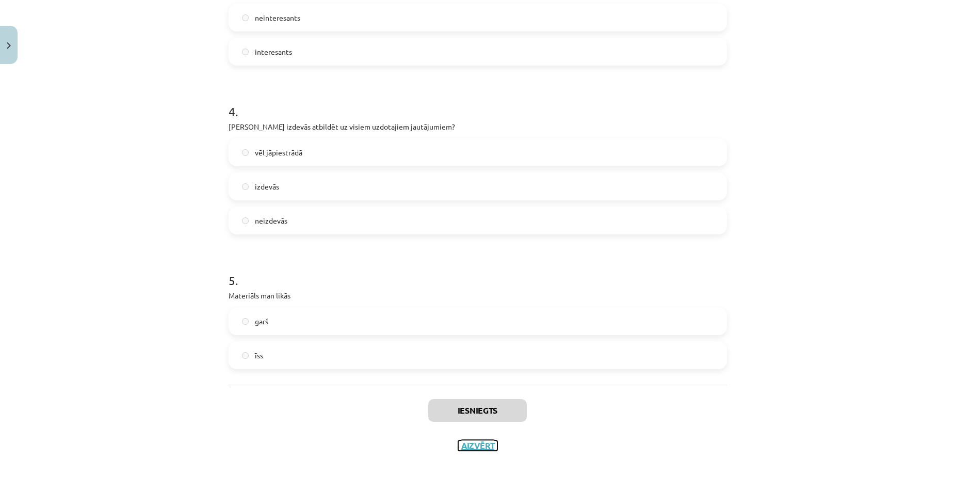
click at [471, 448] on button "Aizvērt" at bounding box center [477, 445] width 39 height 10
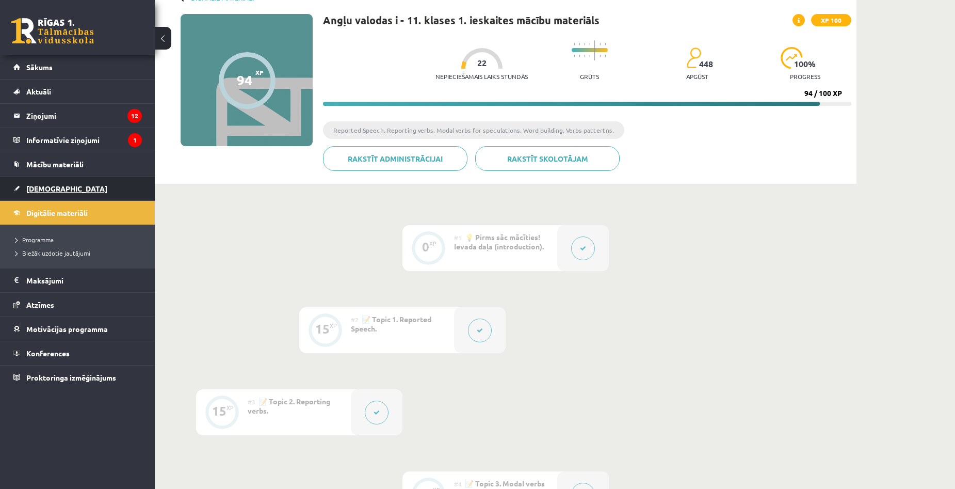
click at [51, 192] on span "[DEMOGRAPHIC_DATA]" at bounding box center [66, 188] width 81 height 9
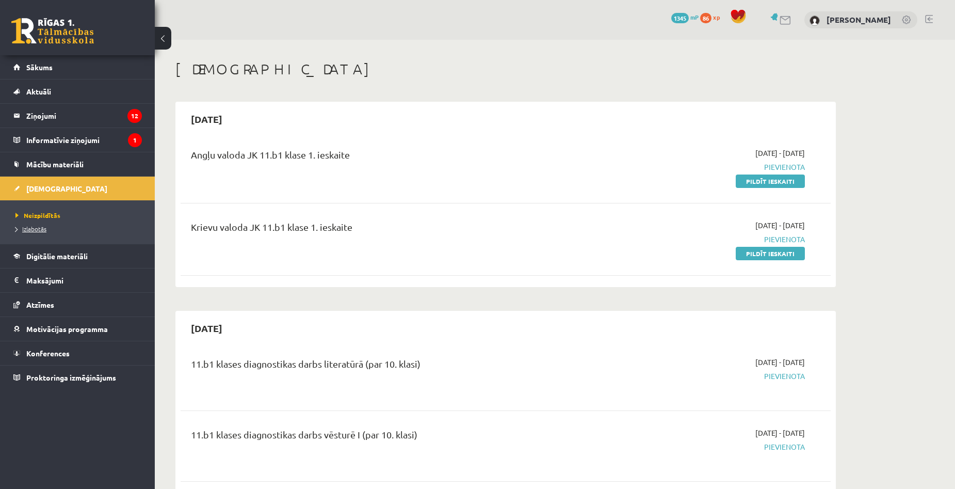
click at [35, 232] on link "Izlabotās" at bounding box center [79, 228] width 129 height 9
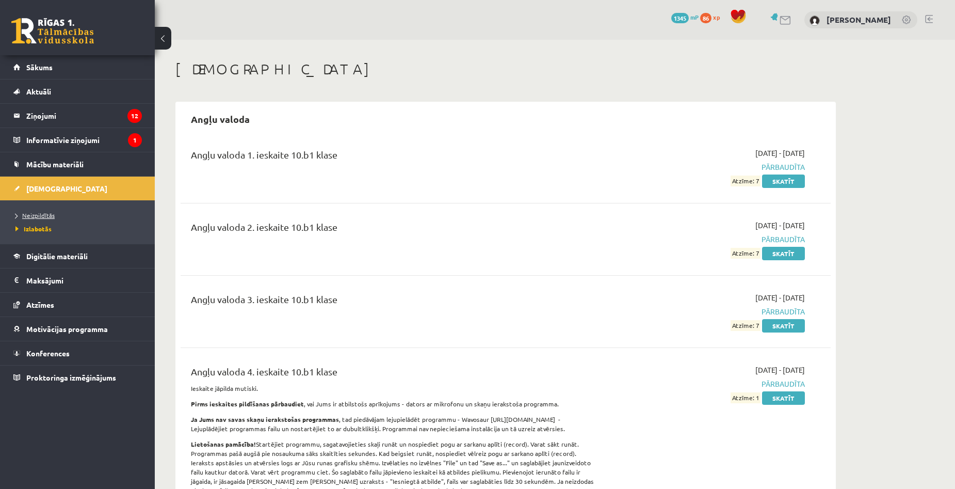
click at [50, 211] on link "Neizpildītās" at bounding box center [79, 215] width 129 height 9
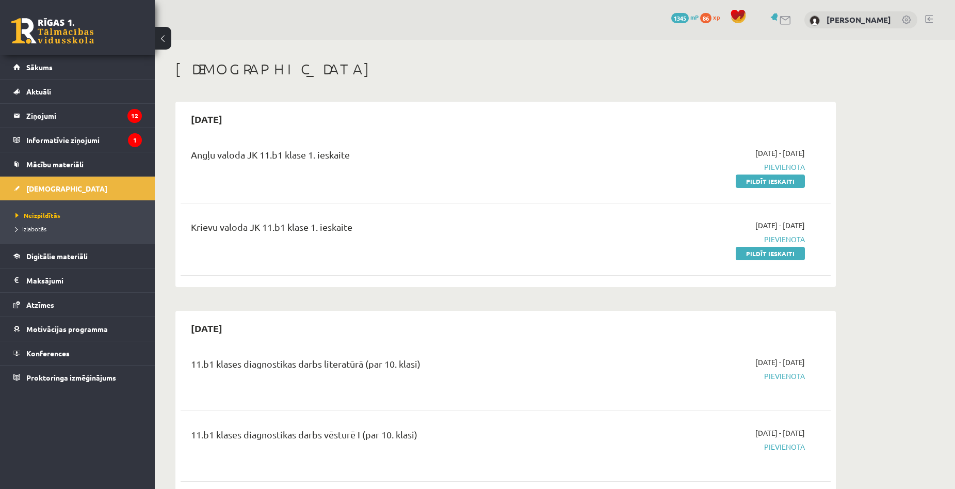
drag, startPoint x: 450, startPoint y: 240, endPoint x: 459, endPoint y: 386, distance: 145.9
